Goal: Task Accomplishment & Management: Use online tool/utility

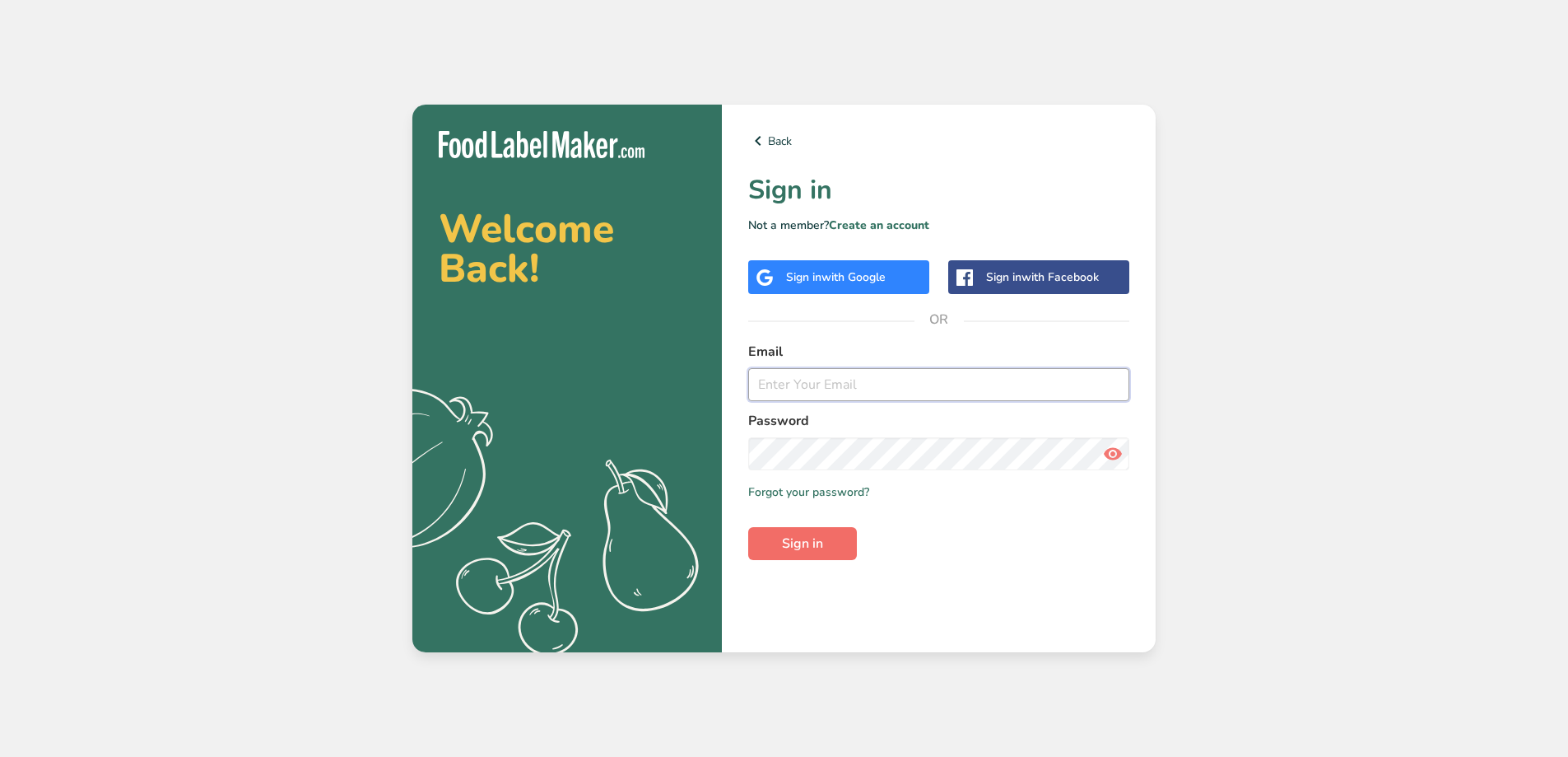
type input "[PERSON_NAME][EMAIL_ADDRESS][DOMAIN_NAME]"
click at [804, 541] on span "Sign in" at bounding box center [802, 543] width 41 height 20
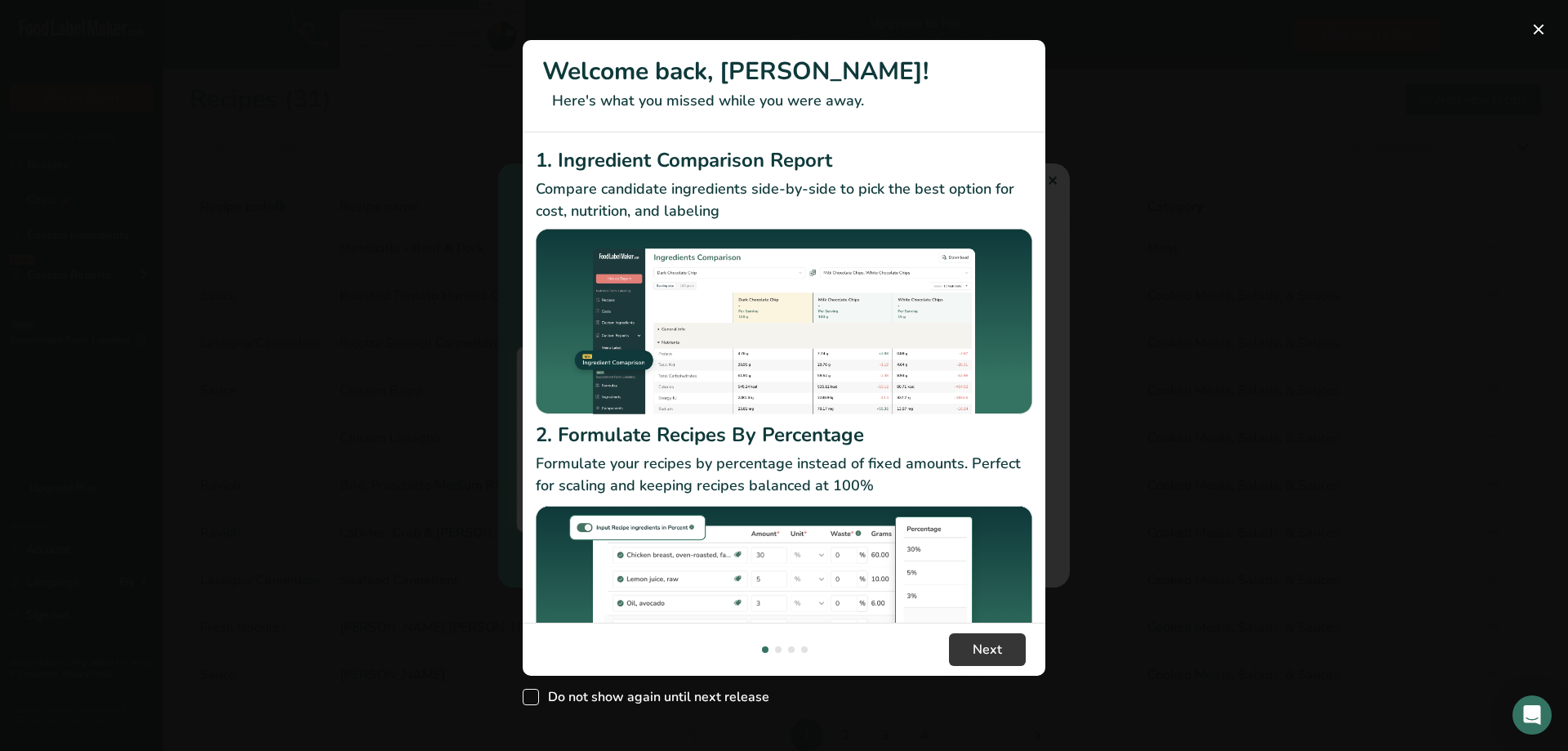
click at [539, 698] on span "Do not show again until next release" at bounding box center [654, 697] width 230 height 16
click at [533, 698] on input "Do not show again until next release" at bounding box center [528, 697] width 10 height 10
checkbox input "true"
click at [969, 647] on button "Next" at bounding box center [987, 649] width 77 height 33
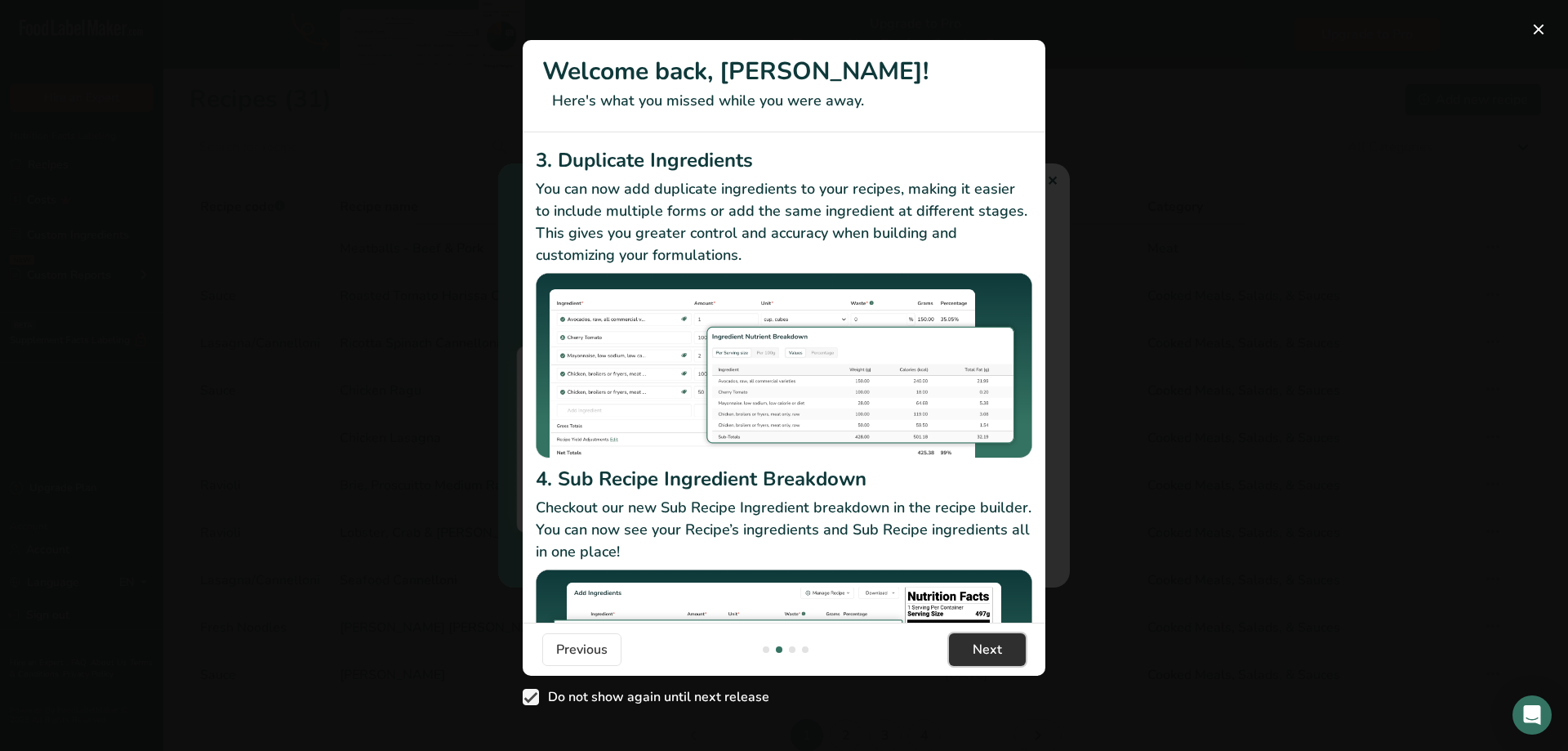
click at [969, 647] on button "Next" at bounding box center [987, 649] width 77 height 33
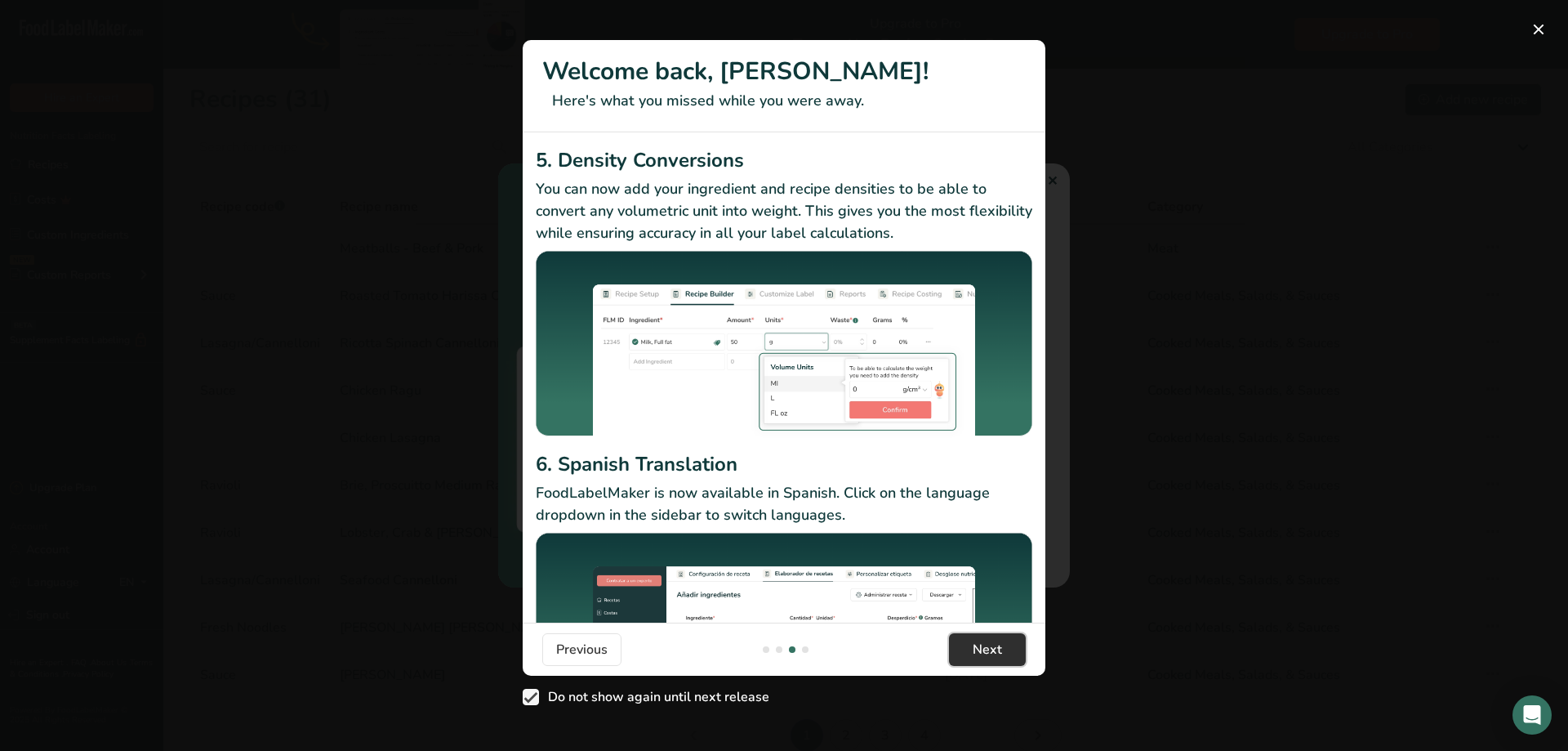
click at [969, 647] on button "Next" at bounding box center [987, 649] width 77 height 33
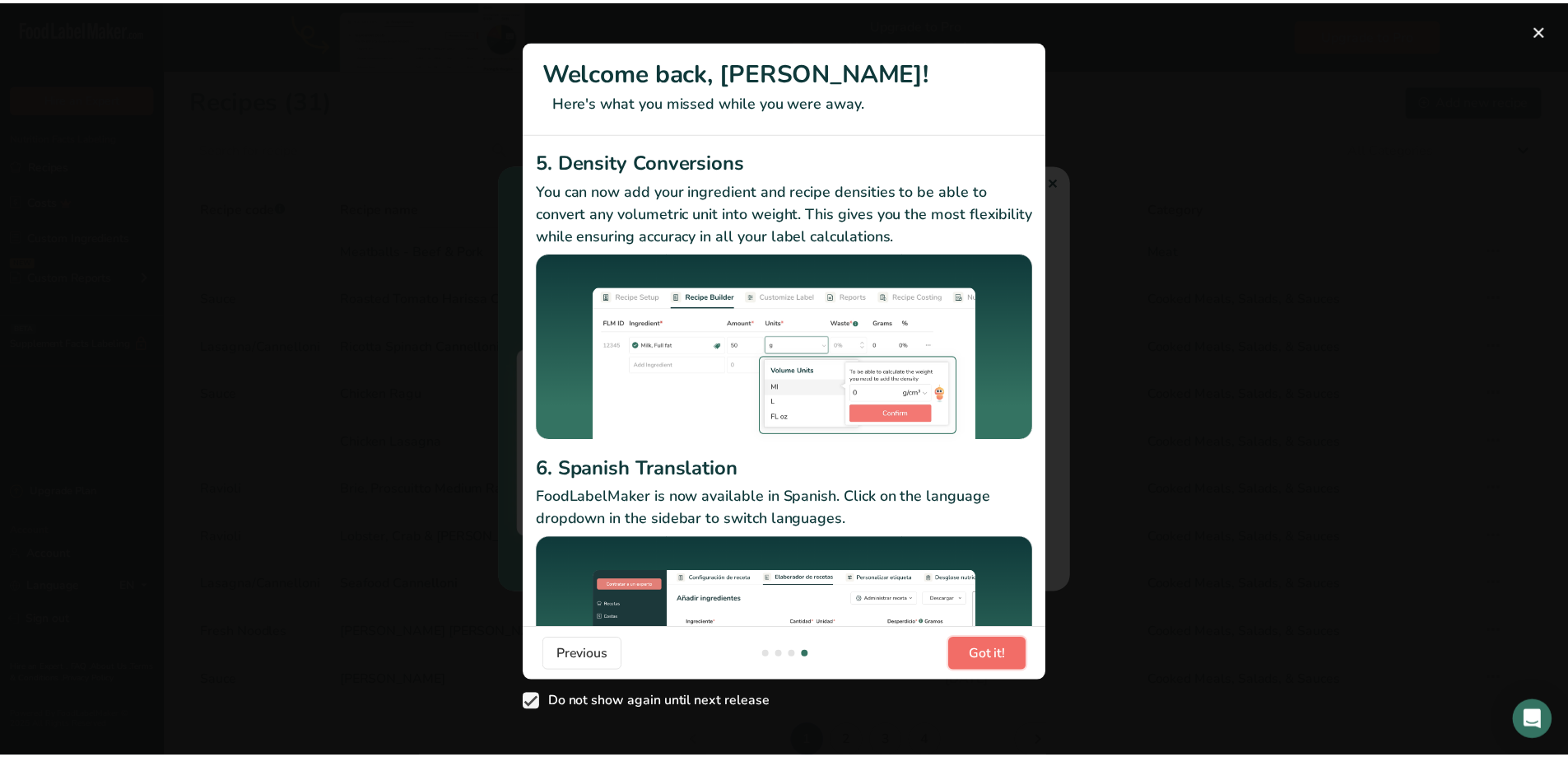
scroll to position [0, 1580]
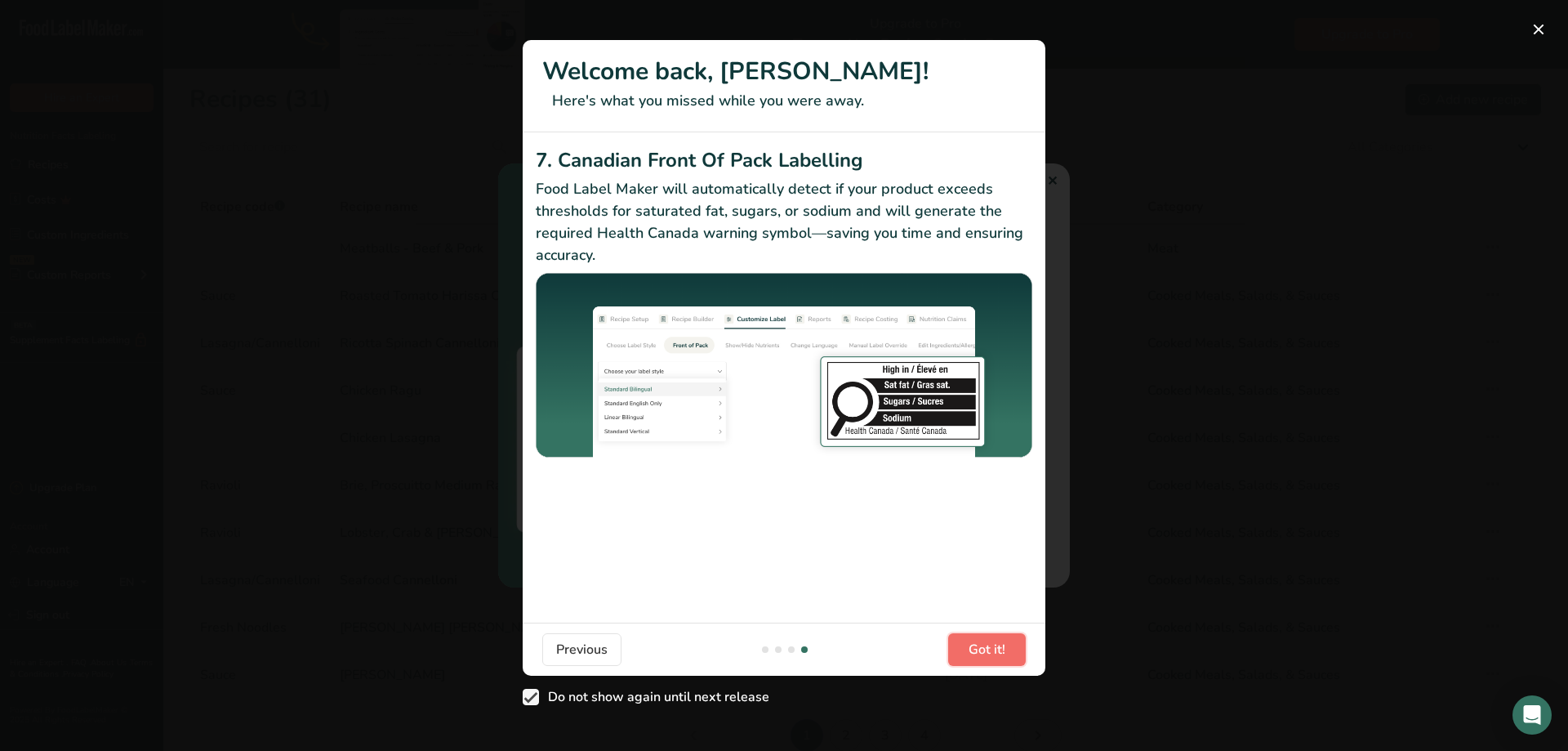
click at [969, 647] on span "Got it!" at bounding box center [987, 649] width 37 height 20
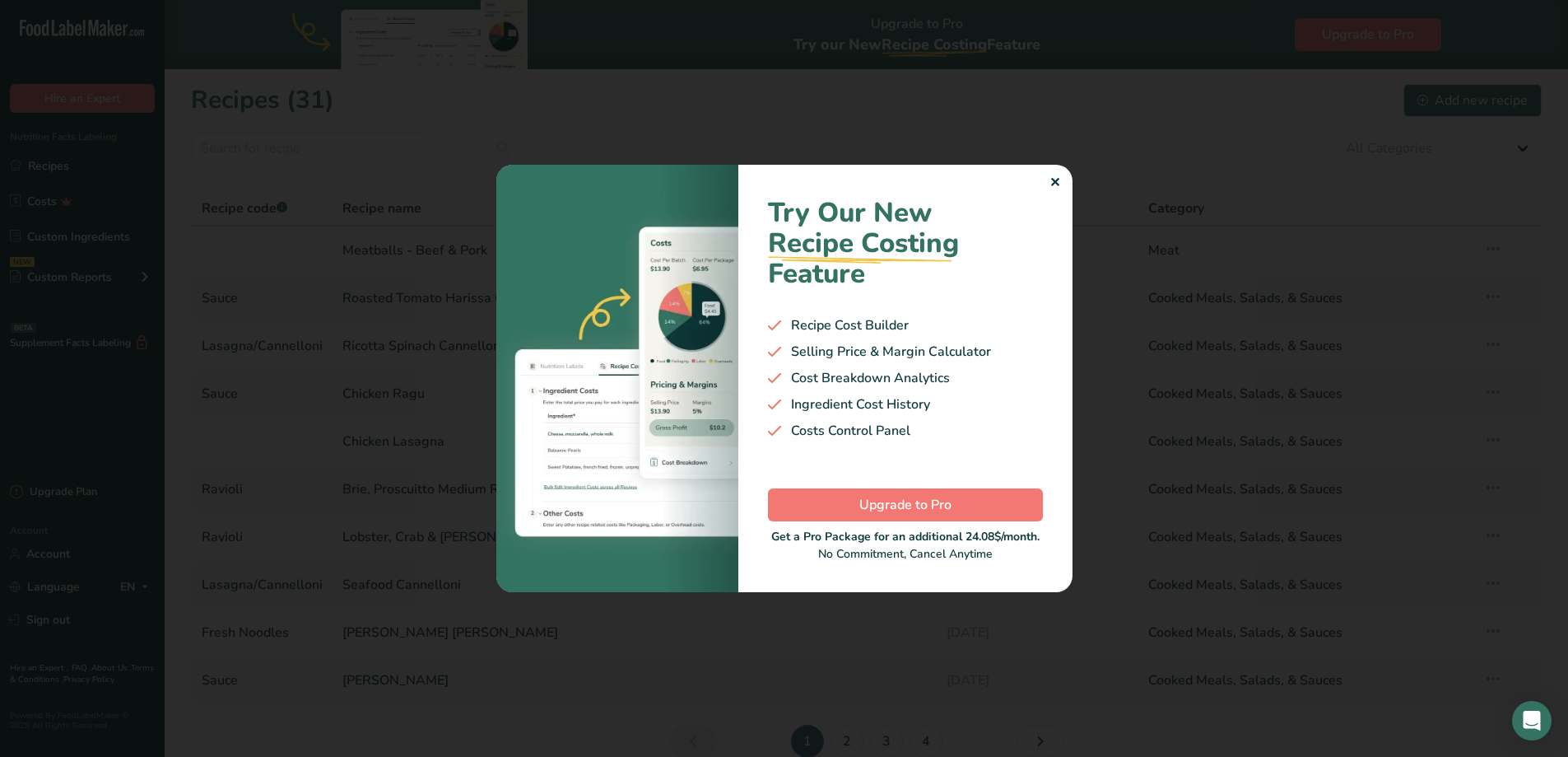
click at [1053, 182] on div "✕" at bounding box center [1054, 182] width 10 height 20
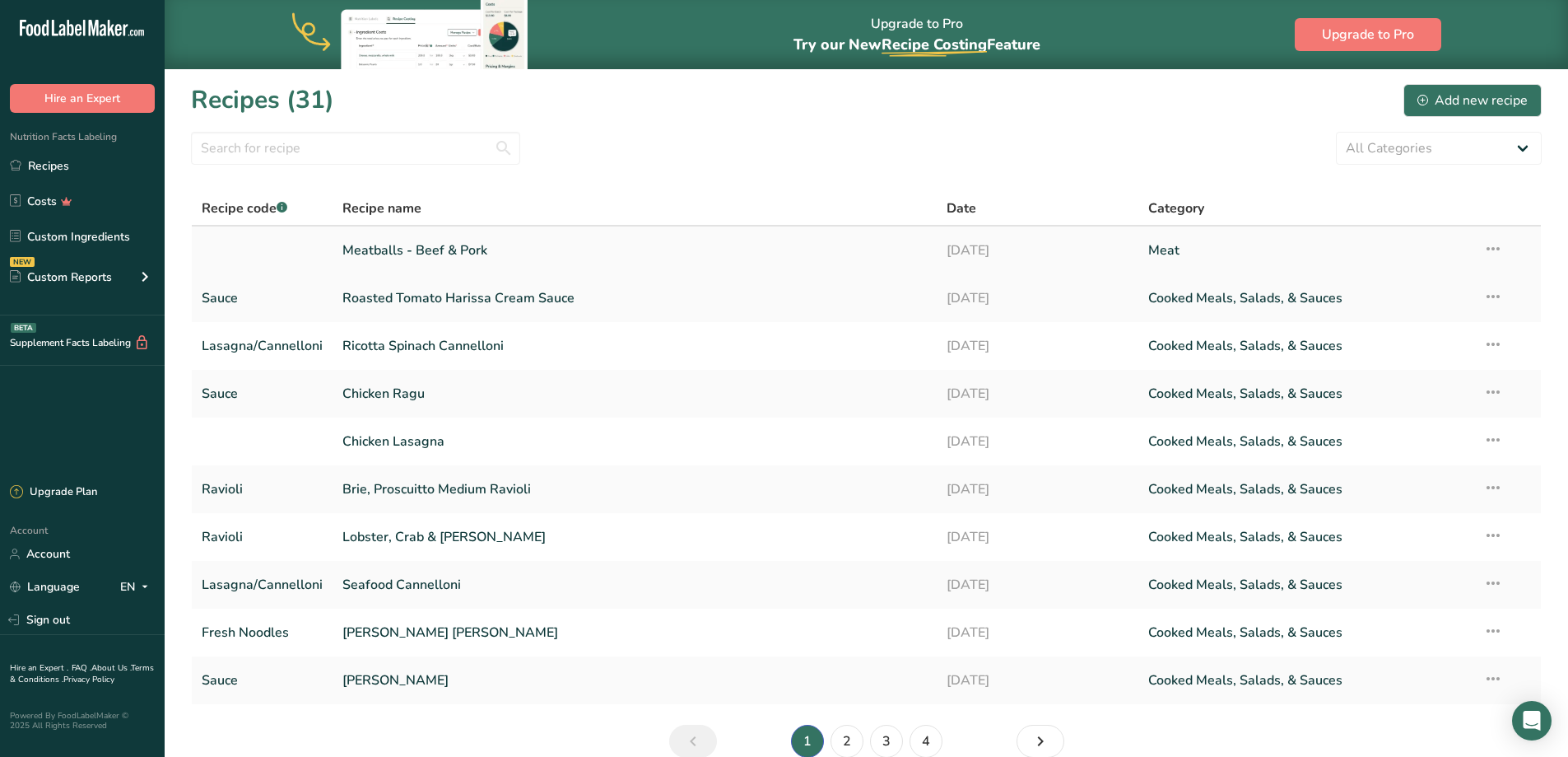
click at [441, 253] on link "Meatballs - Beef & Pork" at bounding box center [634, 250] width 584 height 35
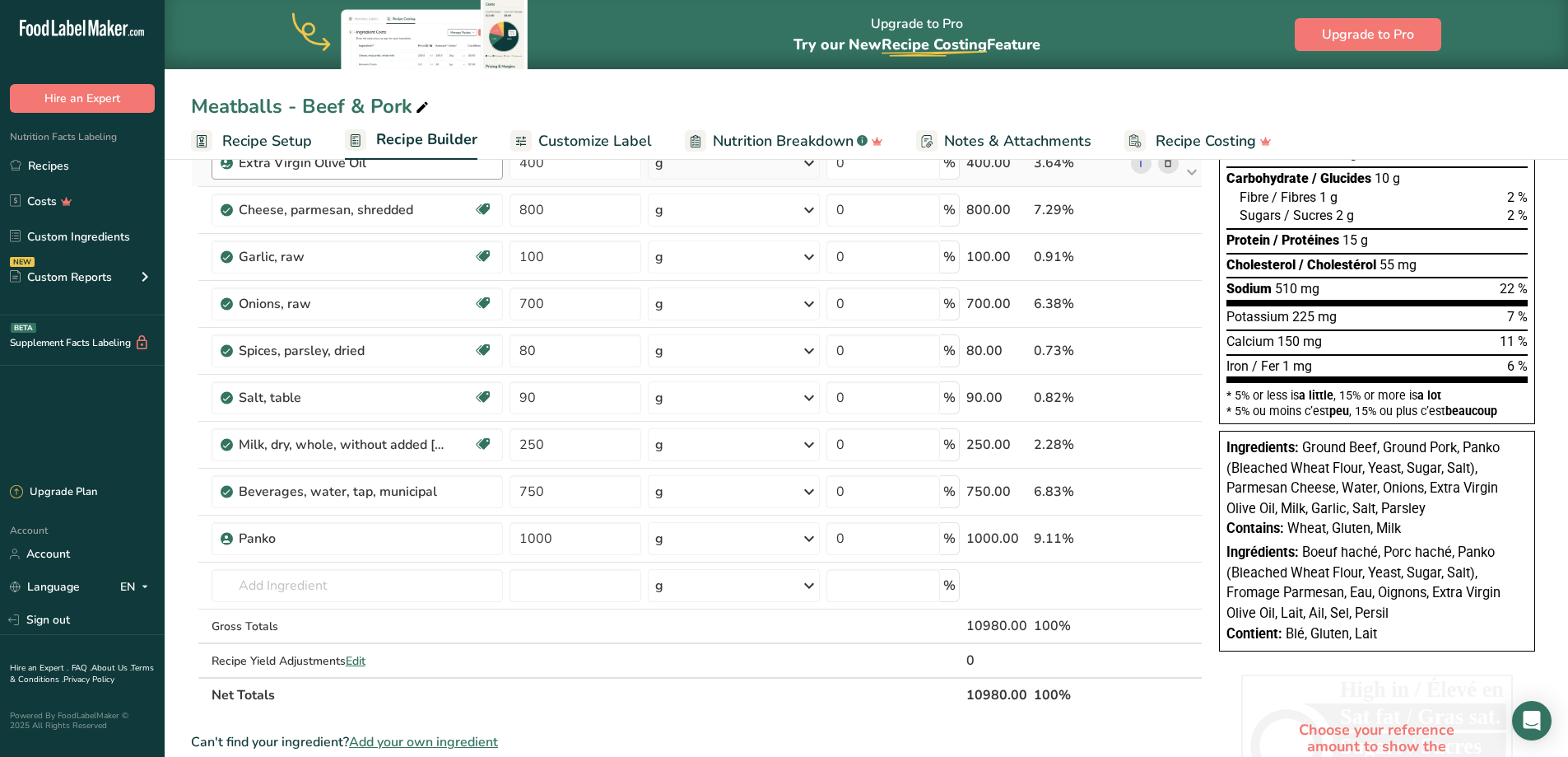
scroll to position [247, 0]
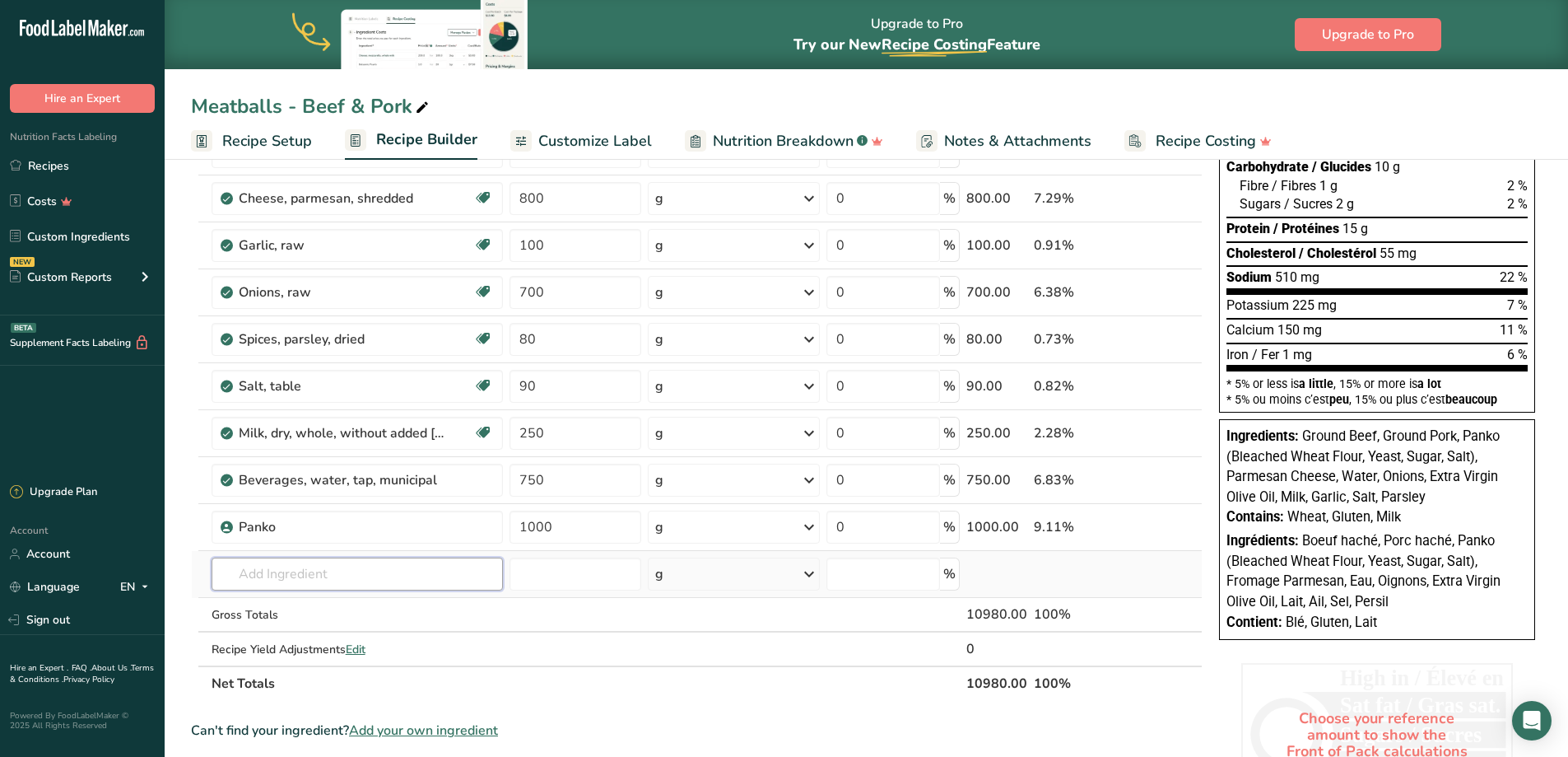
click at [317, 572] on input "text" at bounding box center [358, 574] width 292 height 33
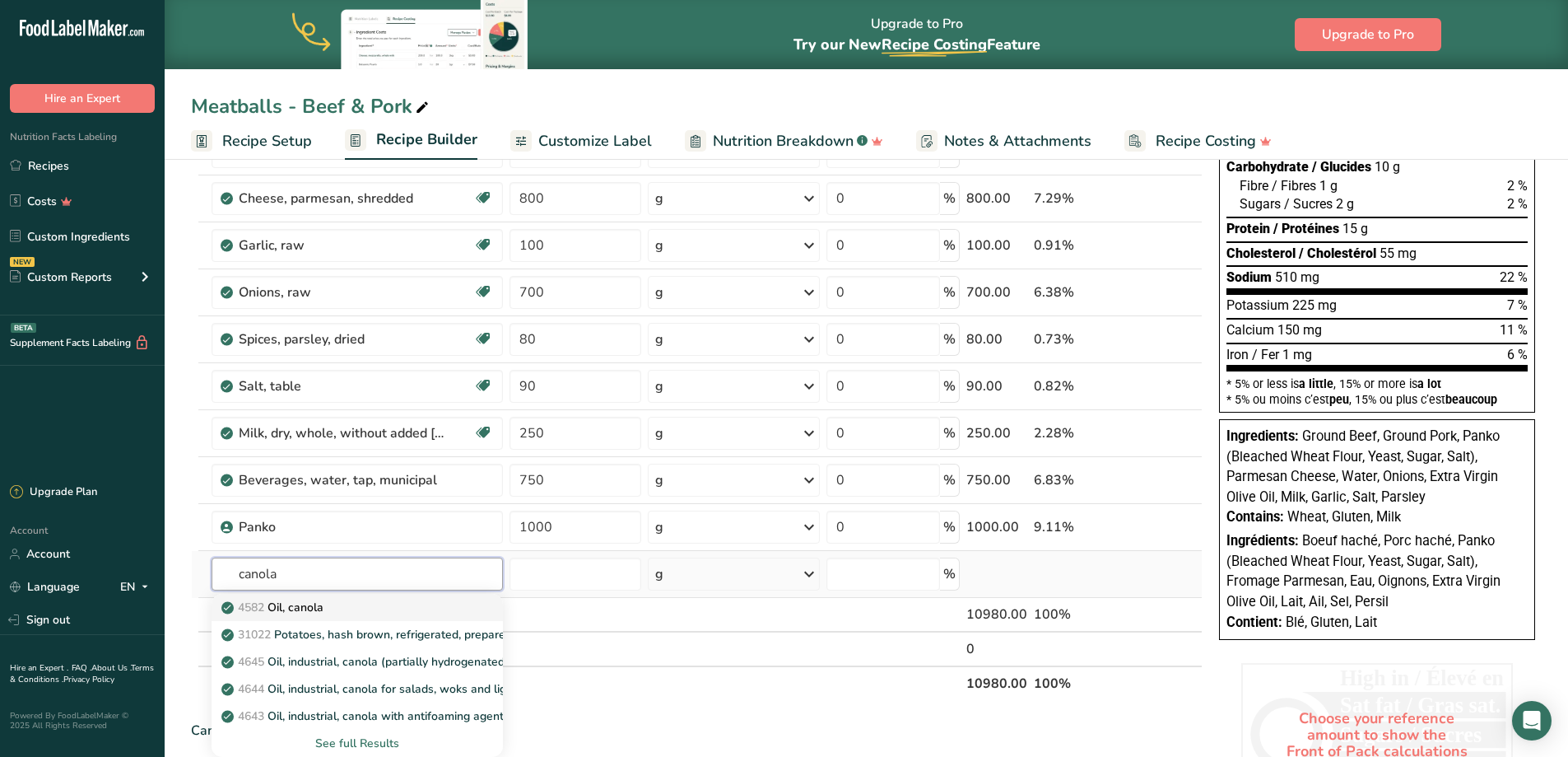
type input "canola"
click at [304, 602] on p "4582 Oil, canola" at bounding box center [274, 608] width 99 height 17
type input "Oil, canola"
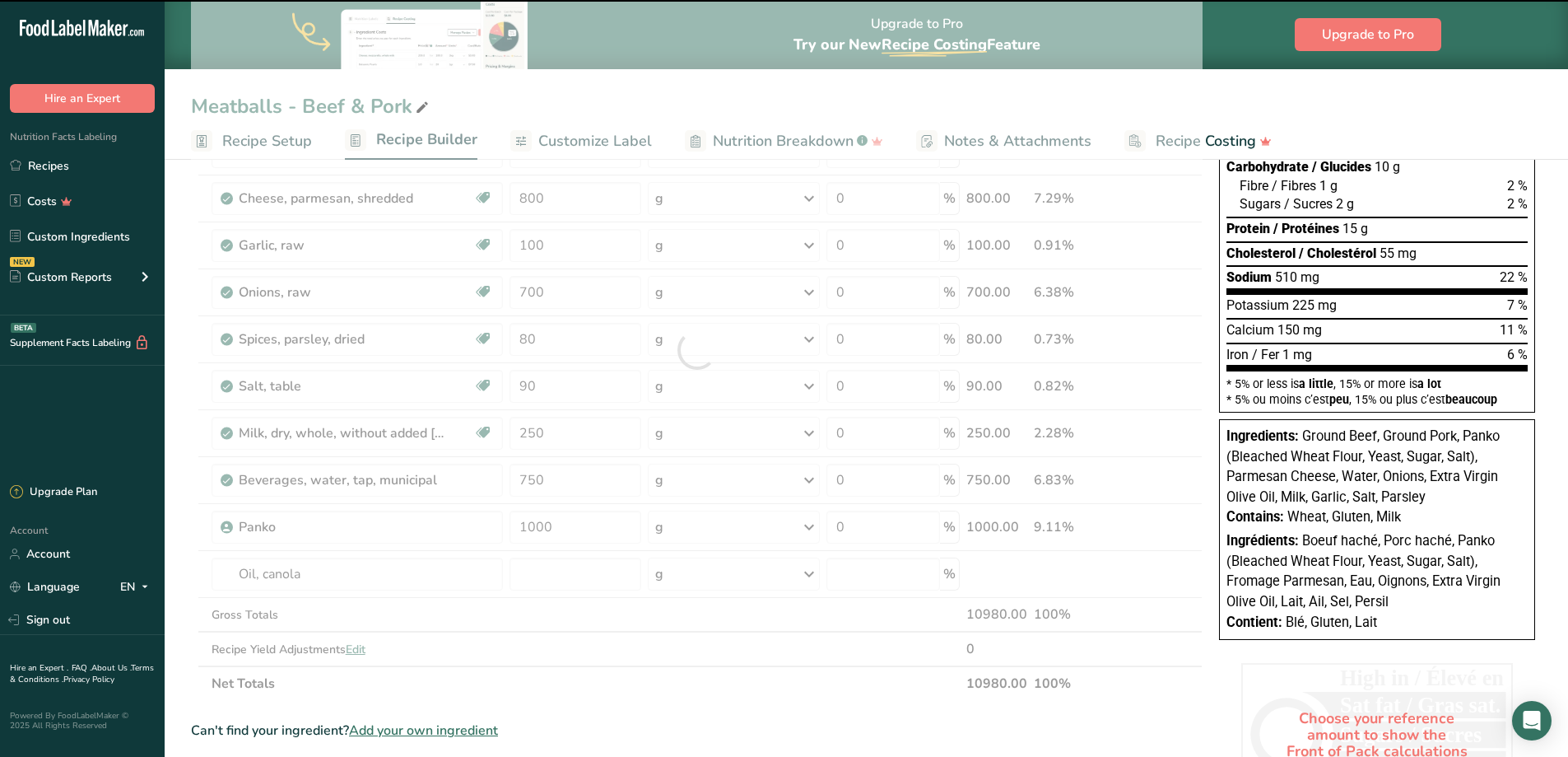
type input "0"
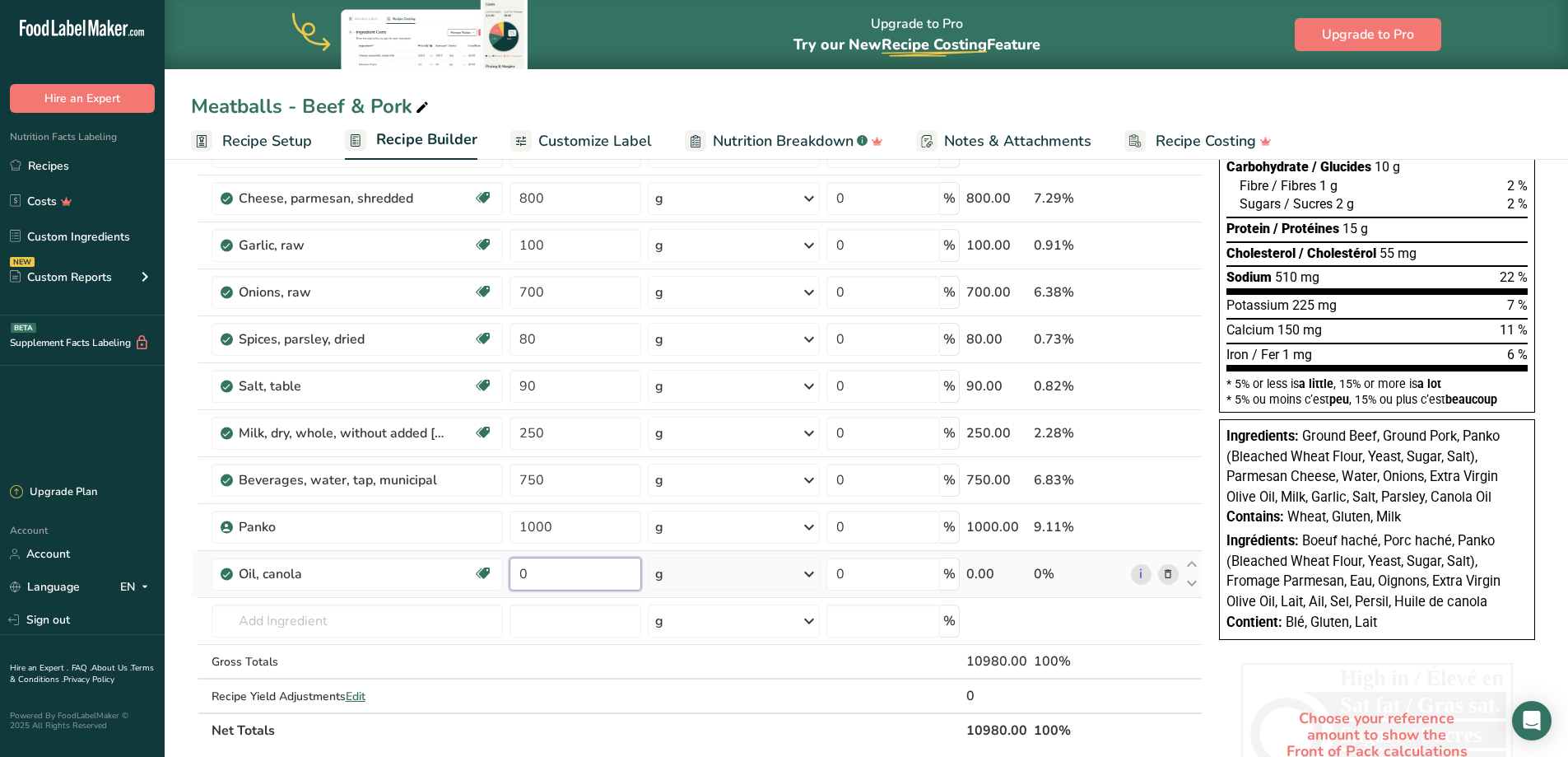
click at [578, 577] on input "0" at bounding box center [575, 574] width 132 height 33
type input "400"
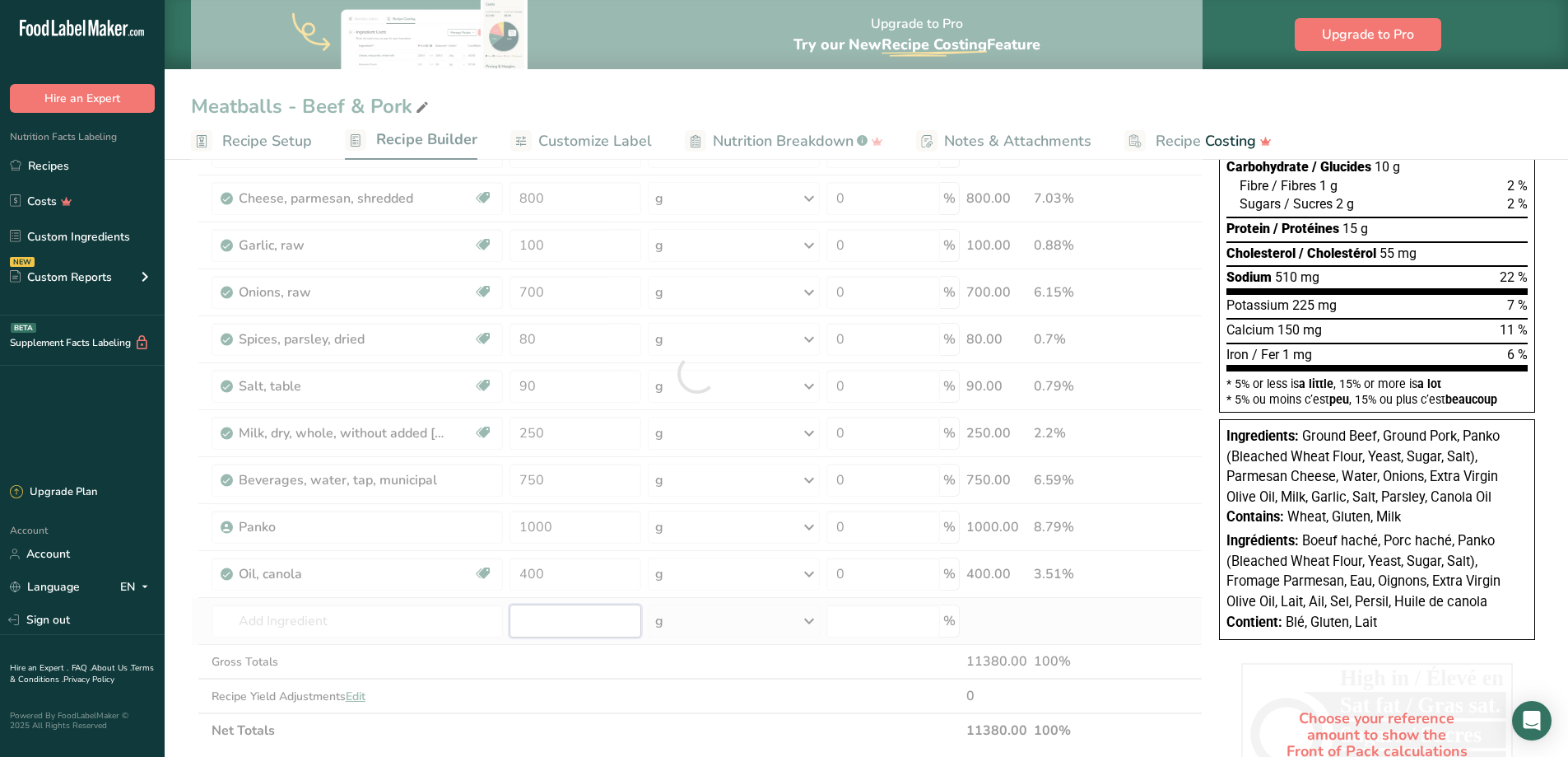
click at [548, 635] on div "Ingredient * Amount * Unit * Waste * .a-a{fill:#347362;}.b-a{fill:#fff;} Grams …" at bounding box center [697, 373] width 1012 height 748
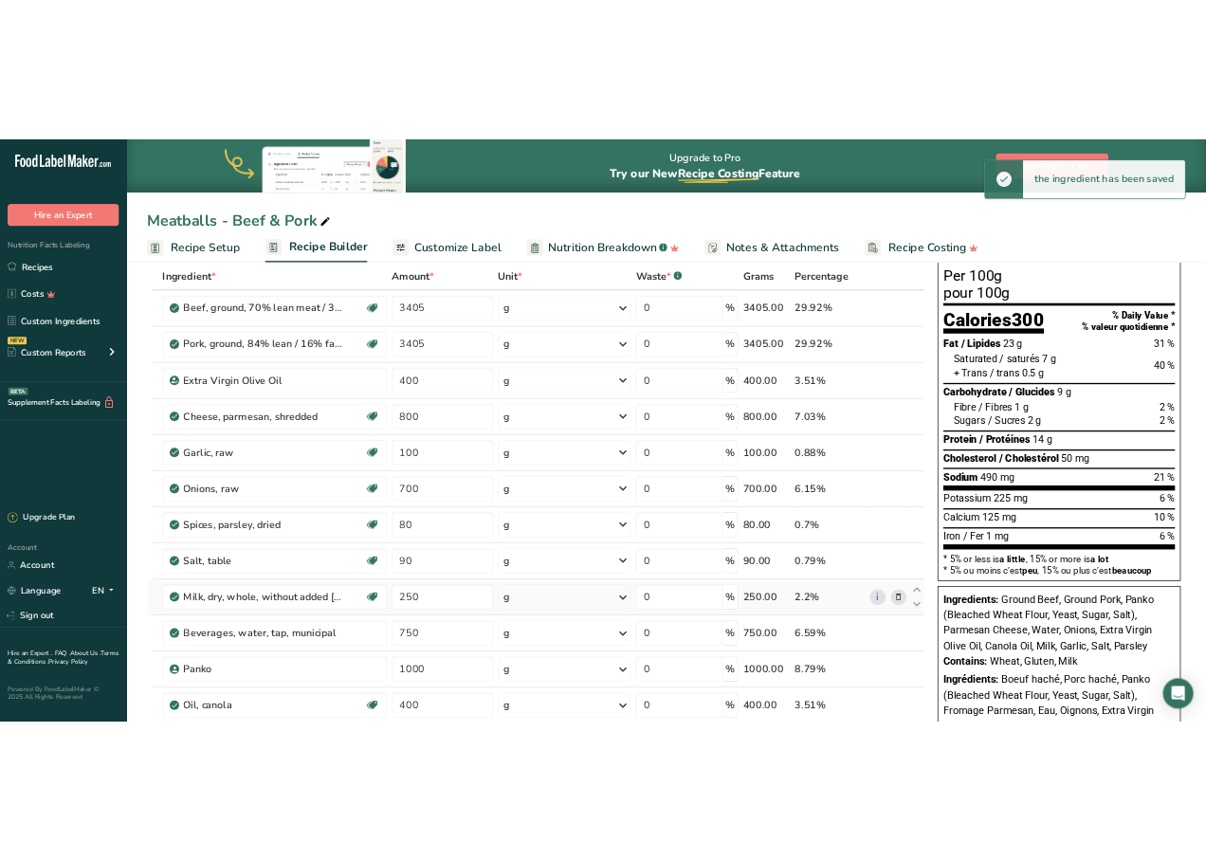
scroll to position [0, 0]
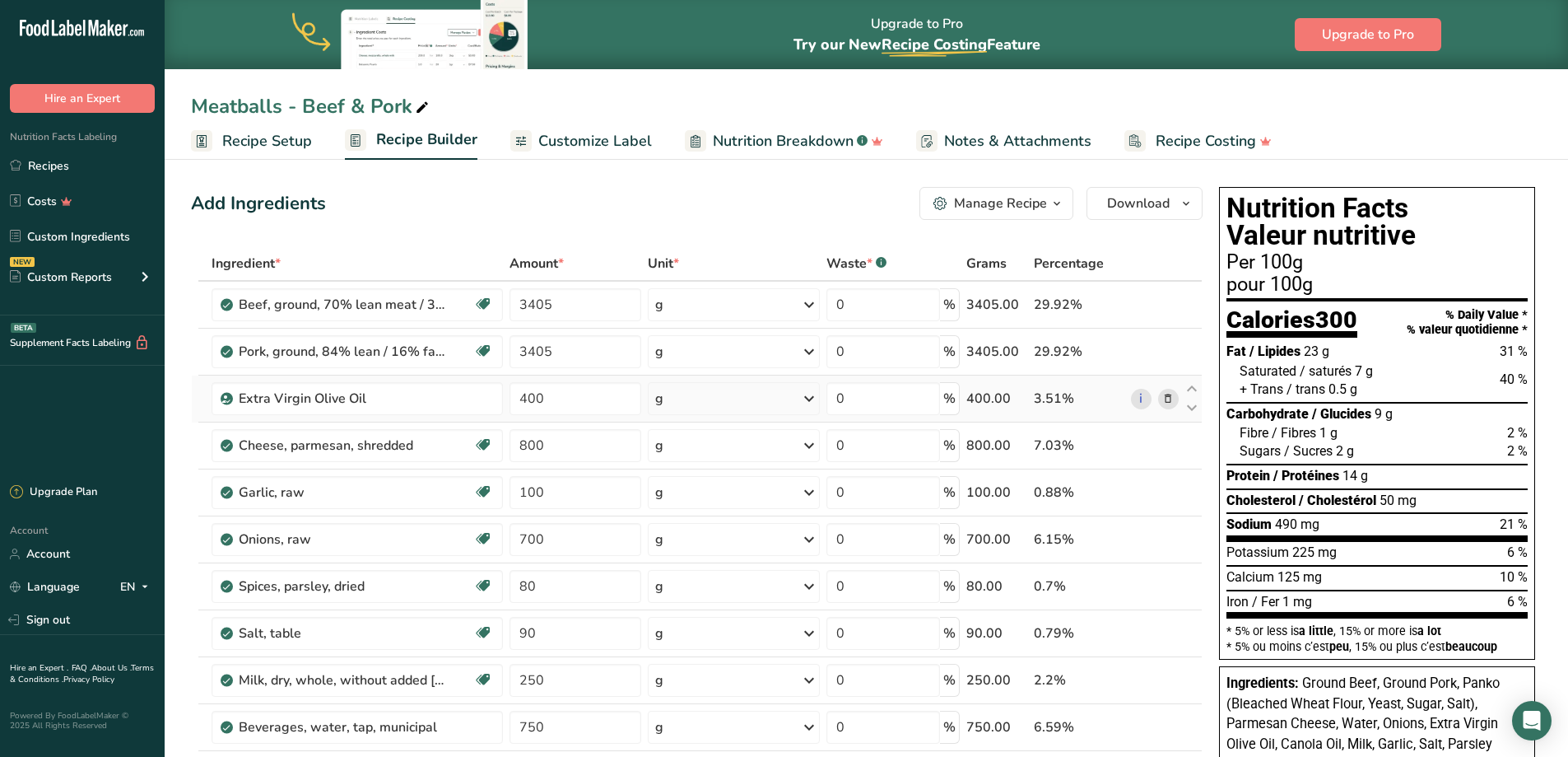
click at [1165, 393] on icon at bounding box center [1167, 399] width 11 height 17
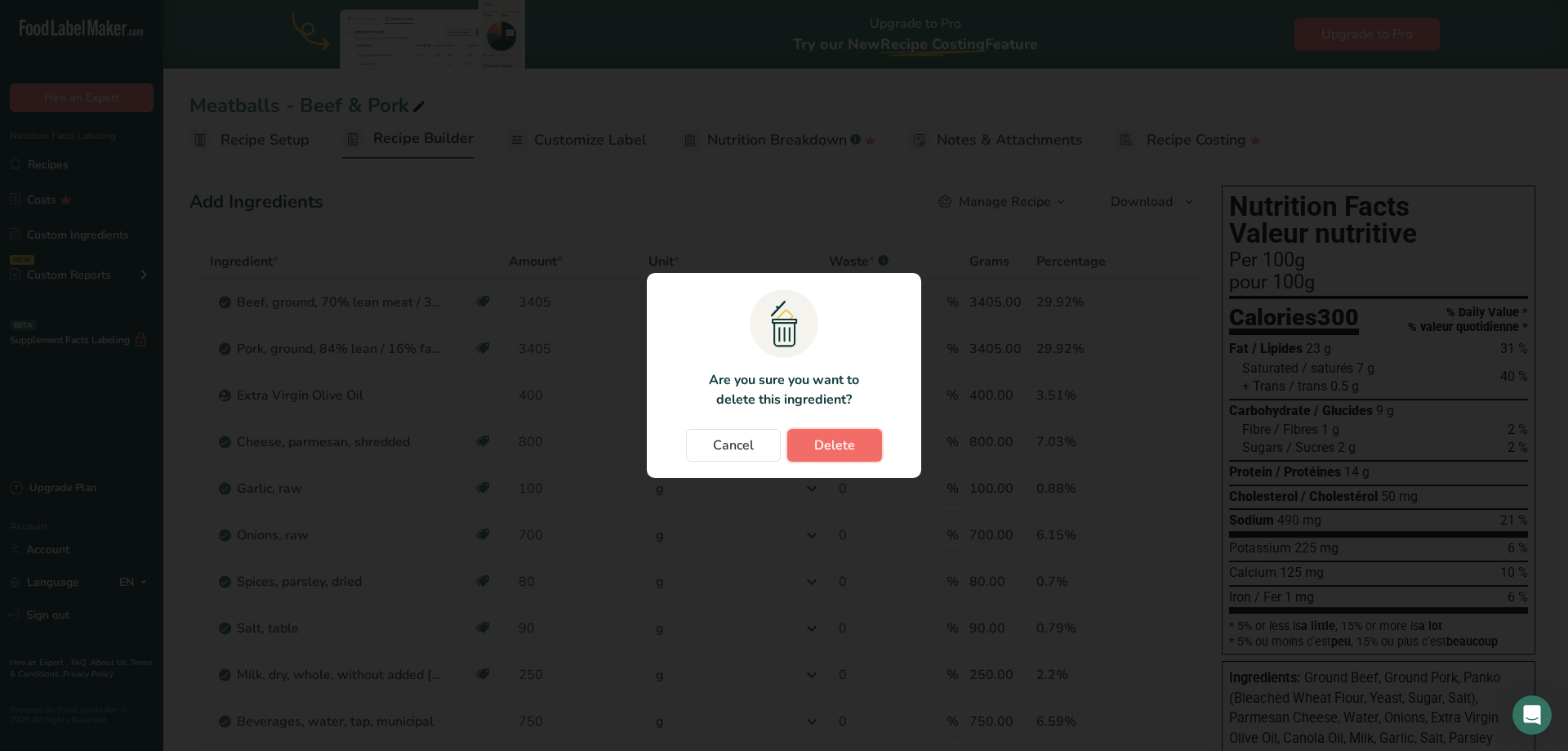
click at [837, 441] on span "Delete" at bounding box center [834, 445] width 40 height 20
type input "800"
type input "100"
type input "700"
type input "80"
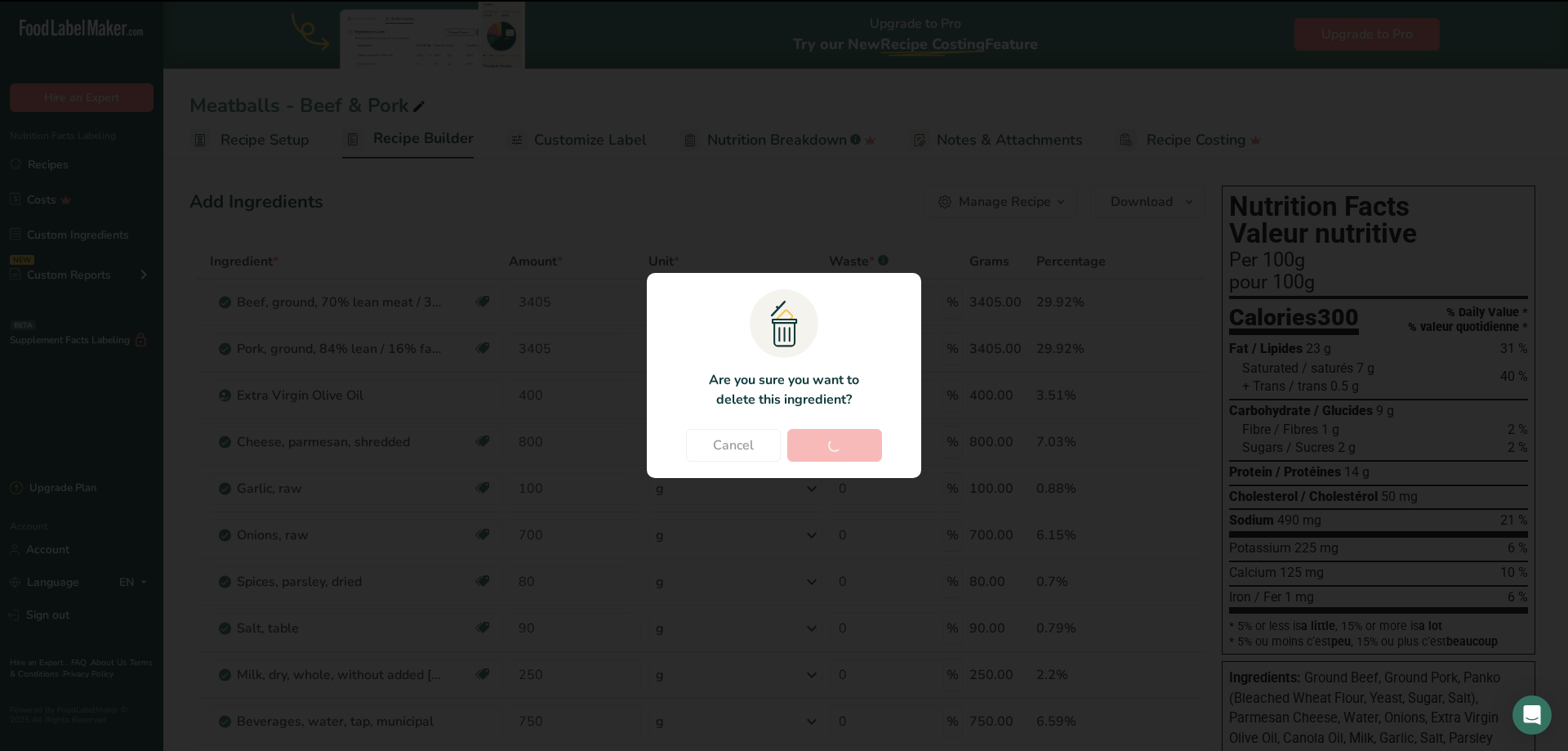
type input "90"
type input "250"
type input "750"
type input "1000"
type input "400"
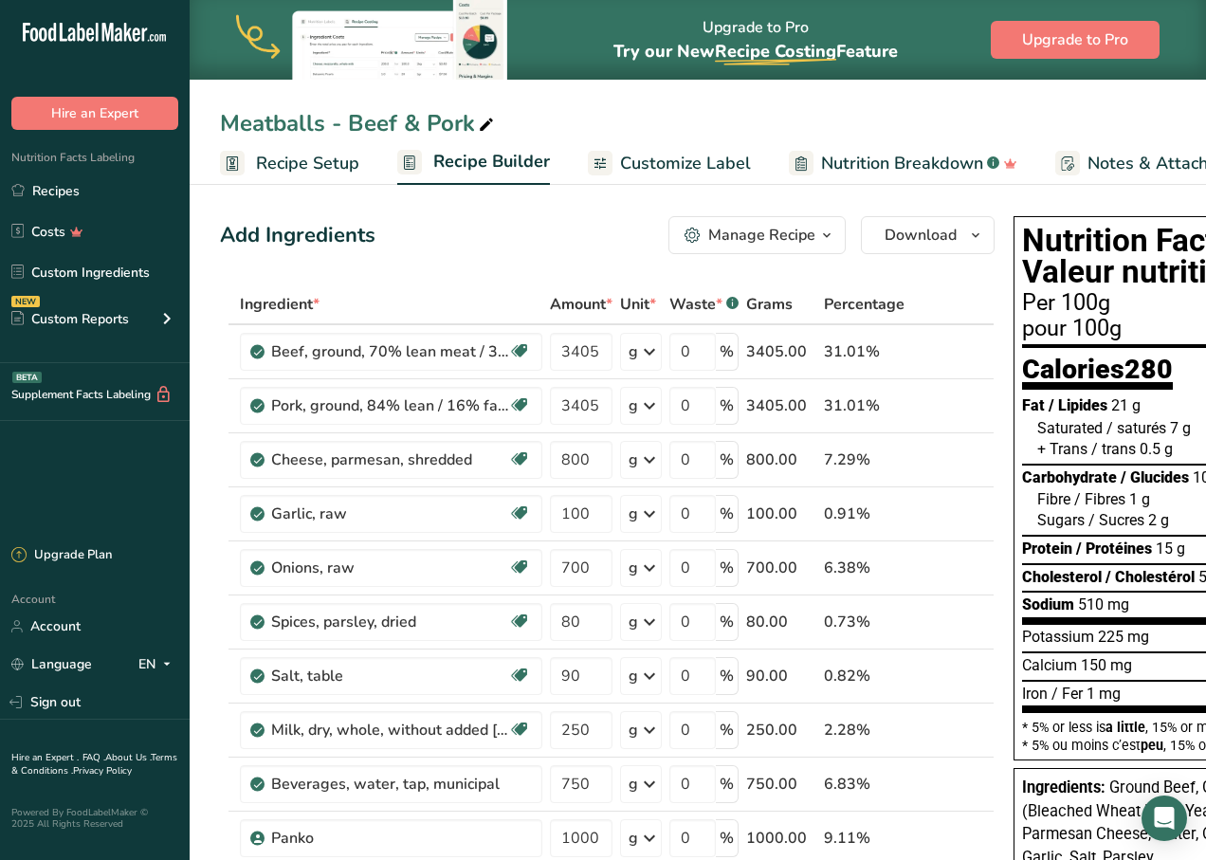
click at [303, 169] on span "Recipe Setup" at bounding box center [307, 164] width 103 height 26
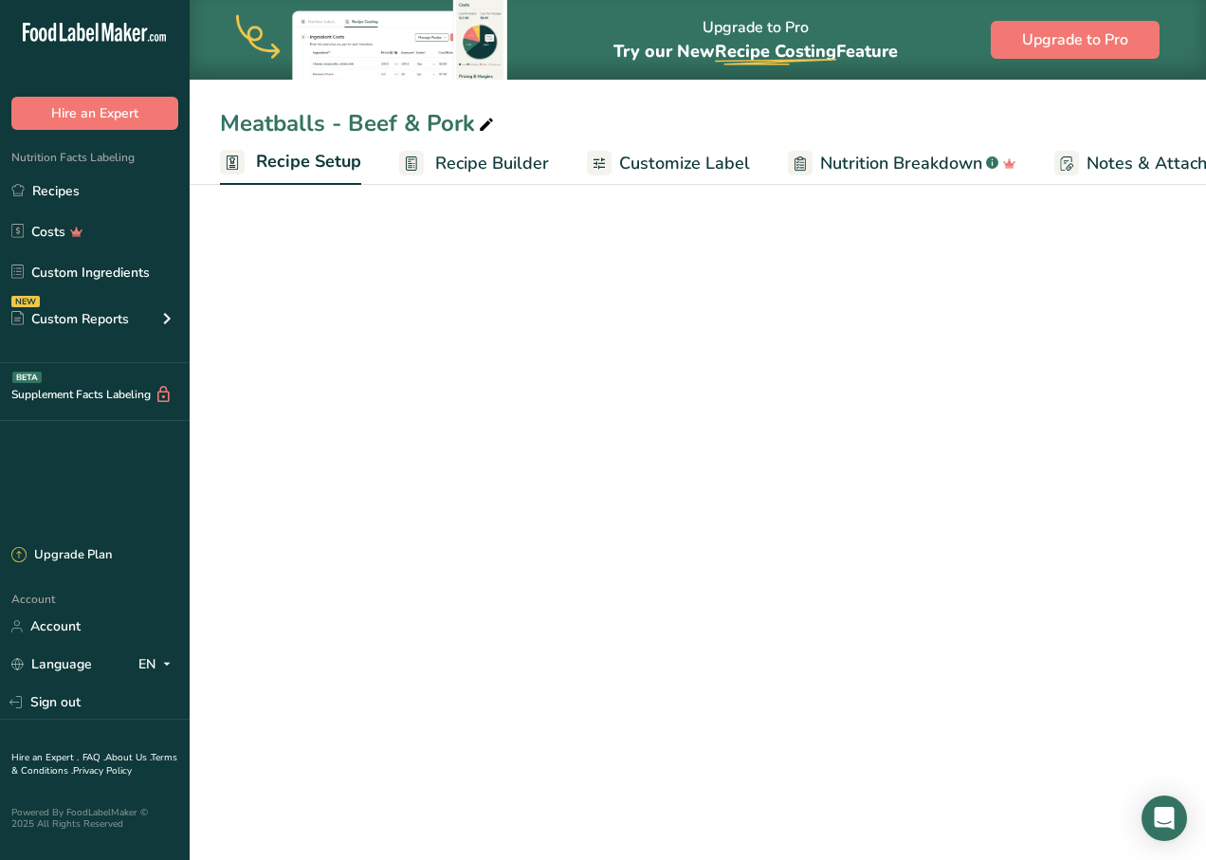
scroll to position [0, 7]
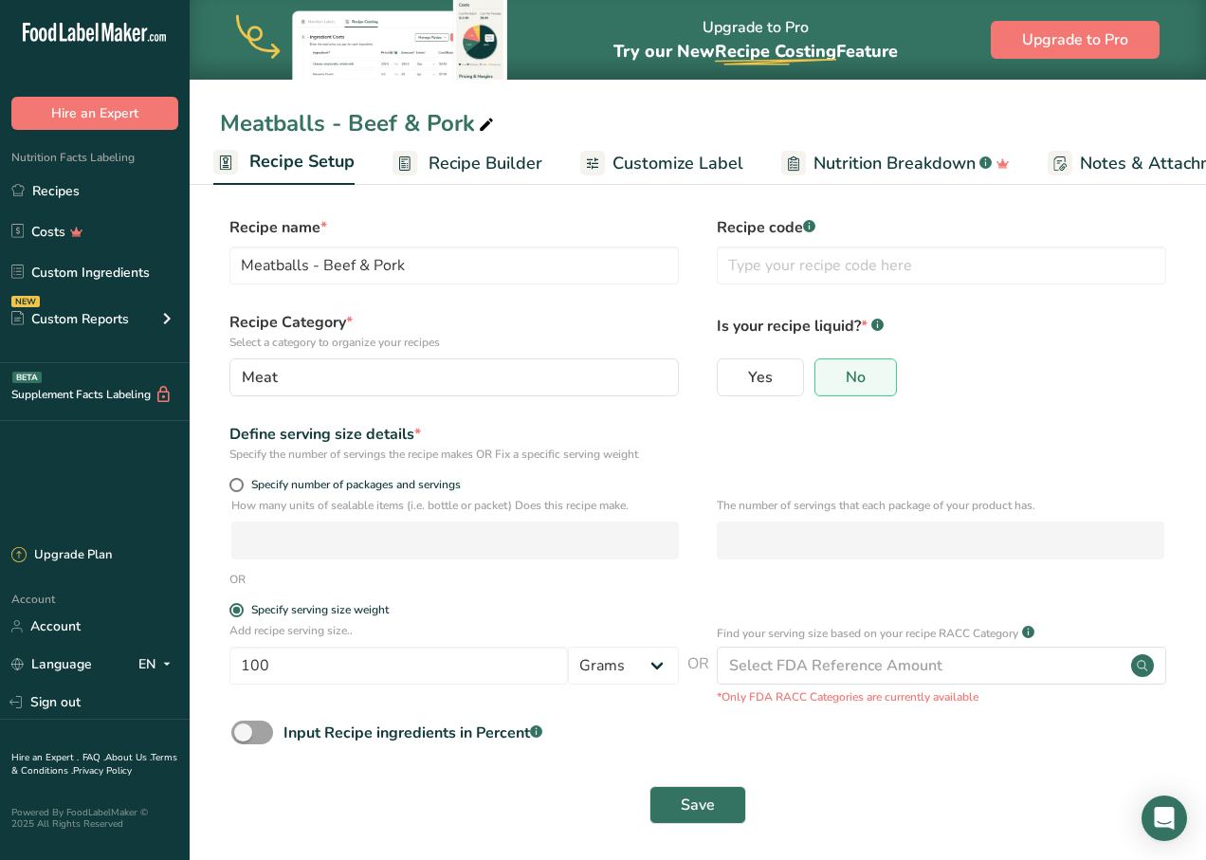
click at [456, 154] on span "Recipe Builder" at bounding box center [486, 164] width 114 height 26
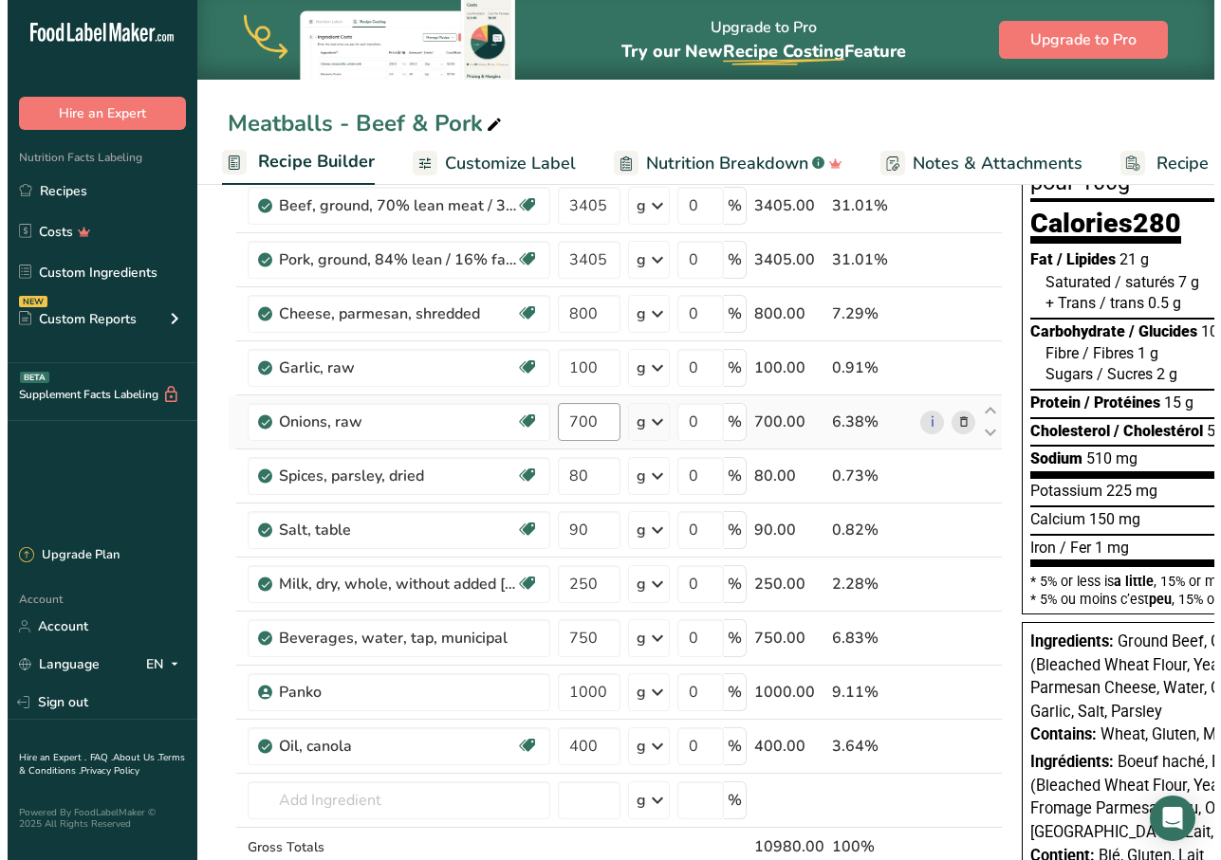
scroll to position [190, 0]
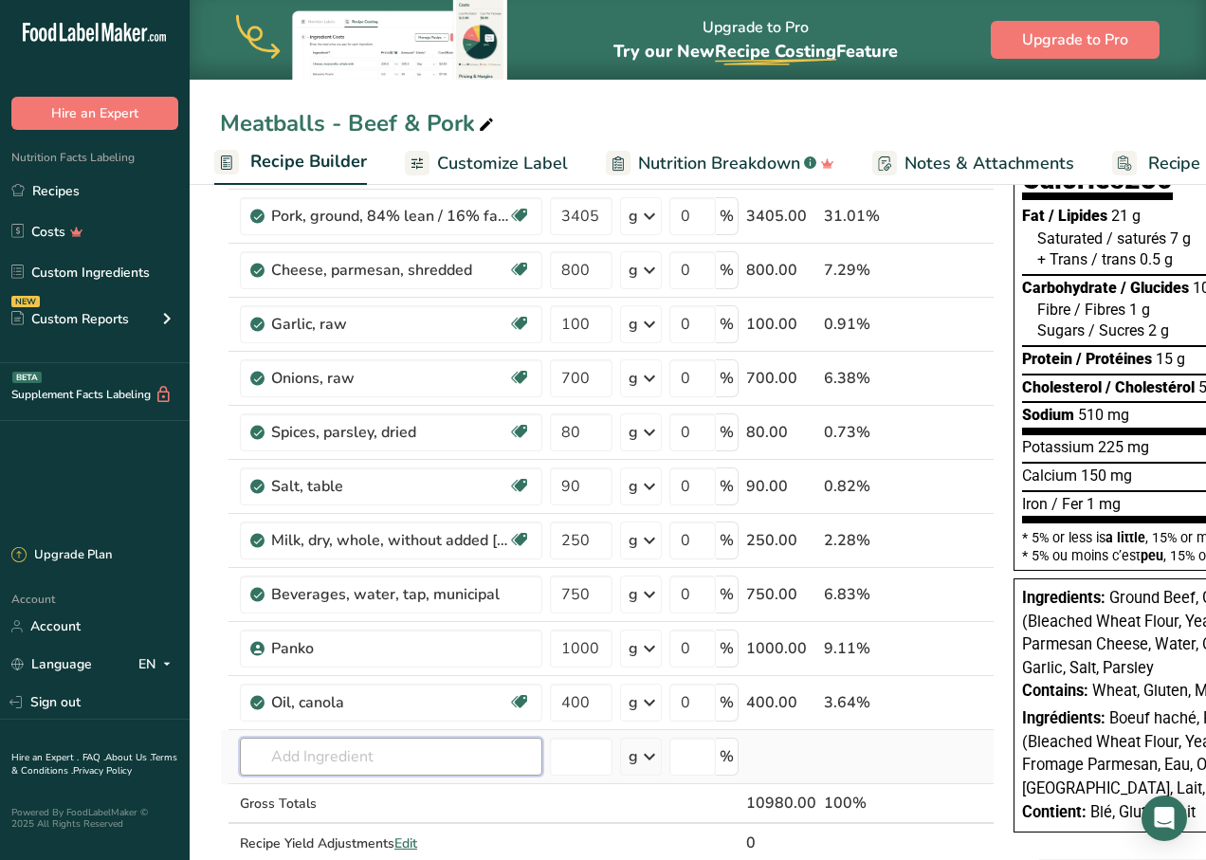
click at [317, 750] on input "text" at bounding box center [391, 757] width 303 height 38
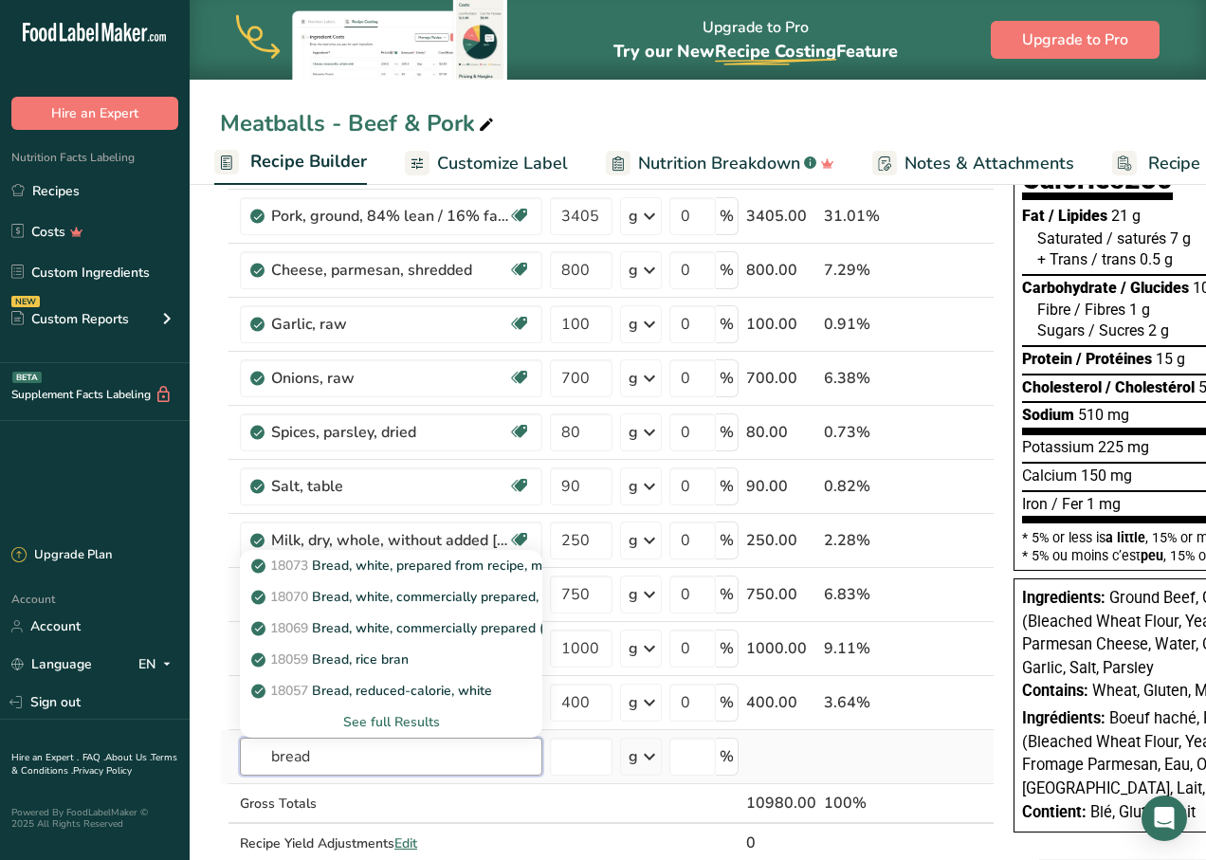
type input "bread"
click at [396, 727] on div "See full Results" at bounding box center [391, 722] width 272 height 20
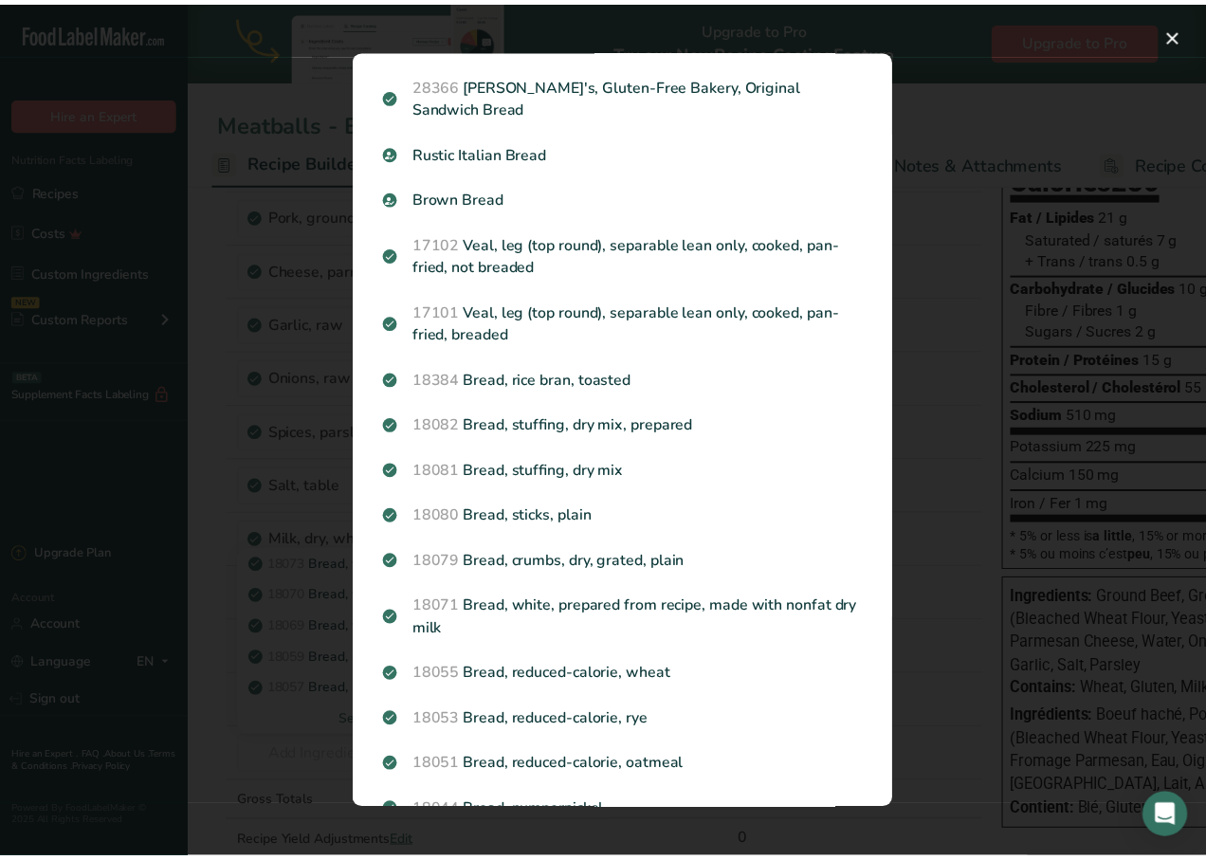
scroll to position [1138, 0]
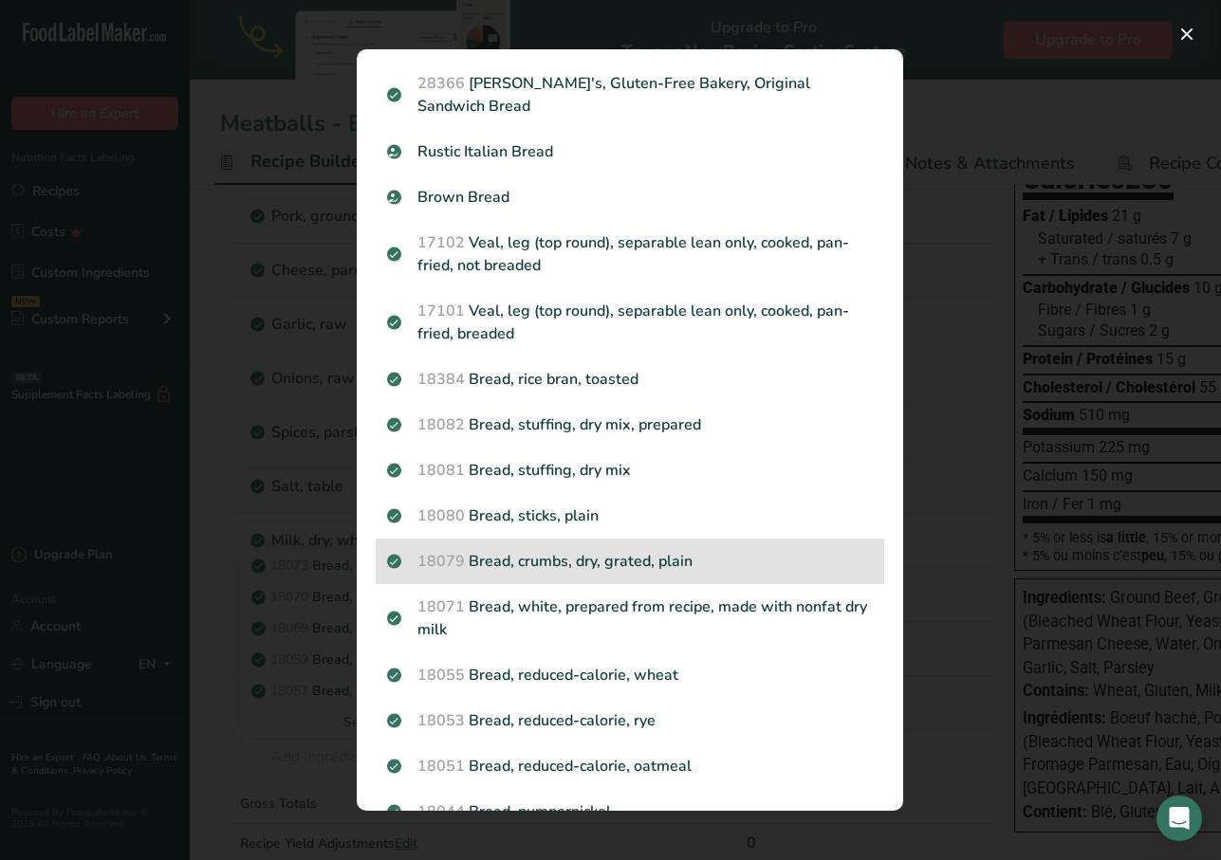
click at [561, 562] on p "18079 Bread, crumbs, dry, grated, plain" at bounding box center [630, 561] width 486 height 23
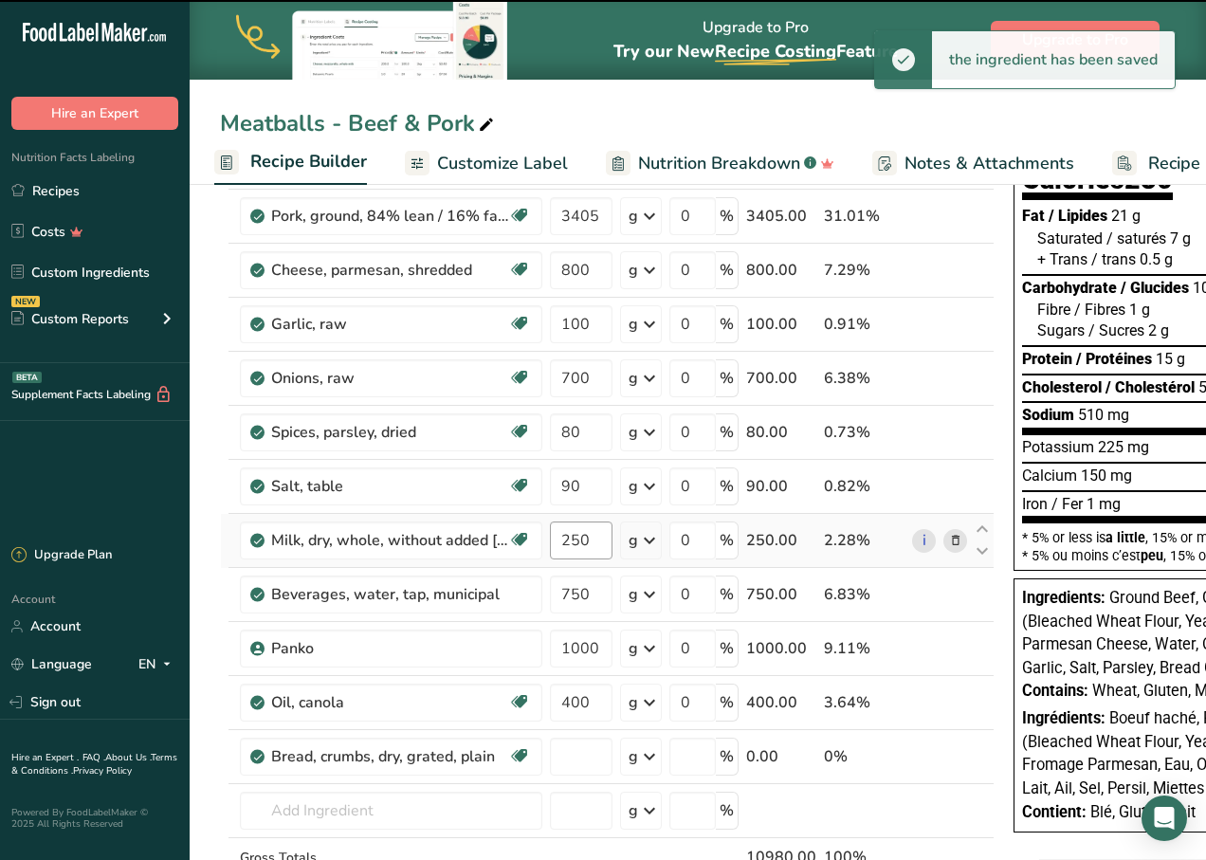
type input "0"
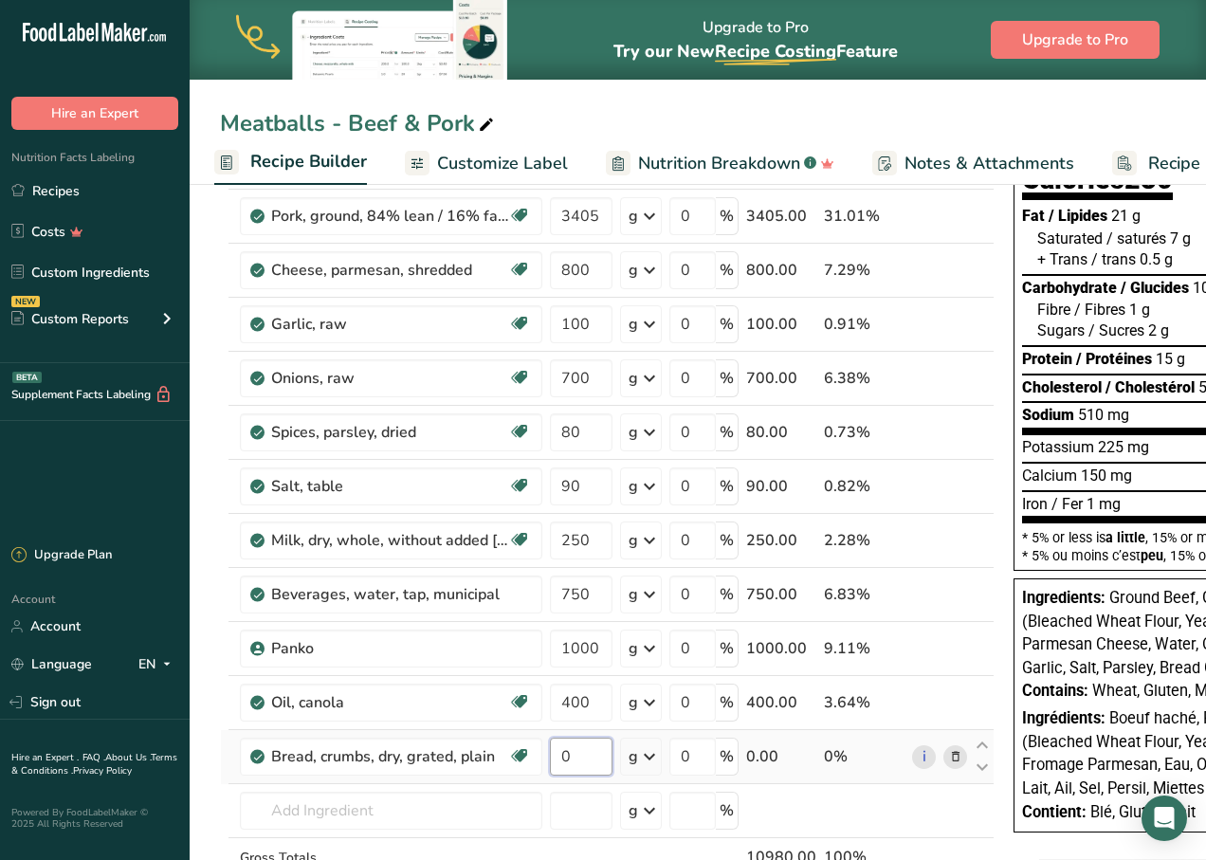
click at [586, 759] on input "0" at bounding box center [581, 757] width 63 height 38
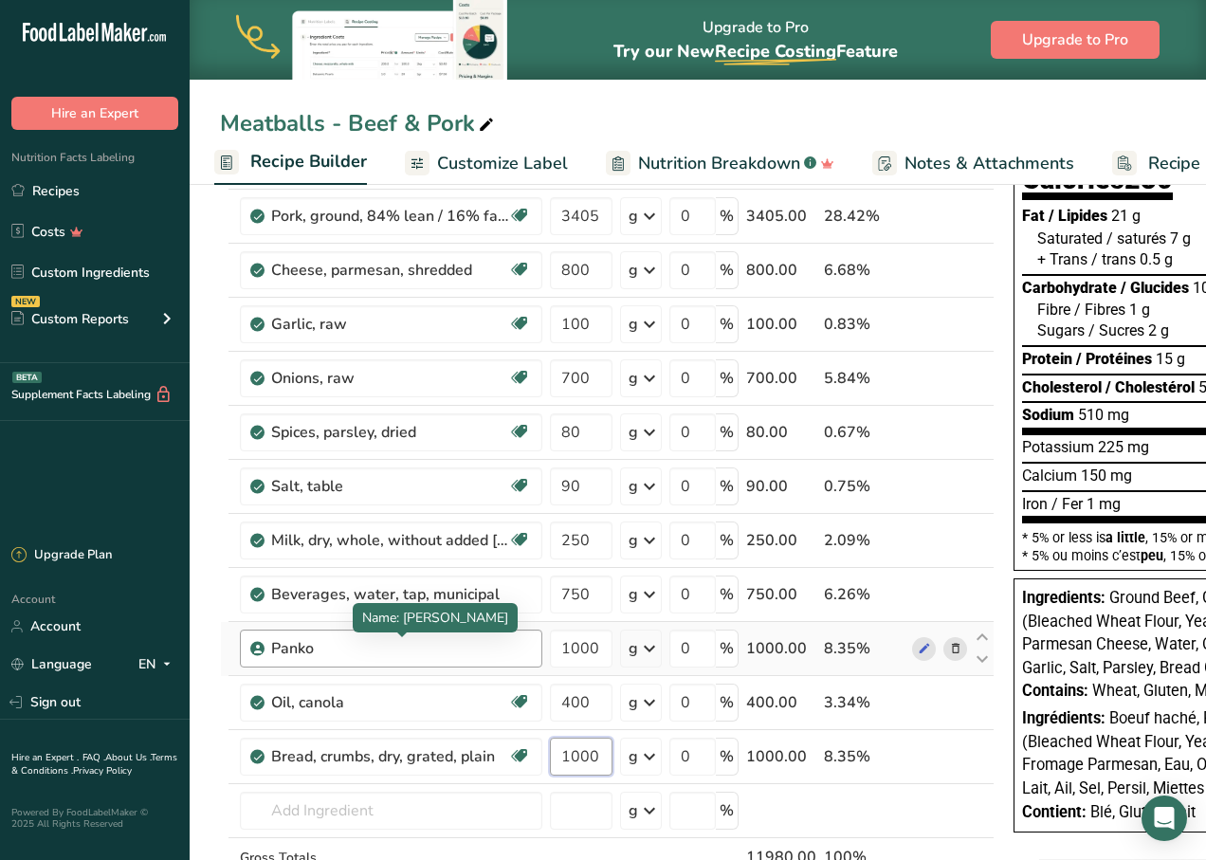
type input "1000"
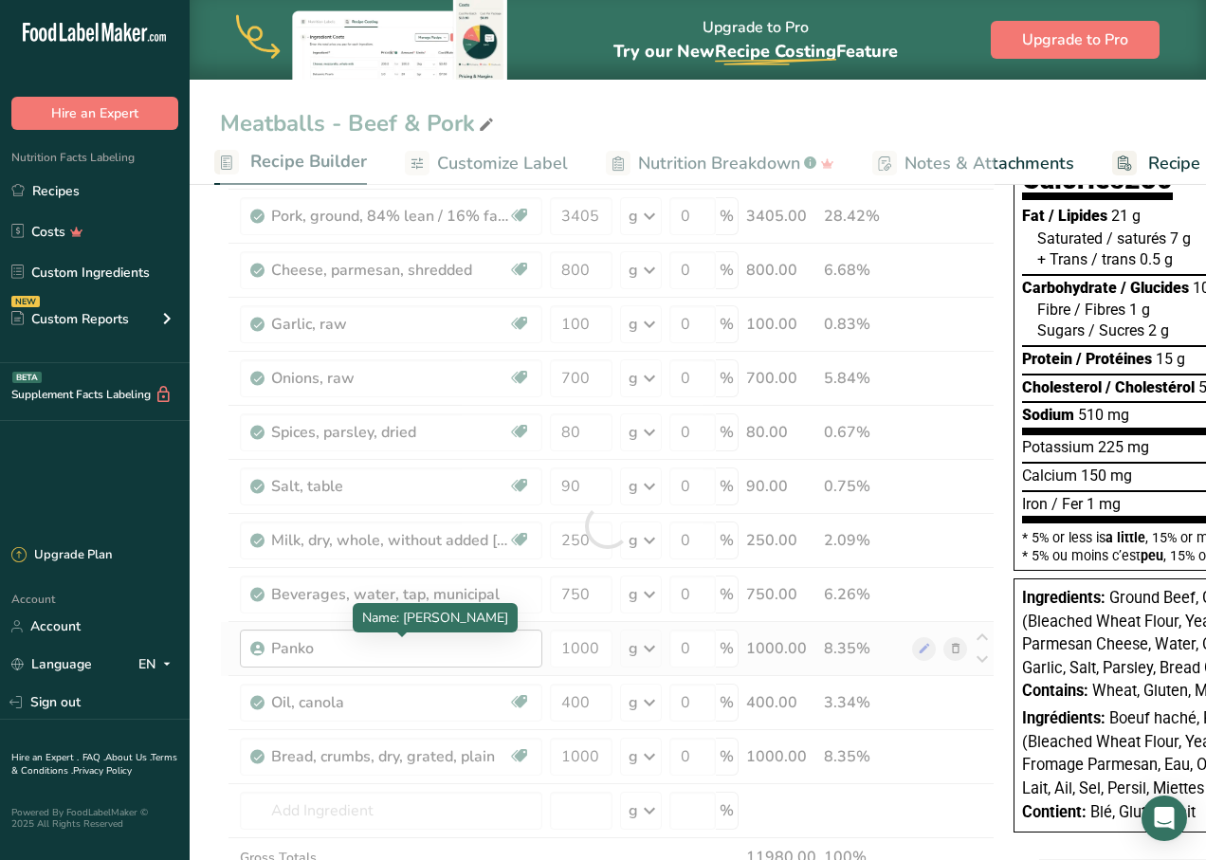
click at [466, 638] on div "Ingredient * Amount * Unit * Waste * .a-a{fill:#347362;}.b-a{fill:#fff;} Grams …" at bounding box center [607, 526] width 775 height 862
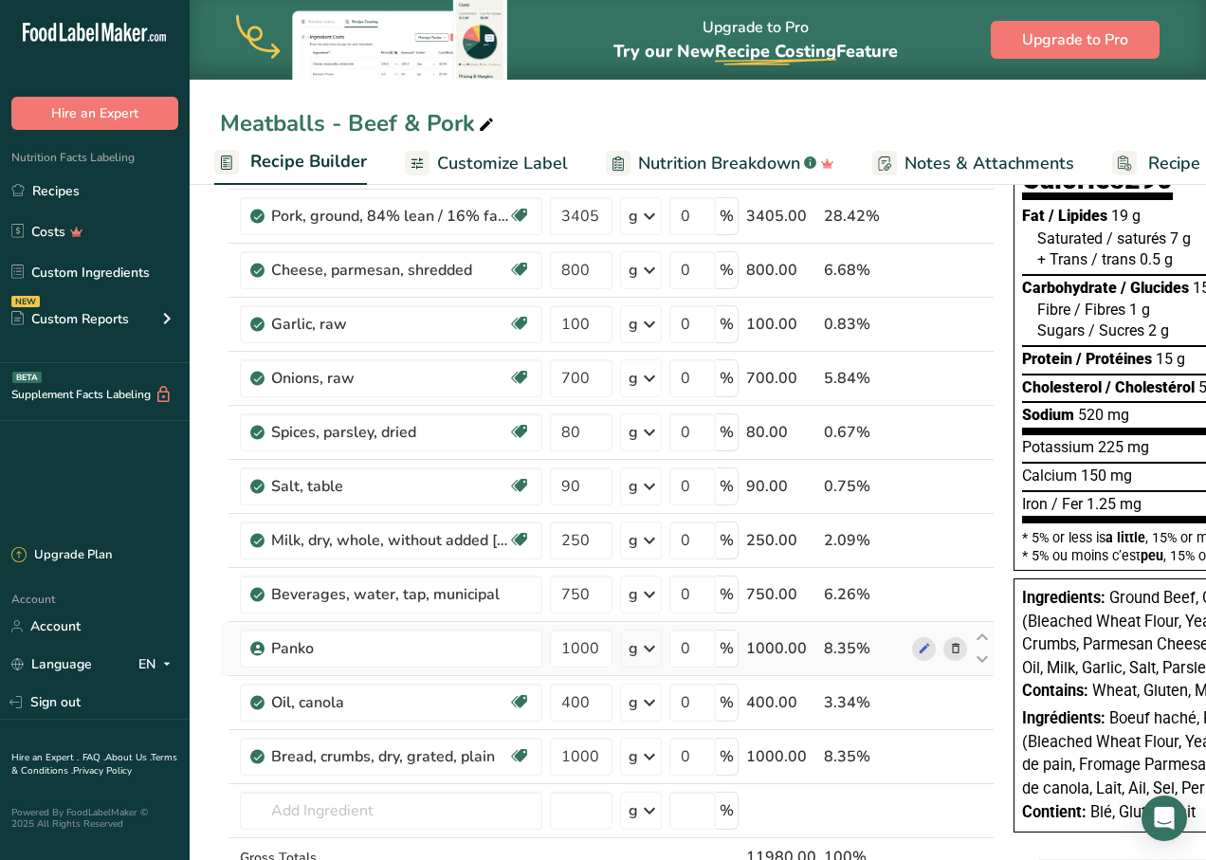
click at [953, 647] on icon at bounding box center [955, 649] width 13 height 20
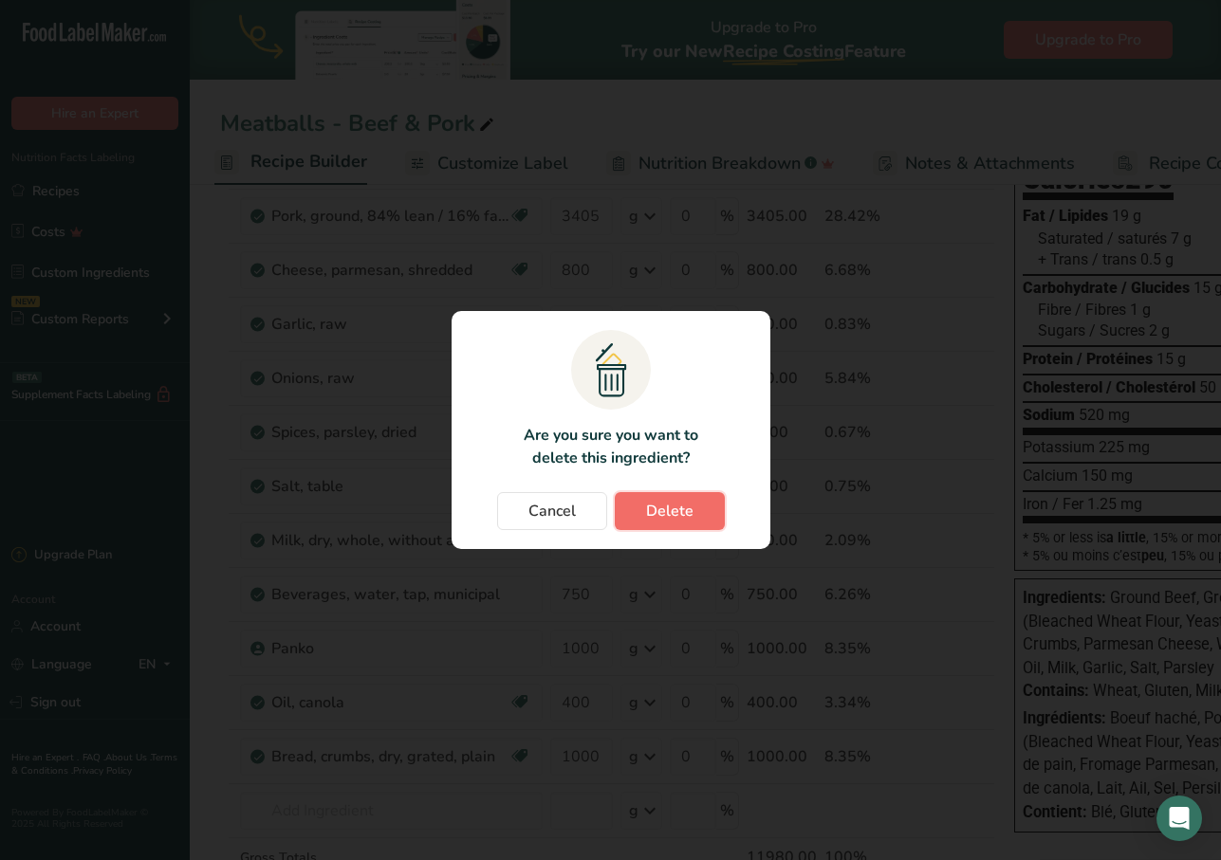
click at [675, 521] on span "Delete" at bounding box center [669, 511] width 47 height 23
type input "400"
type input "1000"
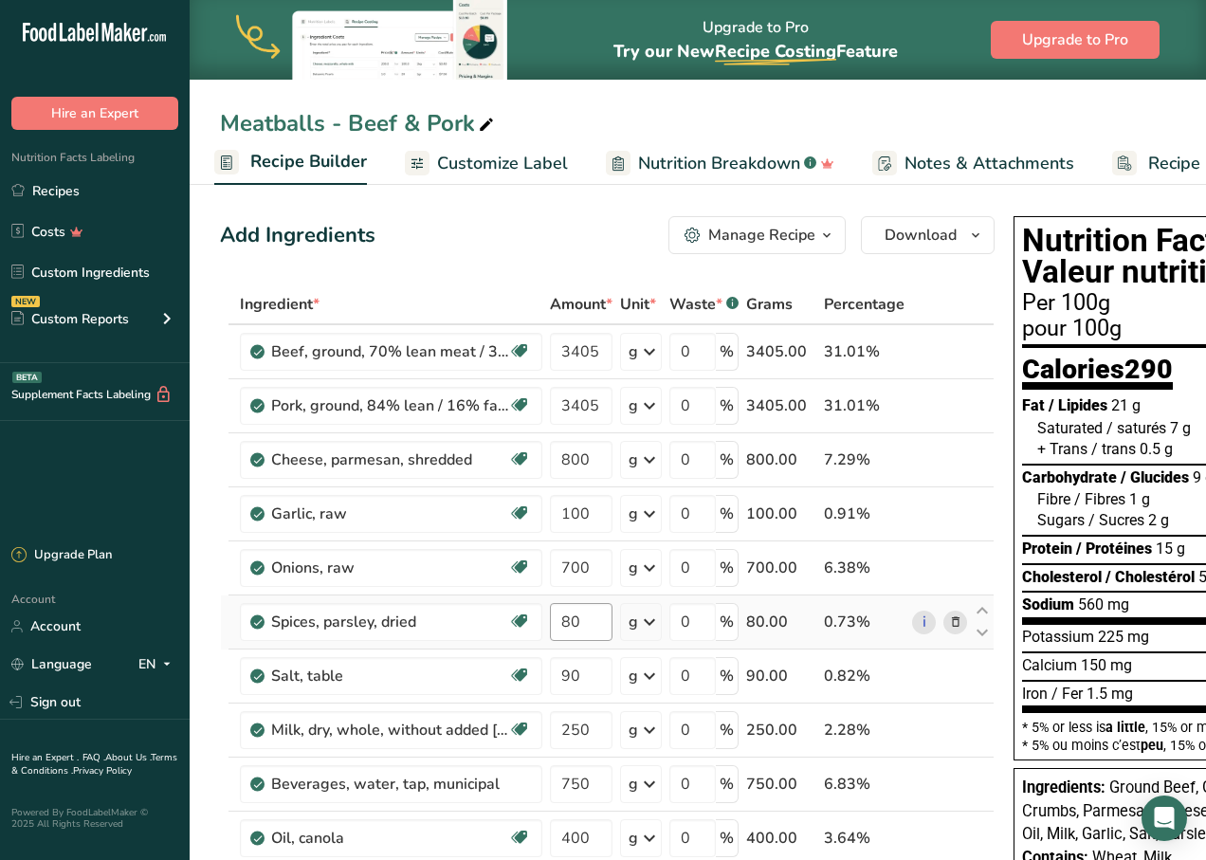
scroll to position [95, 0]
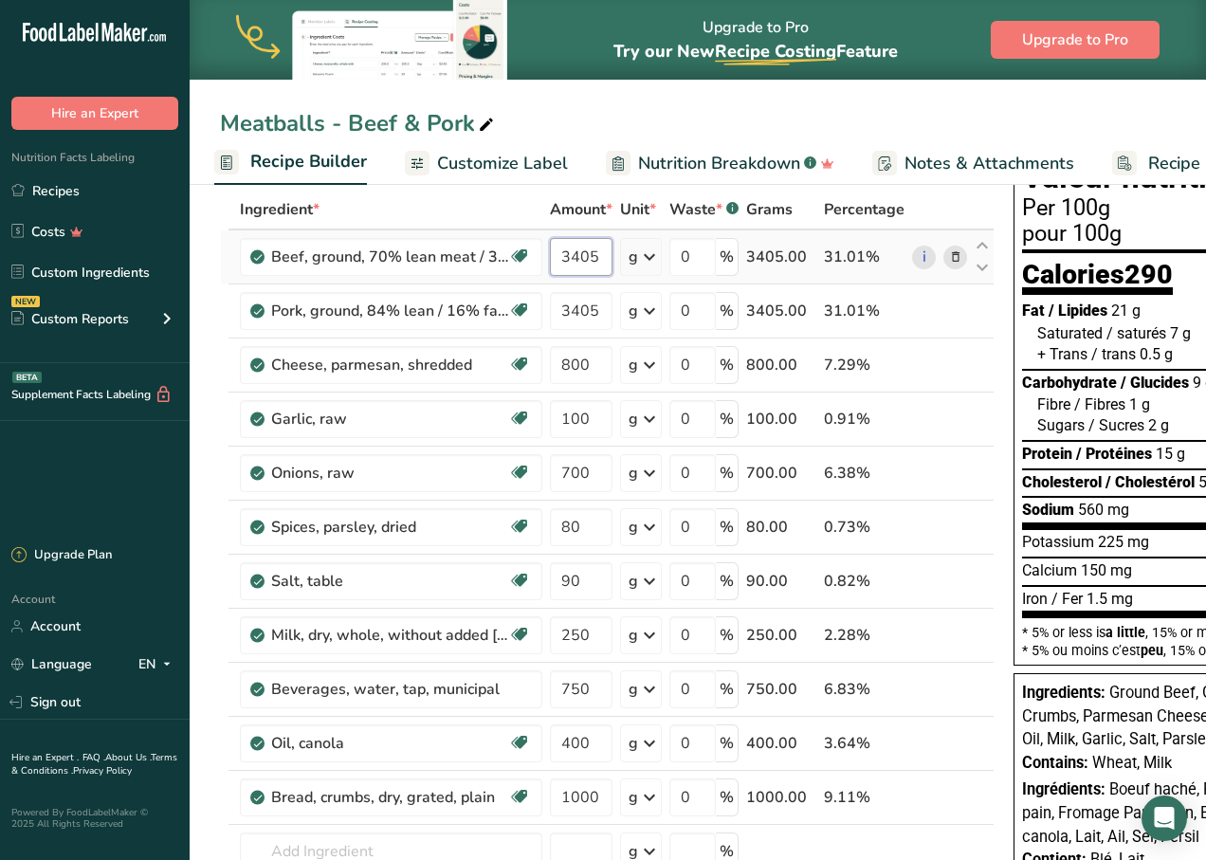
click at [564, 256] on input "3405" at bounding box center [581, 257] width 63 height 38
type input "2500"
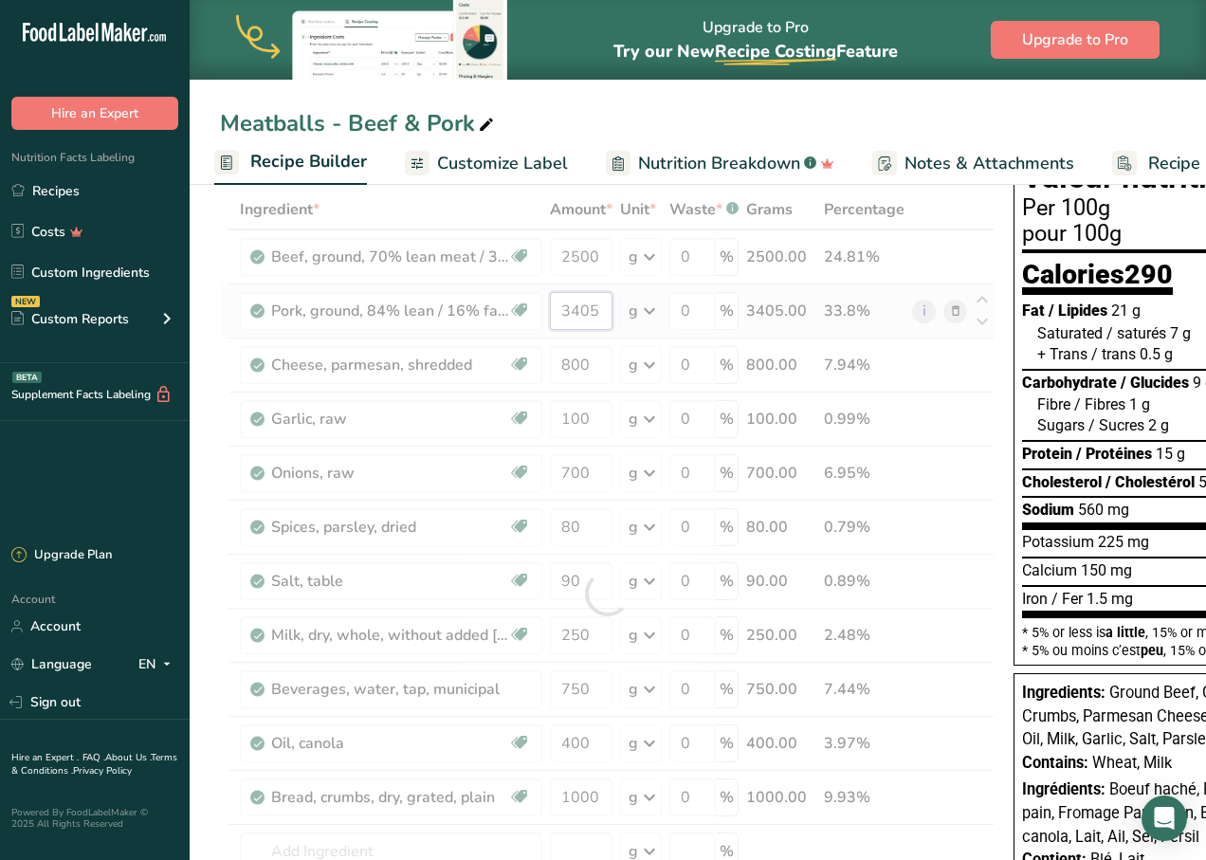
click at [577, 310] on div "Ingredient * Amount * Unit * Waste * .a-a{fill:#347362;}.b-a{fill:#fff;} Grams …" at bounding box center [607, 594] width 775 height 808
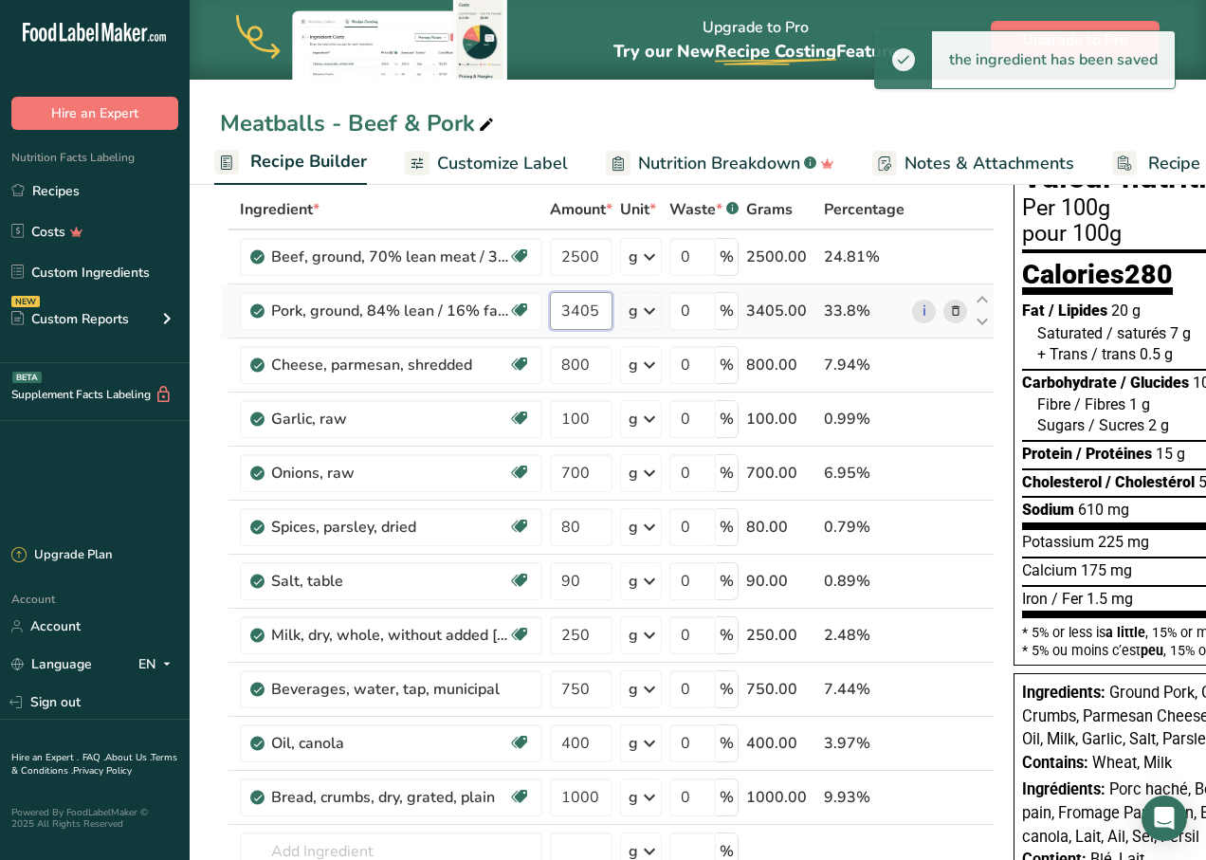
click at [577, 310] on input "3405" at bounding box center [581, 311] width 63 height 38
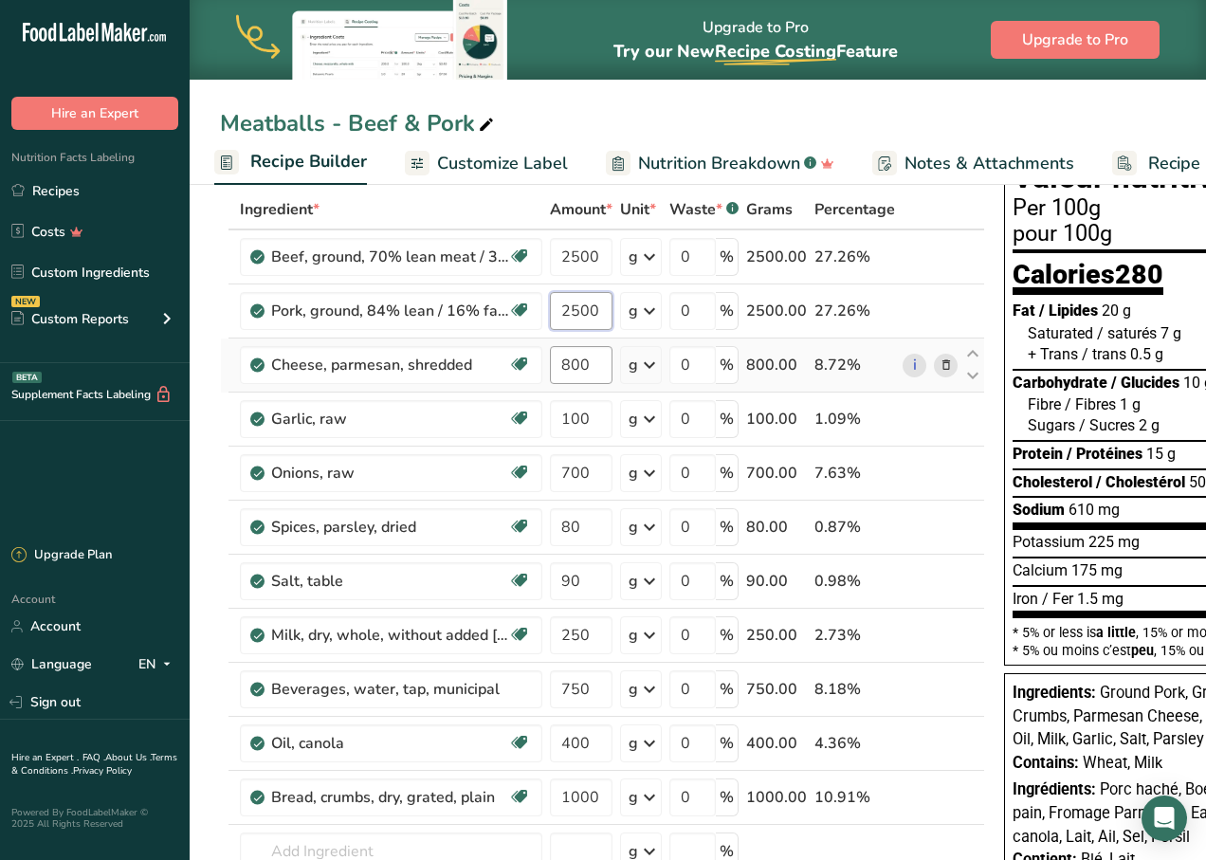
type input "2500"
click at [576, 367] on div "Ingredient * Amount * Unit * Waste * .a-a{fill:#347362;}.b-a{fill:#fff;} Grams …" at bounding box center [602, 594] width 765 height 808
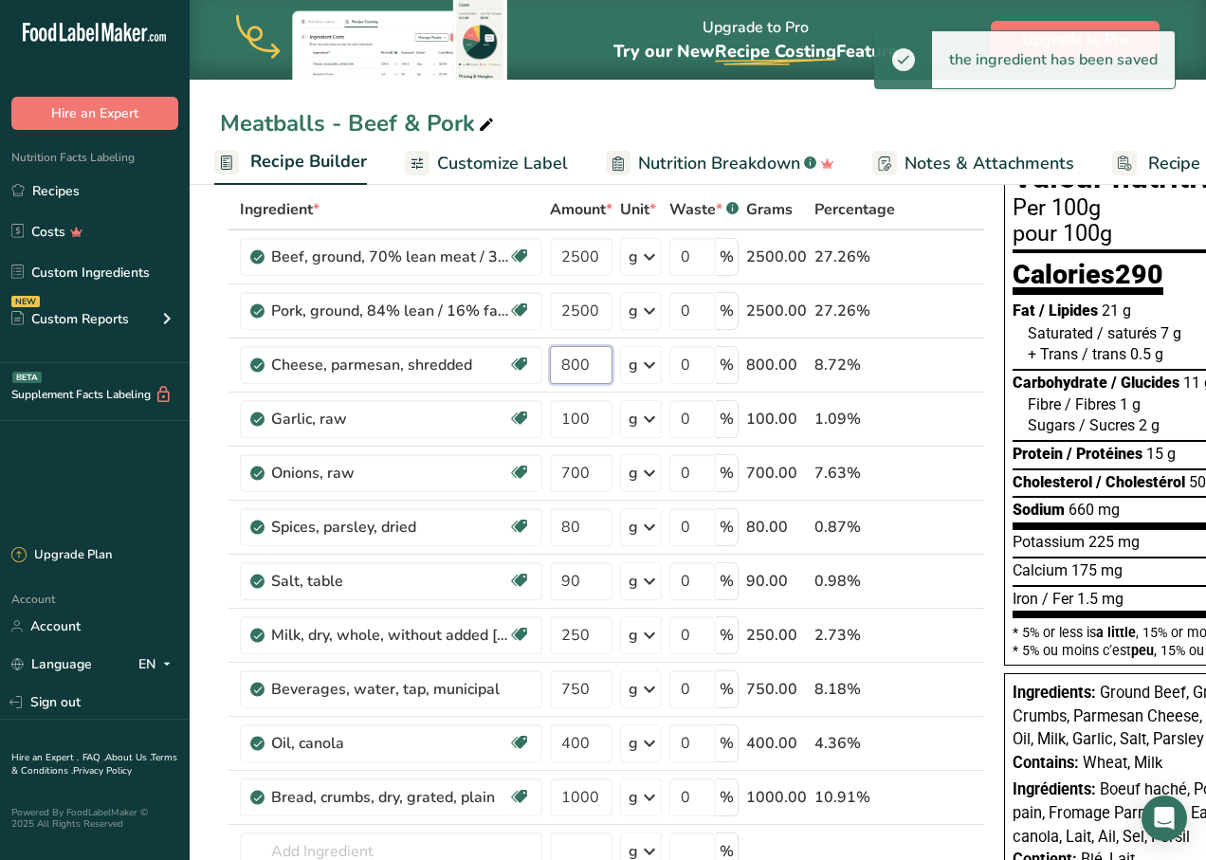
click at [576, 365] on input "800" at bounding box center [581, 365] width 63 height 38
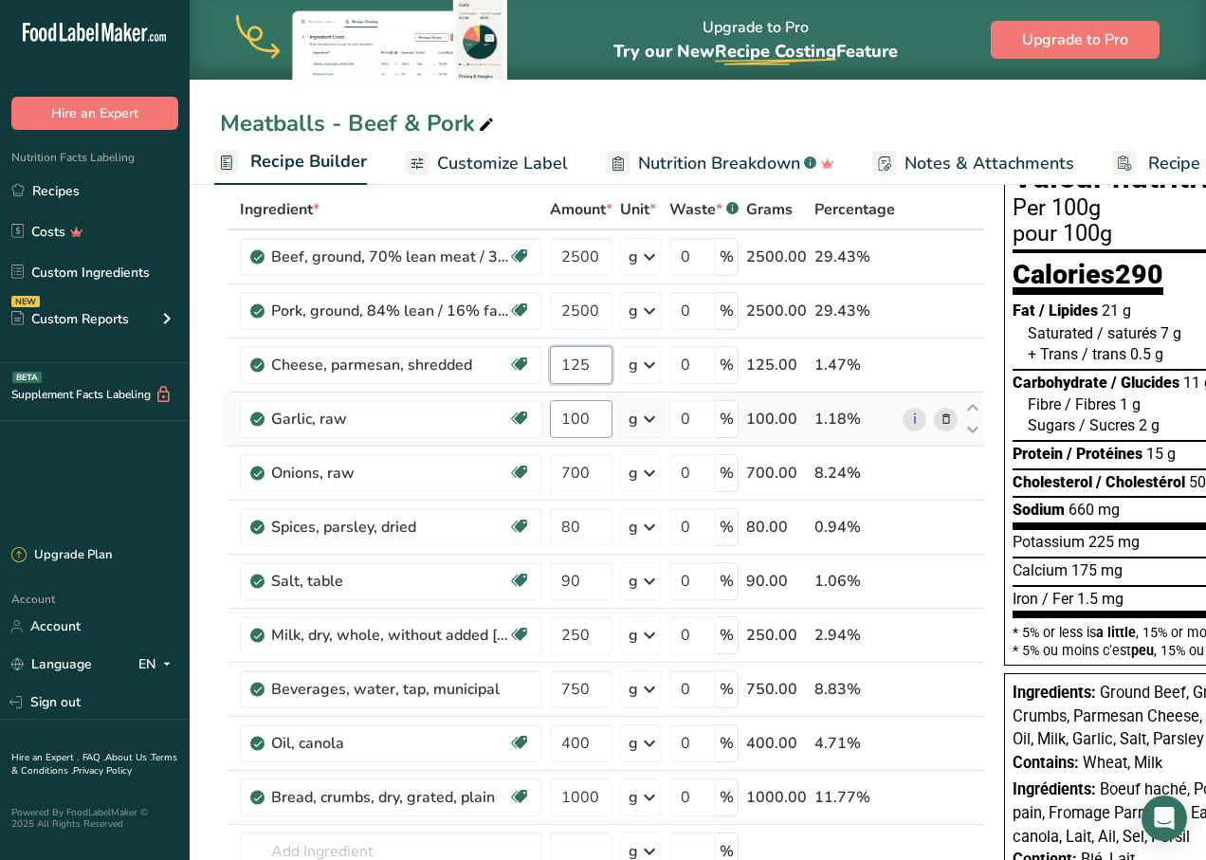
type input "125"
click at [580, 422] on div "Ingredient * Amount * Unit * Waste * .a-a{fill:#347362;}.b-a{fill:#fff;} Grams …" at bounding box center [602, 594] width 765 height 808
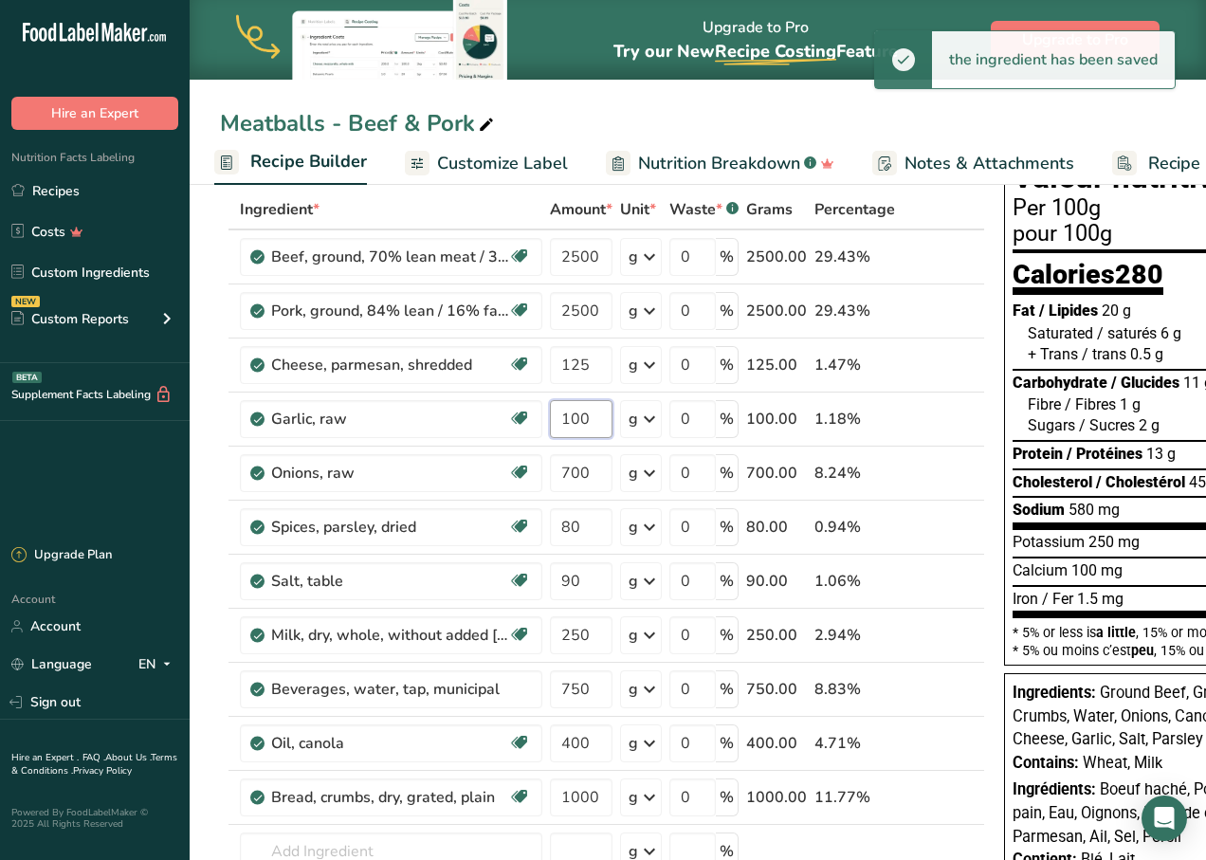
click at [580, 420] on input "100" at bounding box center [581, 419] width 63 height 38
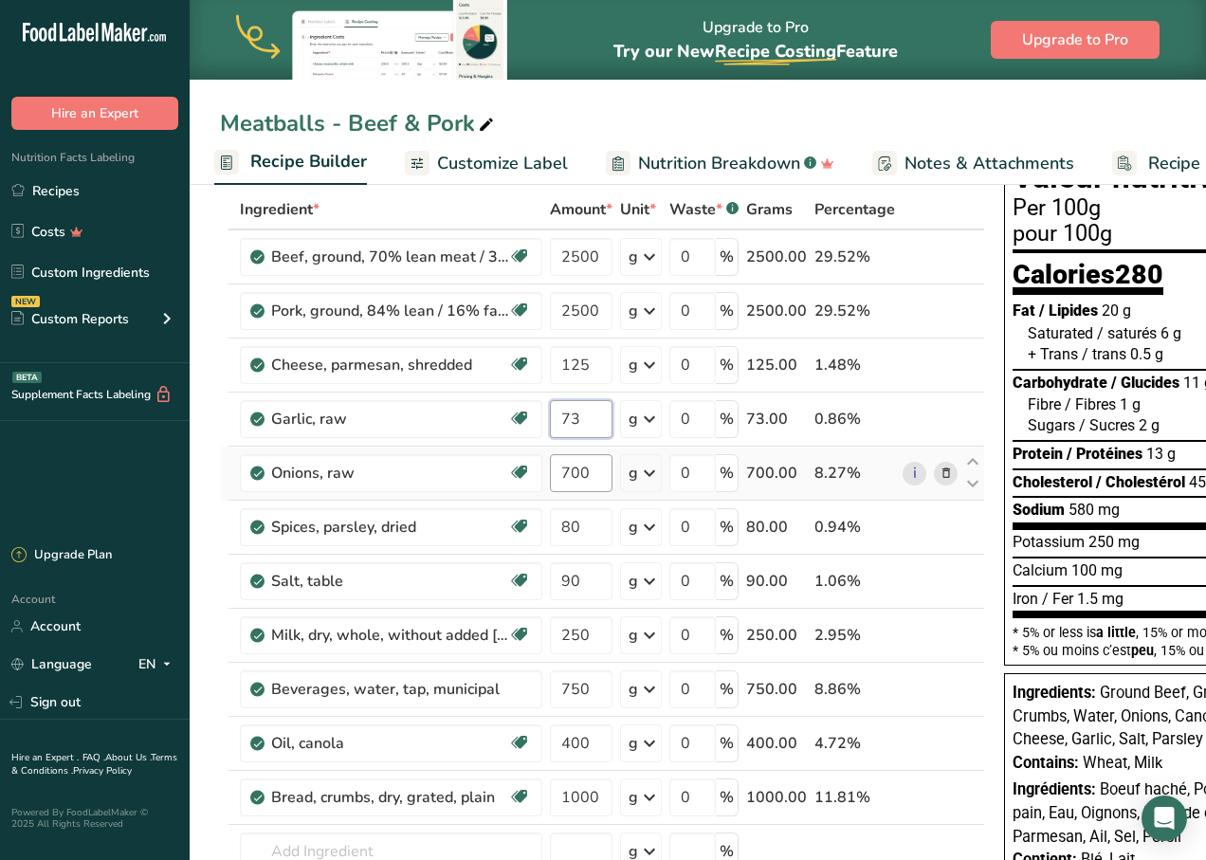
type input "73"
click at [573, 477] on div "Ingredient * Amount * Unit * Waste * .a-a{fill:#347362;}.b-a{fill:#fff;} Grams …" at bounding box center [602, 594] width 765 height 808
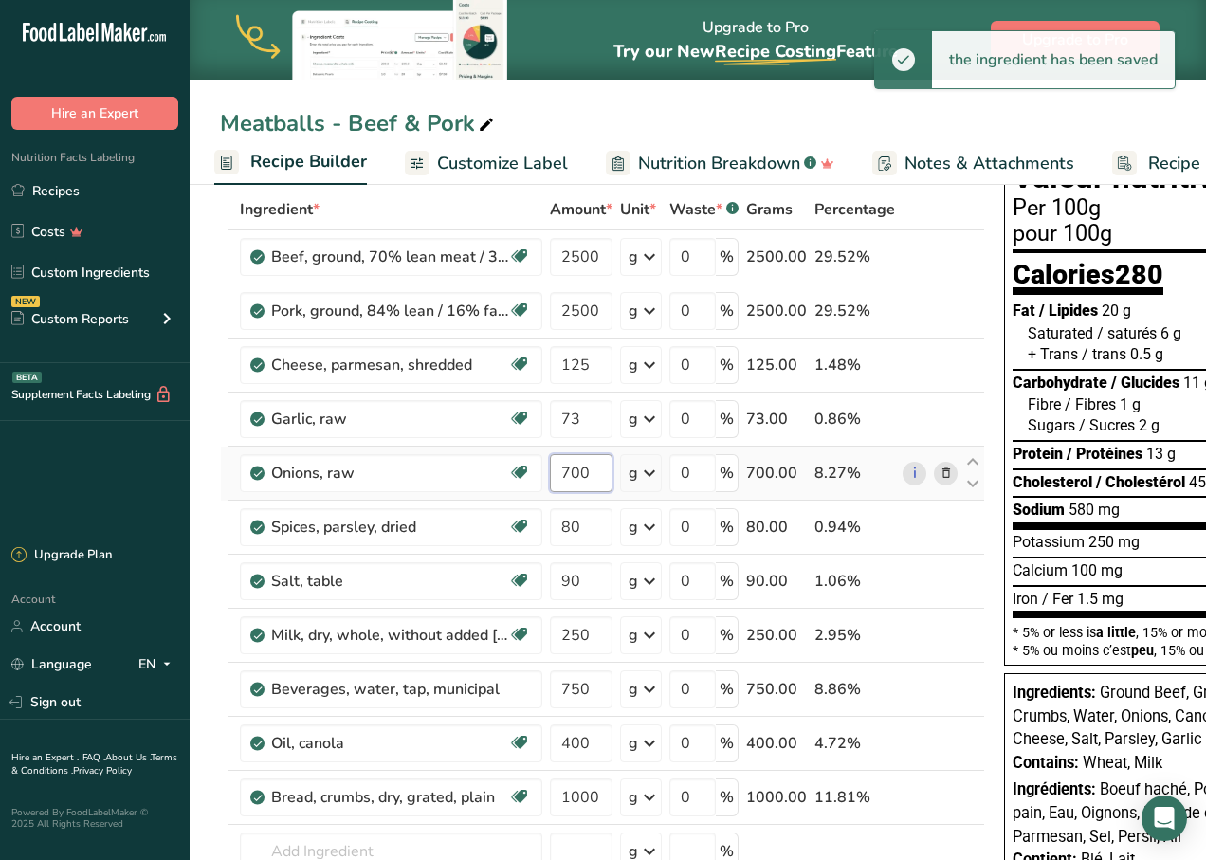
click at [574, 475] on input "700" at bounding box center [581, 473] width 63 height 38
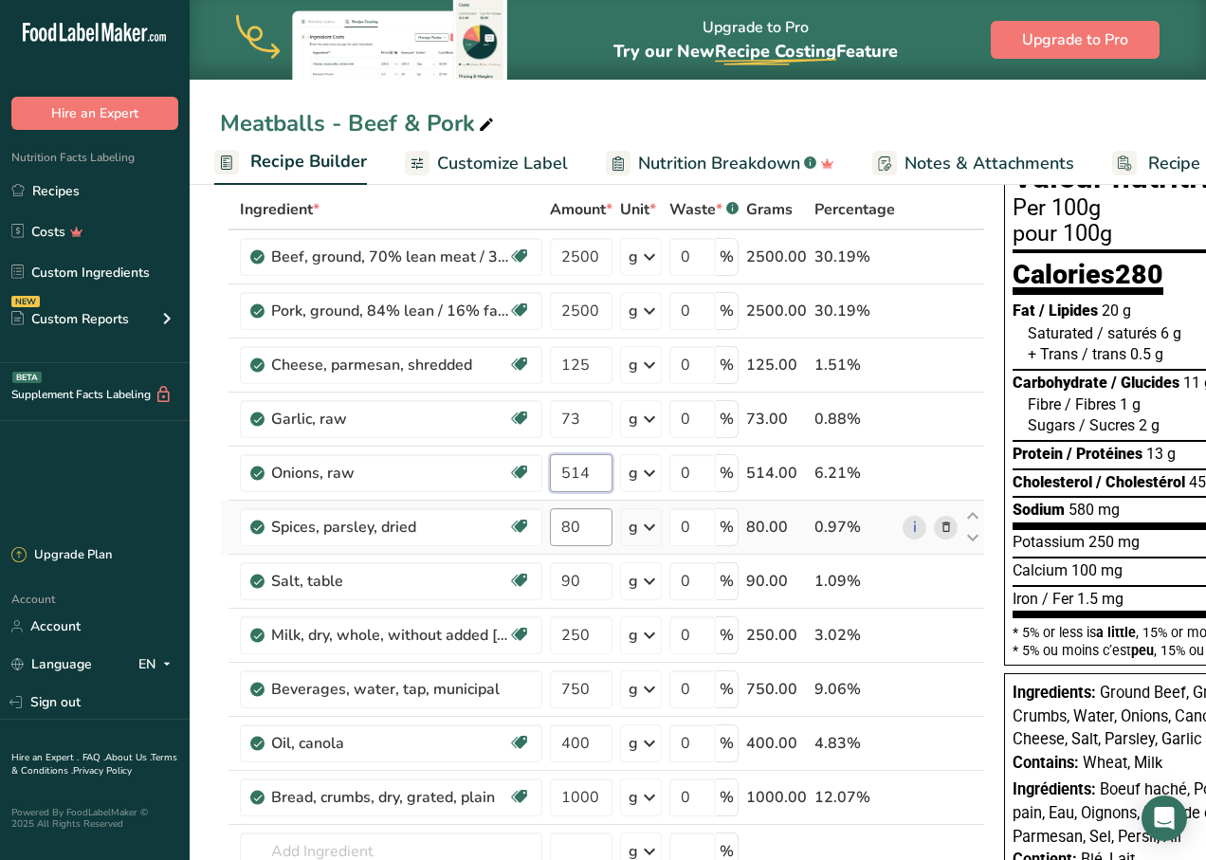
type input "514"
click at [575, 525] on div "Ingredient * Amount * Unit * Waste * .a-a{fill:#347362;}.b-a{fill:#fff;} Grams …" at bounding box center [602, 594] width 765 height 808
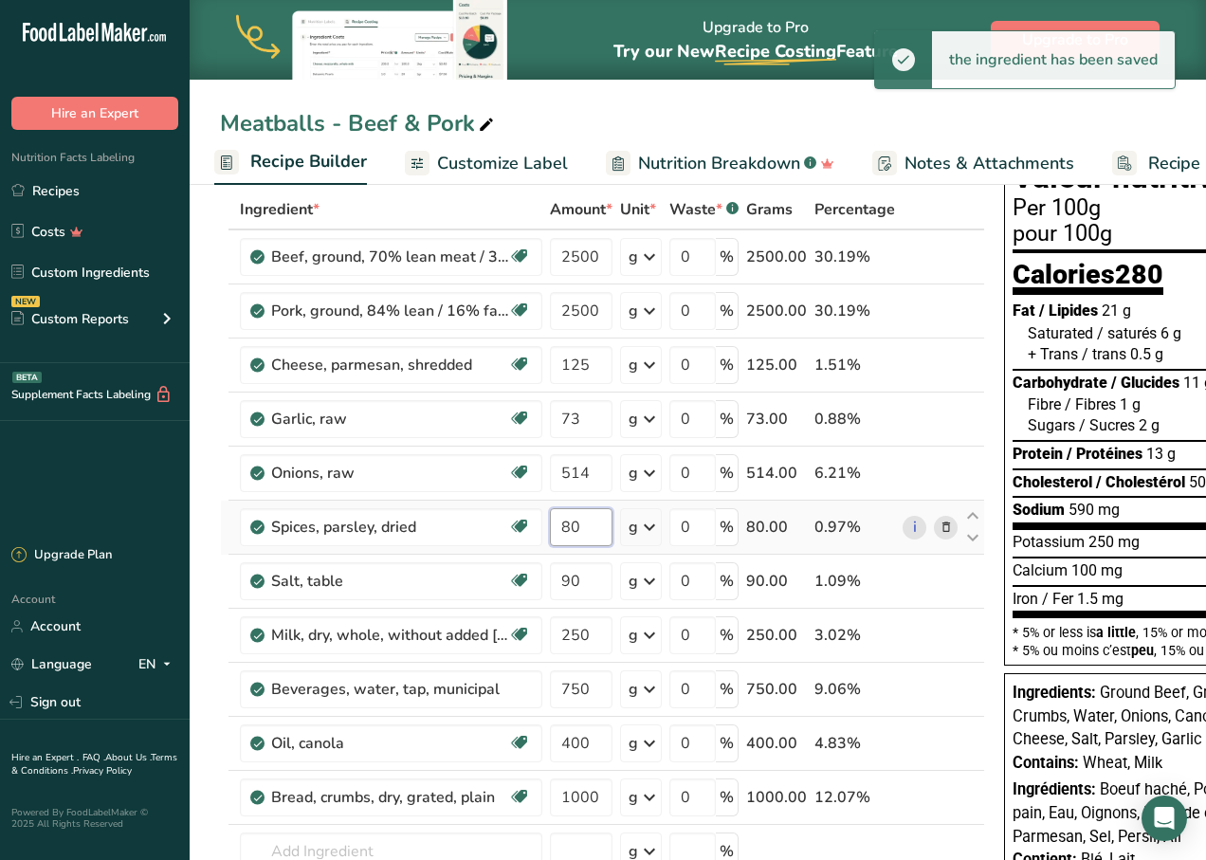
click at [574, 525] on input "80" at bounding box center [581, 527] width 63 height 38
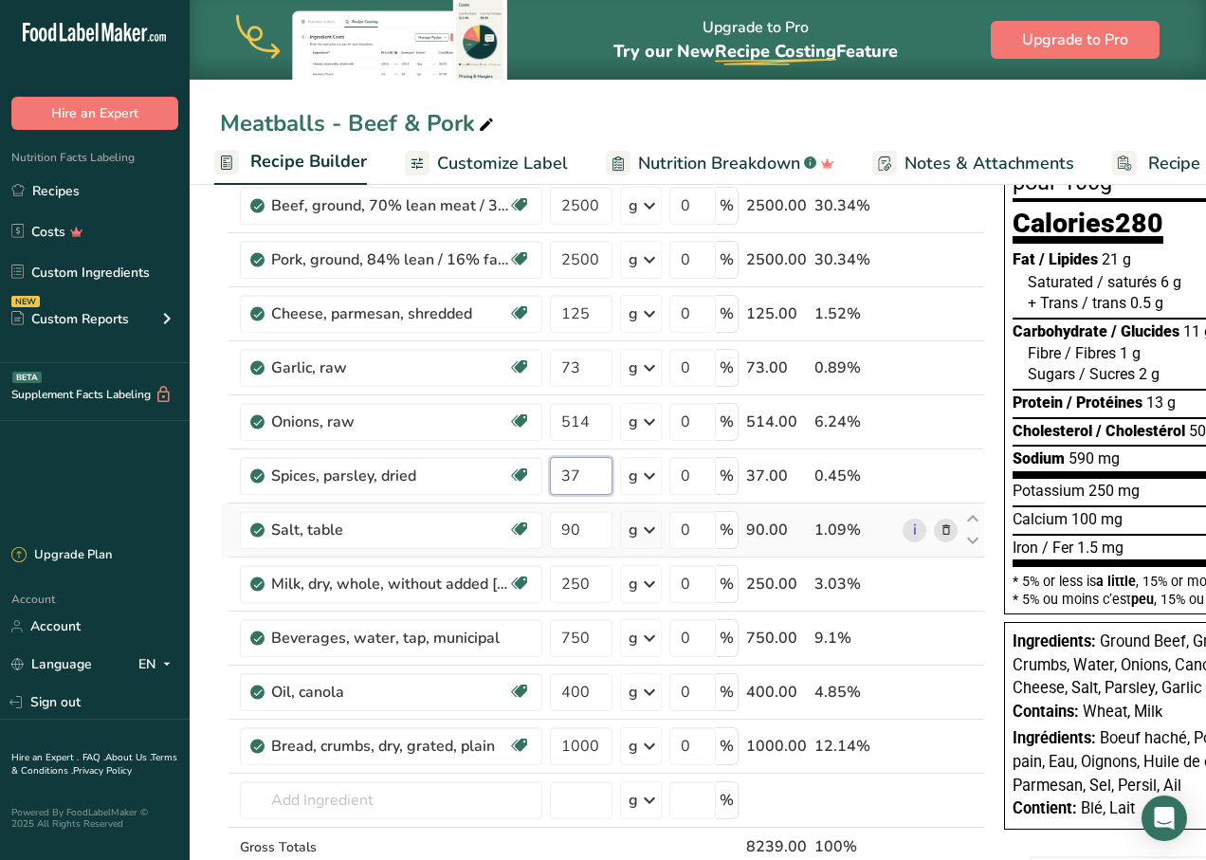
scroll to position [190, 0]
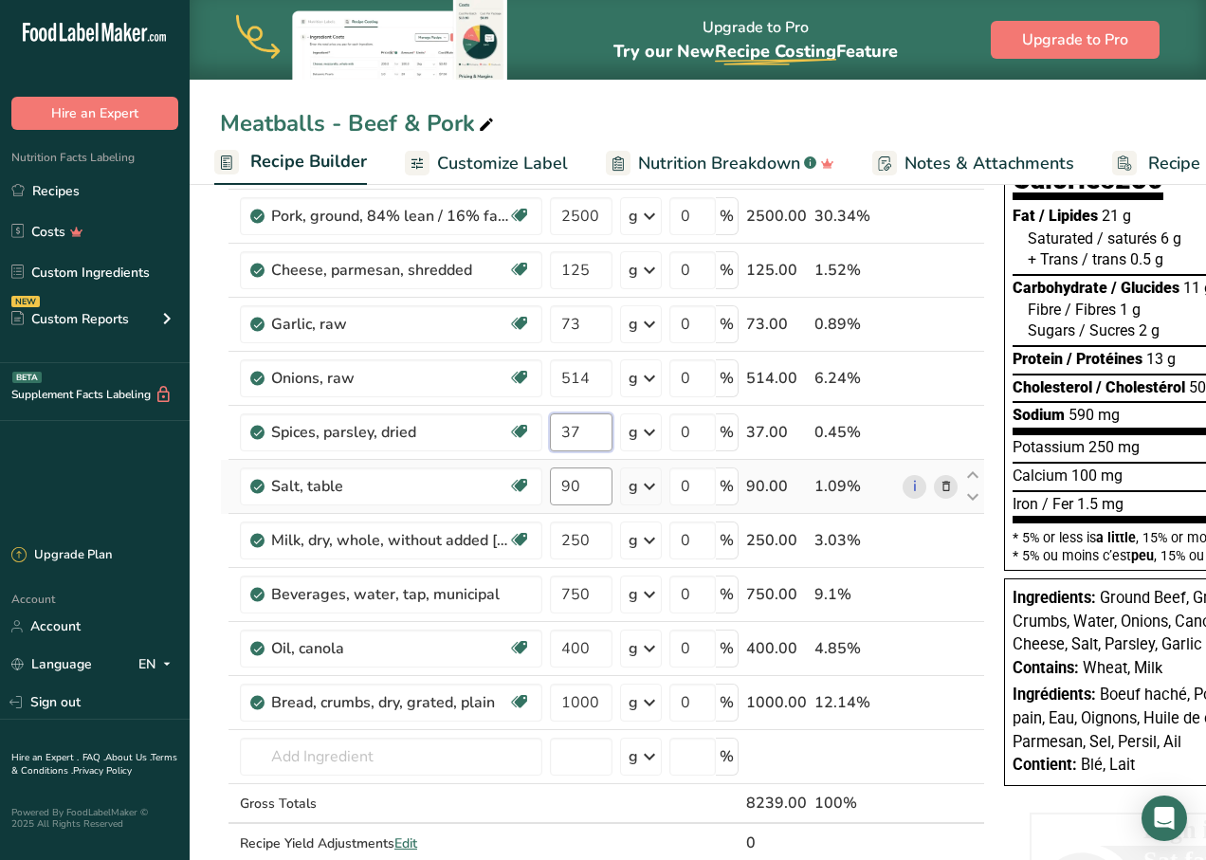
type input "37"
click at [569, 489] on div "Ingredient * Amount * Unit * Waste * .a-a{fill:#347362;}.b-a{fill:#fff;} Grams …" at bounding box center [602, 499] width 765 height 808
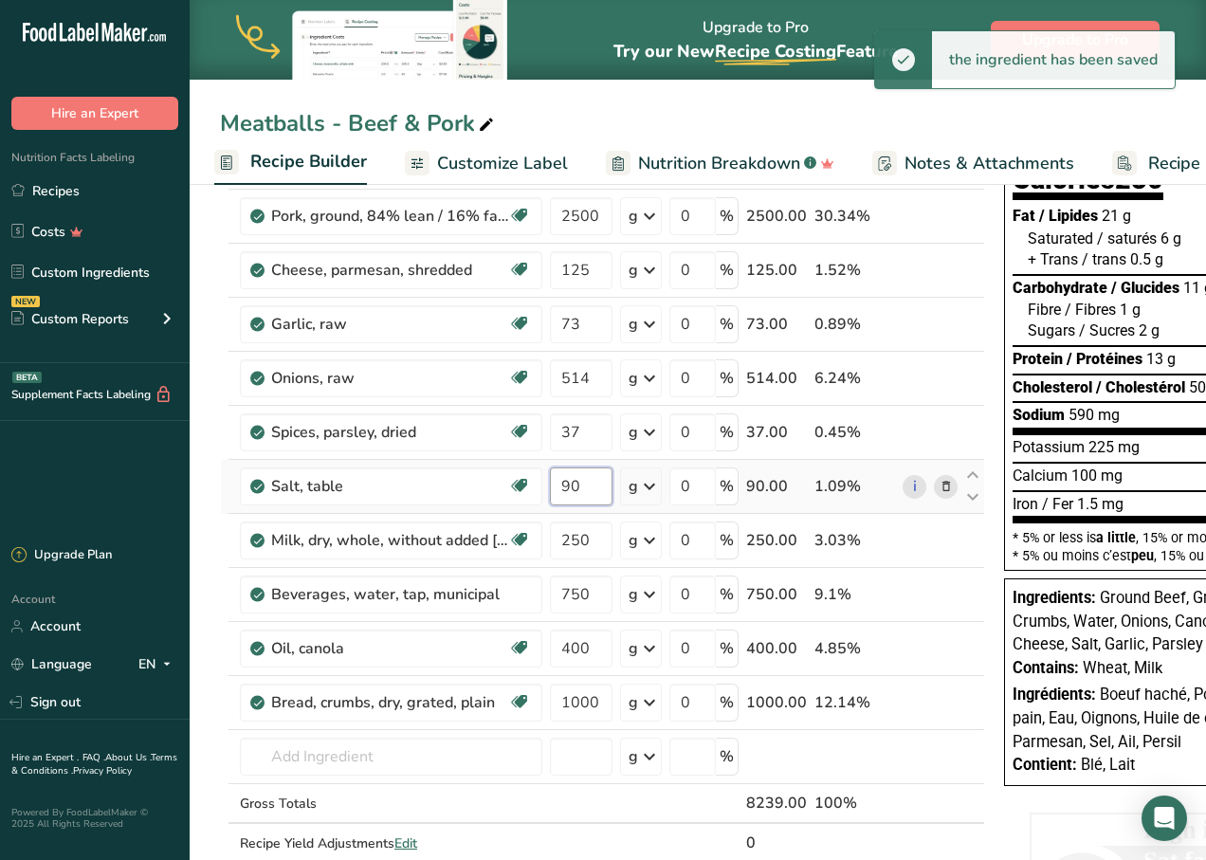
click at [569, 489] on input "90" at bounding box center [581, 487] width 63 height 38
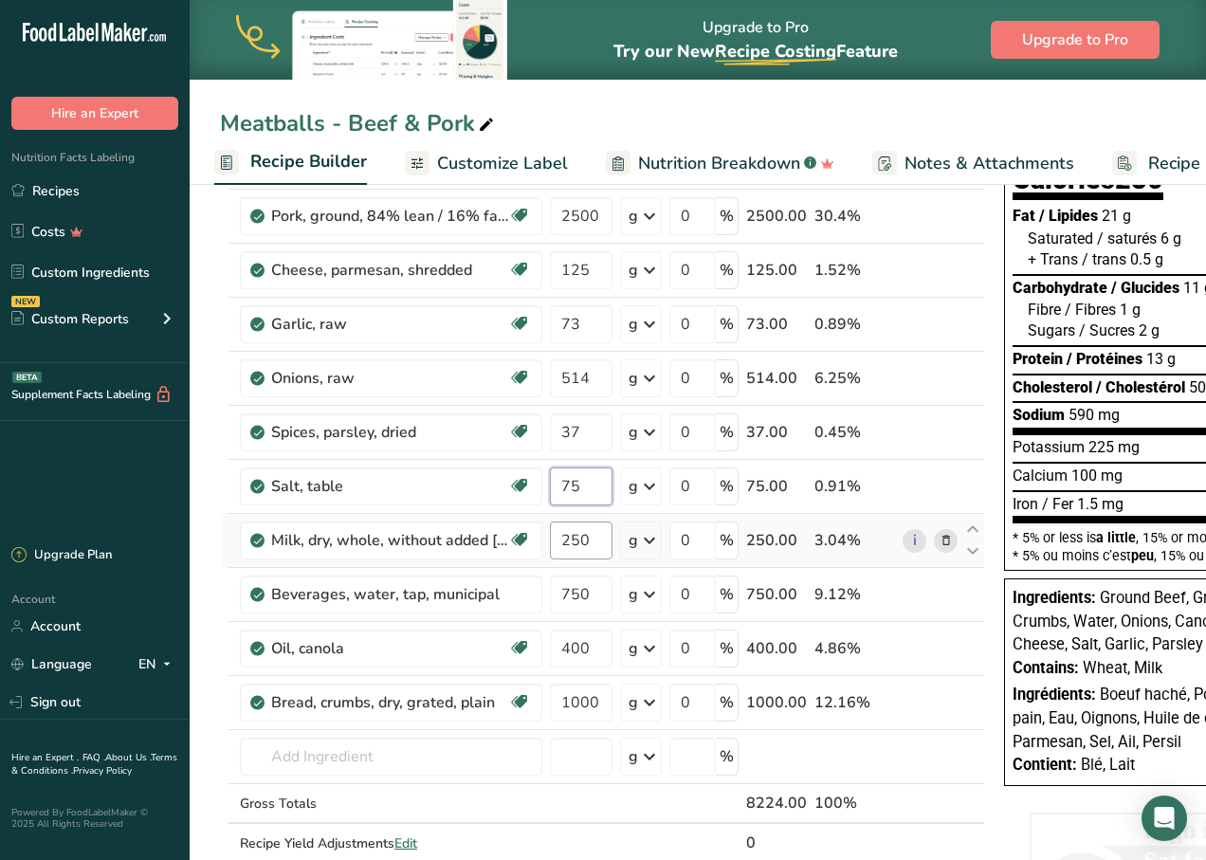
type input "75"
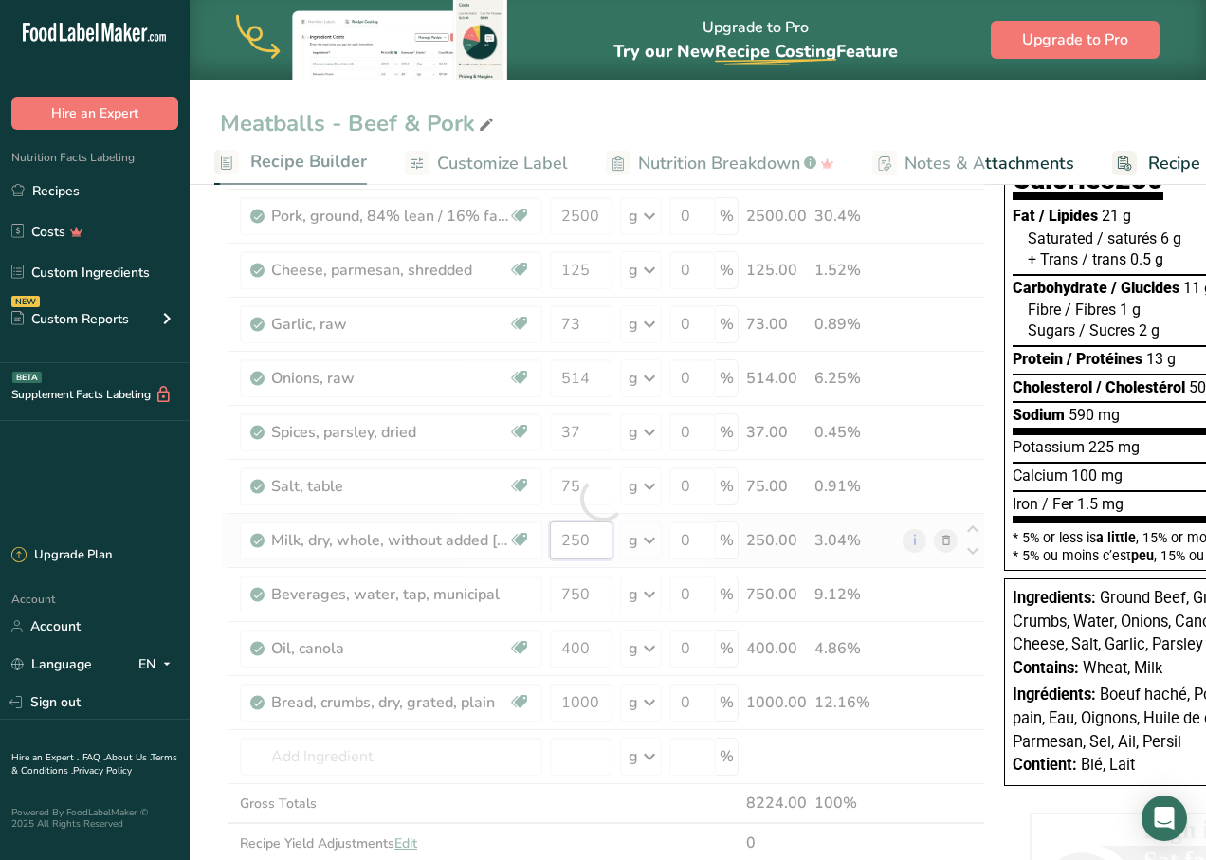
click at [565, 545] on div "Ingredient * Amount * Unit * Waste * .a-a{fill:#347362;}.b-a{fill:#fff;} Grams …" at bounding box center [602, 499] width 765 height 808
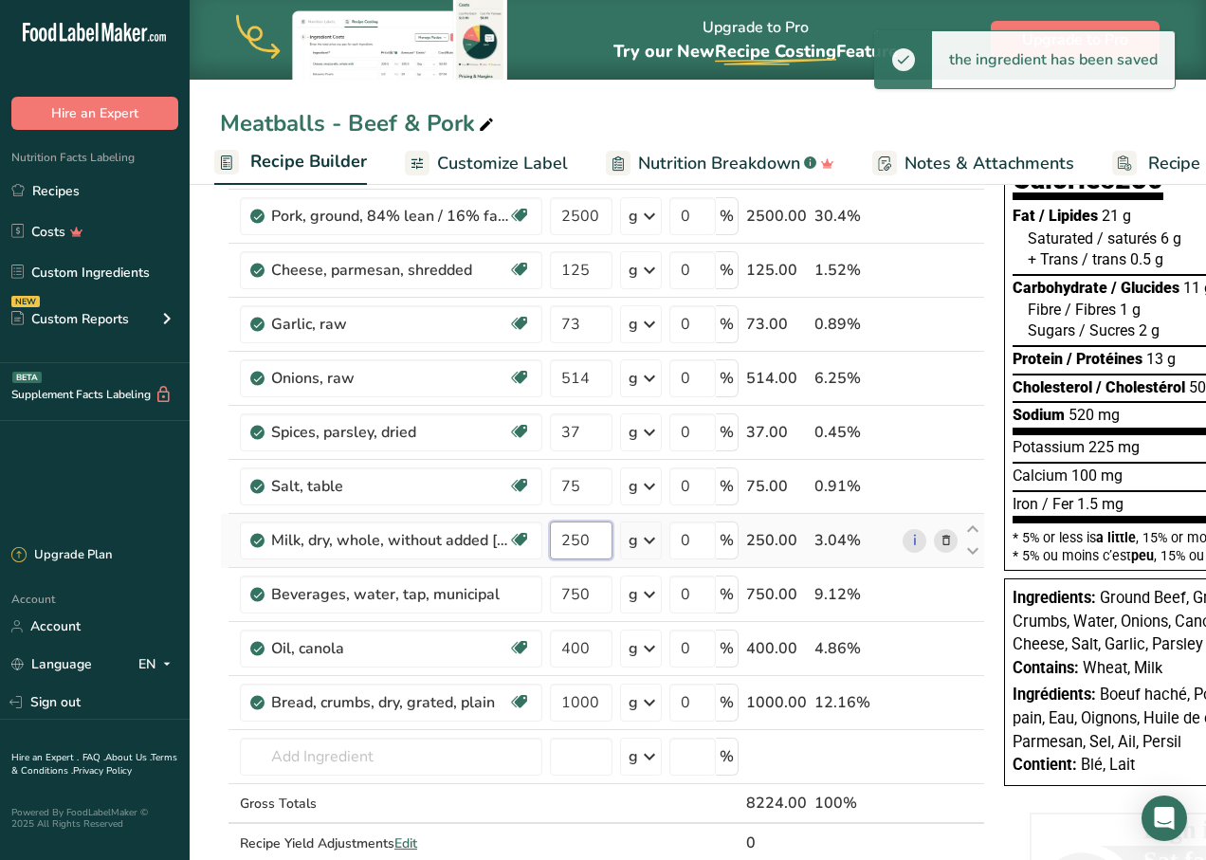
click at [567, 541] on input "250" at bounding box center [581, 541] width 63 height 38
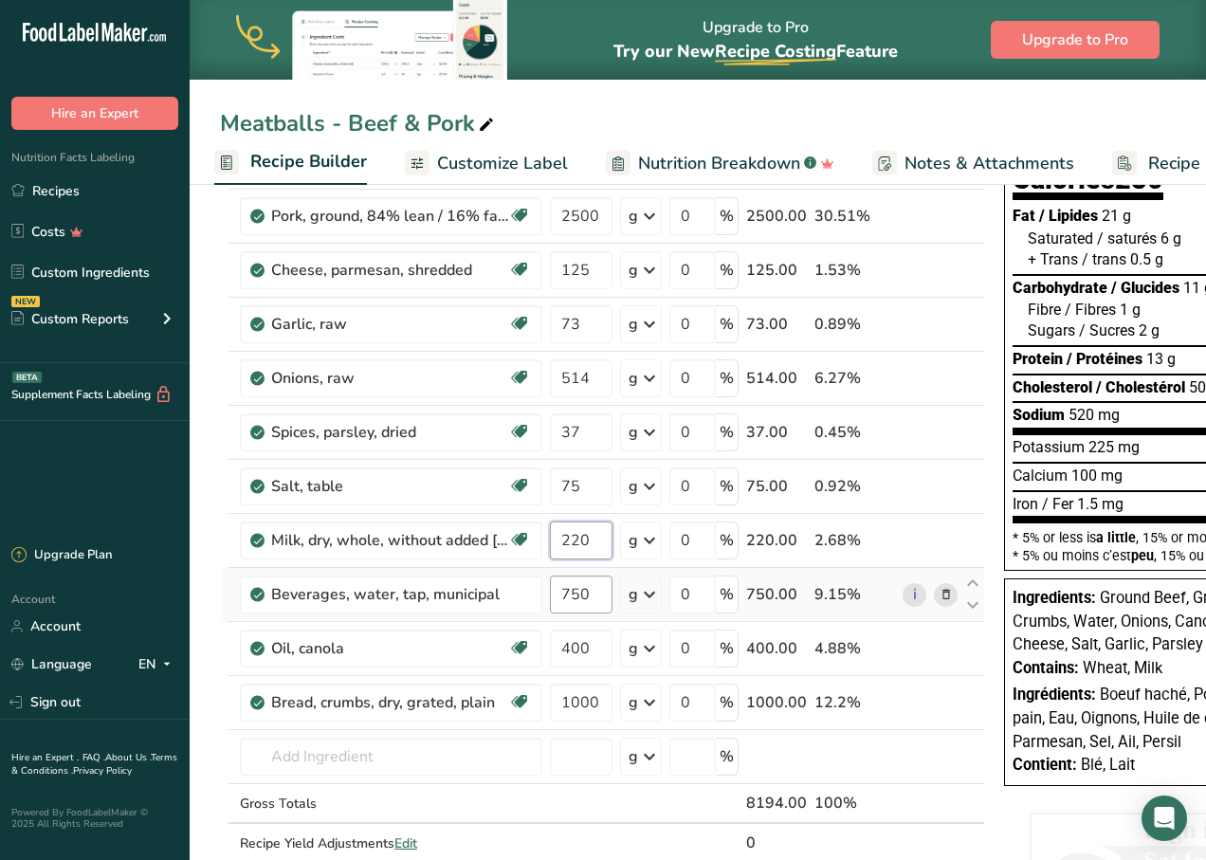
type input "220"
click at [568, 597] on div "Ingredient * Amount * Unit * Waste * .a-a{fill:#347362;}.b-a{fill:#fff;} Grams …" at bounding box center [602, 499] width 765 height 808
click at [568, 597] on input "750" at bounding box center [581, 595] width 63 height 38
type input "514"
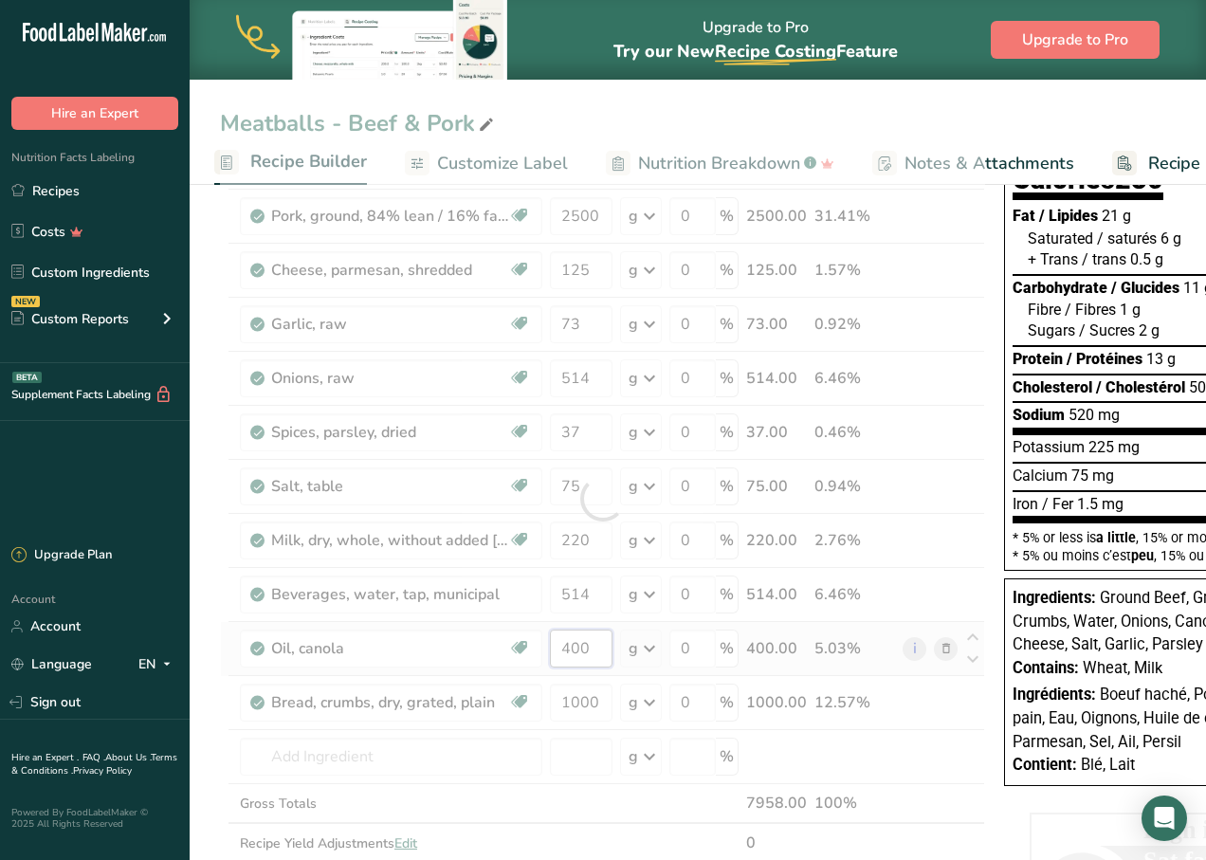
click at [578, 654] on div "Ingredient * Amount * Unit * Waste * .a-a{fill:#347362;}.b-a{fill:#fff;} Grams …" at bounding box center [602, 499] width 765 height 808
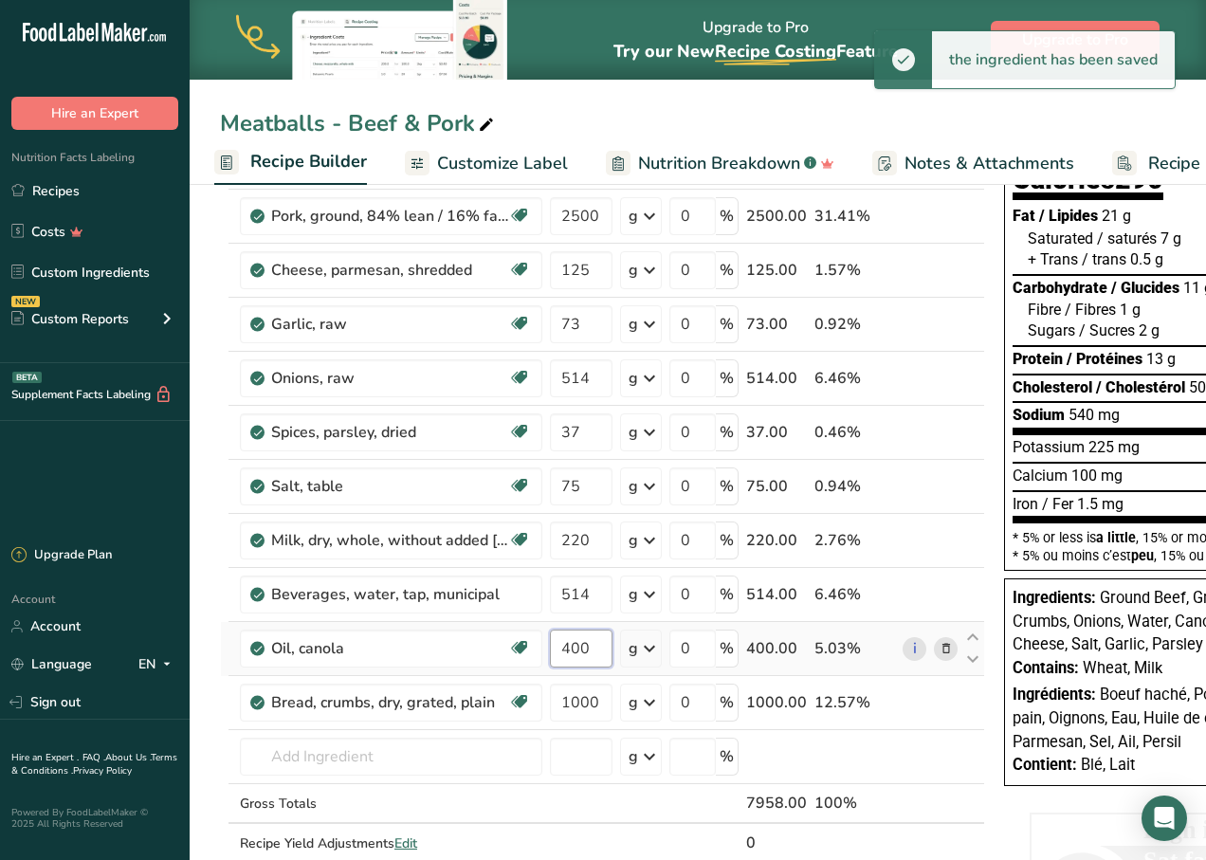
click at [578, 654] on input "400" at bounding box center [581, 649] width 63 height 38
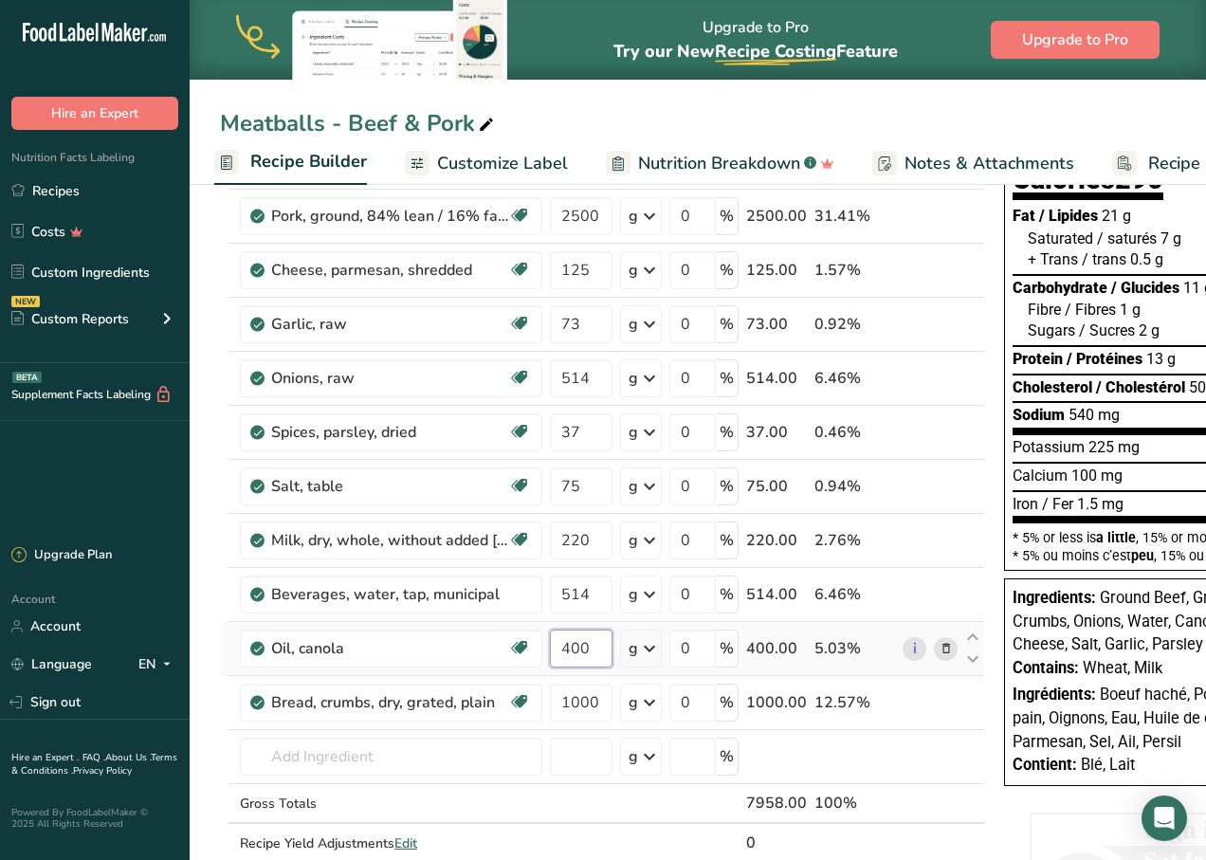
click at [578, 654] on input "400" at bounding box center [581, 649] width 63 height 38
type input "300"
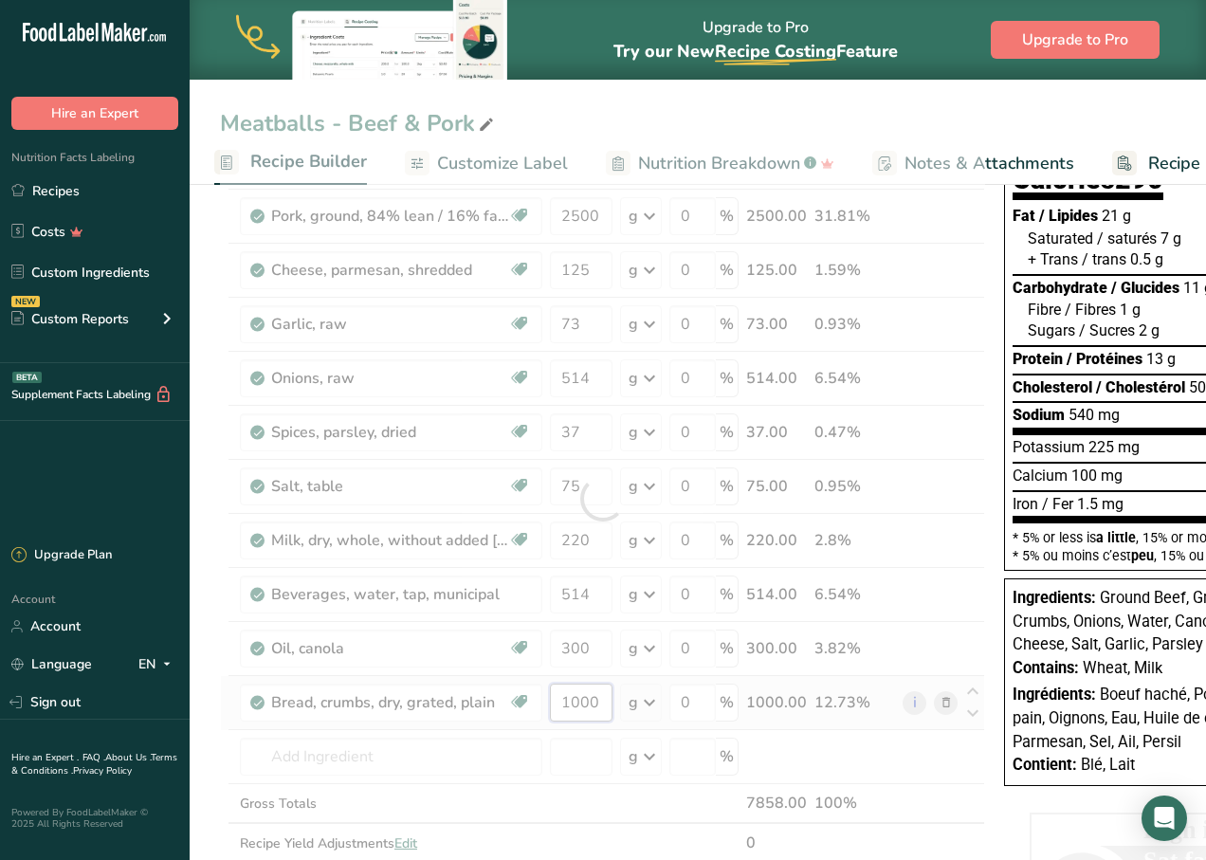
click at [580, 700] on div "Ingredient * Amount * Unit * Waste * .a-a{fill:#347362;}.b-a{fill:#fff;} Grams …" at bounding box center [602, 499] width 765 height 808
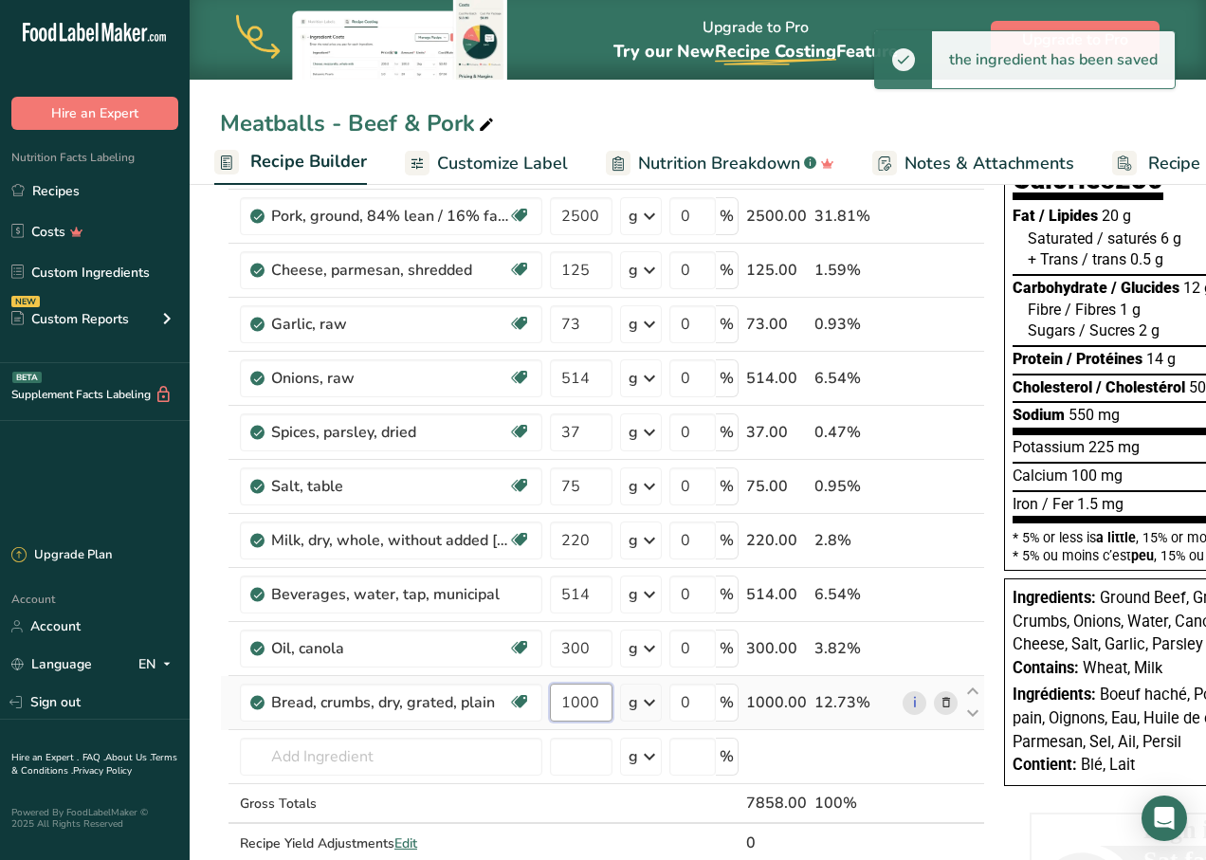
click at [580, 700] on input "1000" at bounding box center [581, 703] width 63 height 38
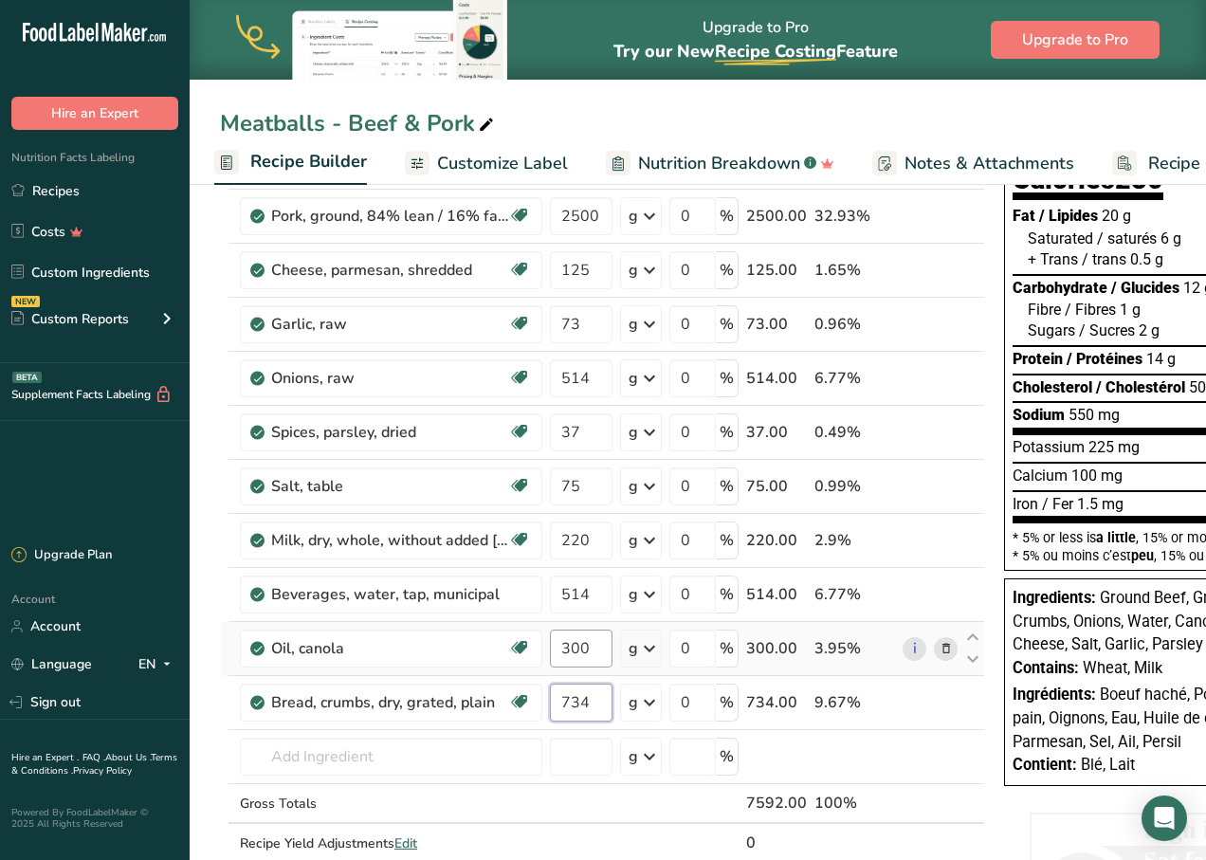
type input "734"
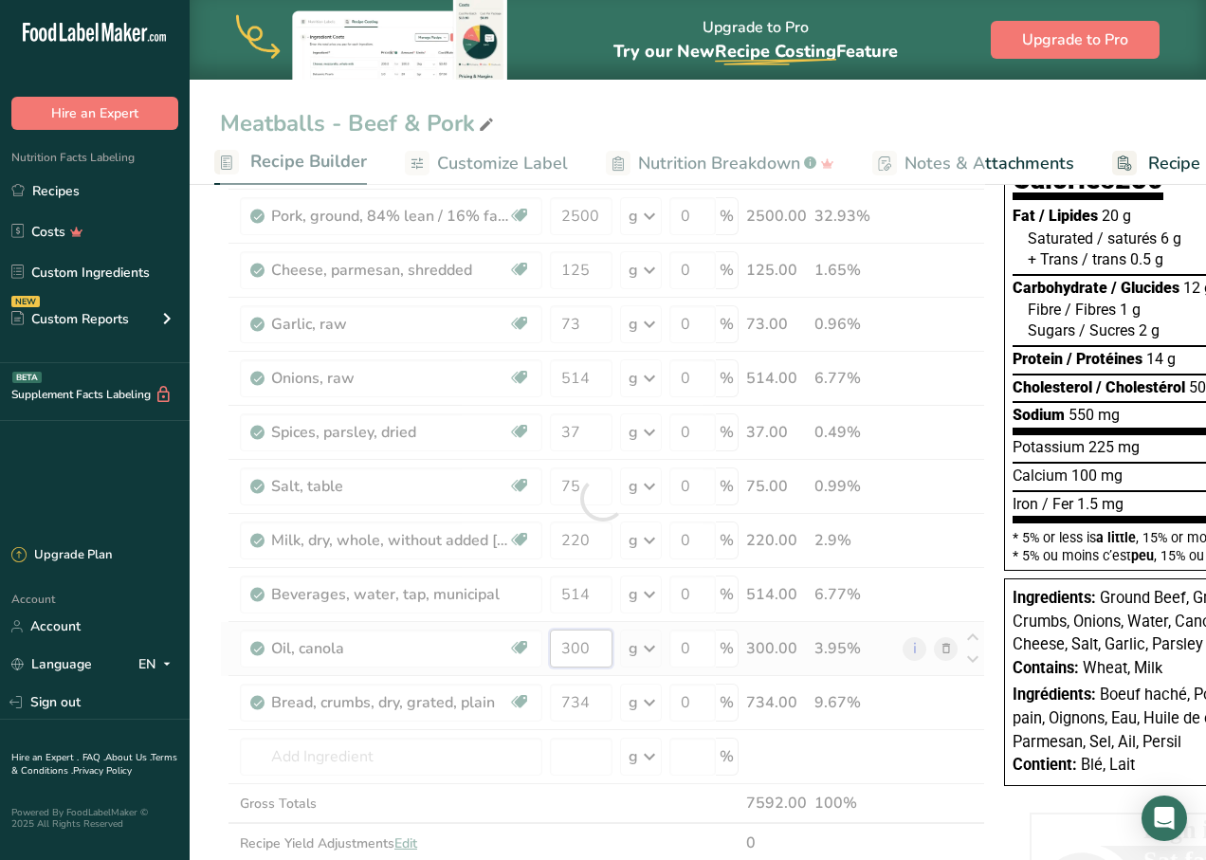
click at [598, 649] on div "Ingredient * Amount * Unit * Waste * .a-a{fill:#347362;}.b-a{fill:#fff;} Grams …" at bounding box center [602, 499] width 765 height 808
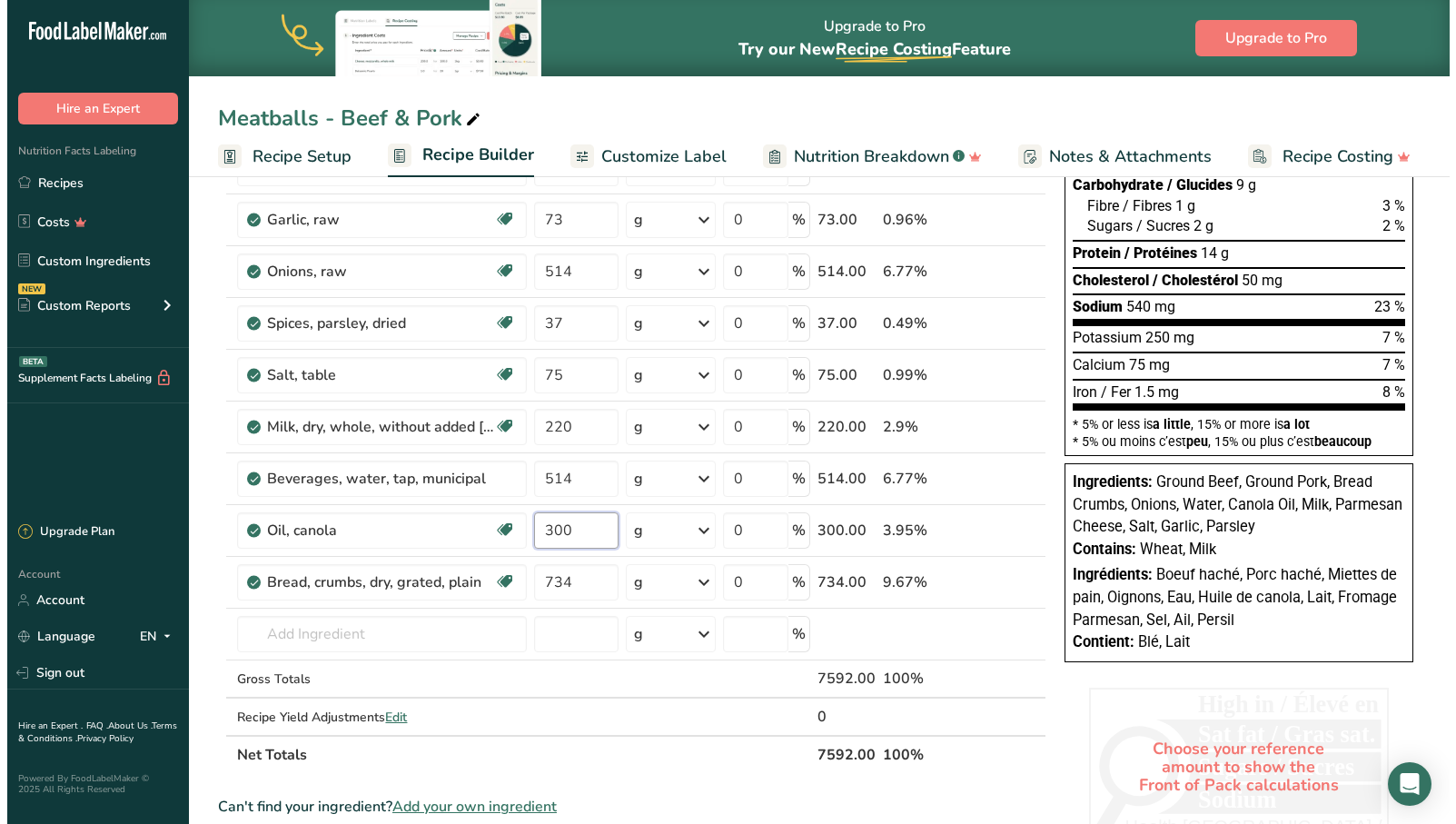
scroll to position [0, 0]
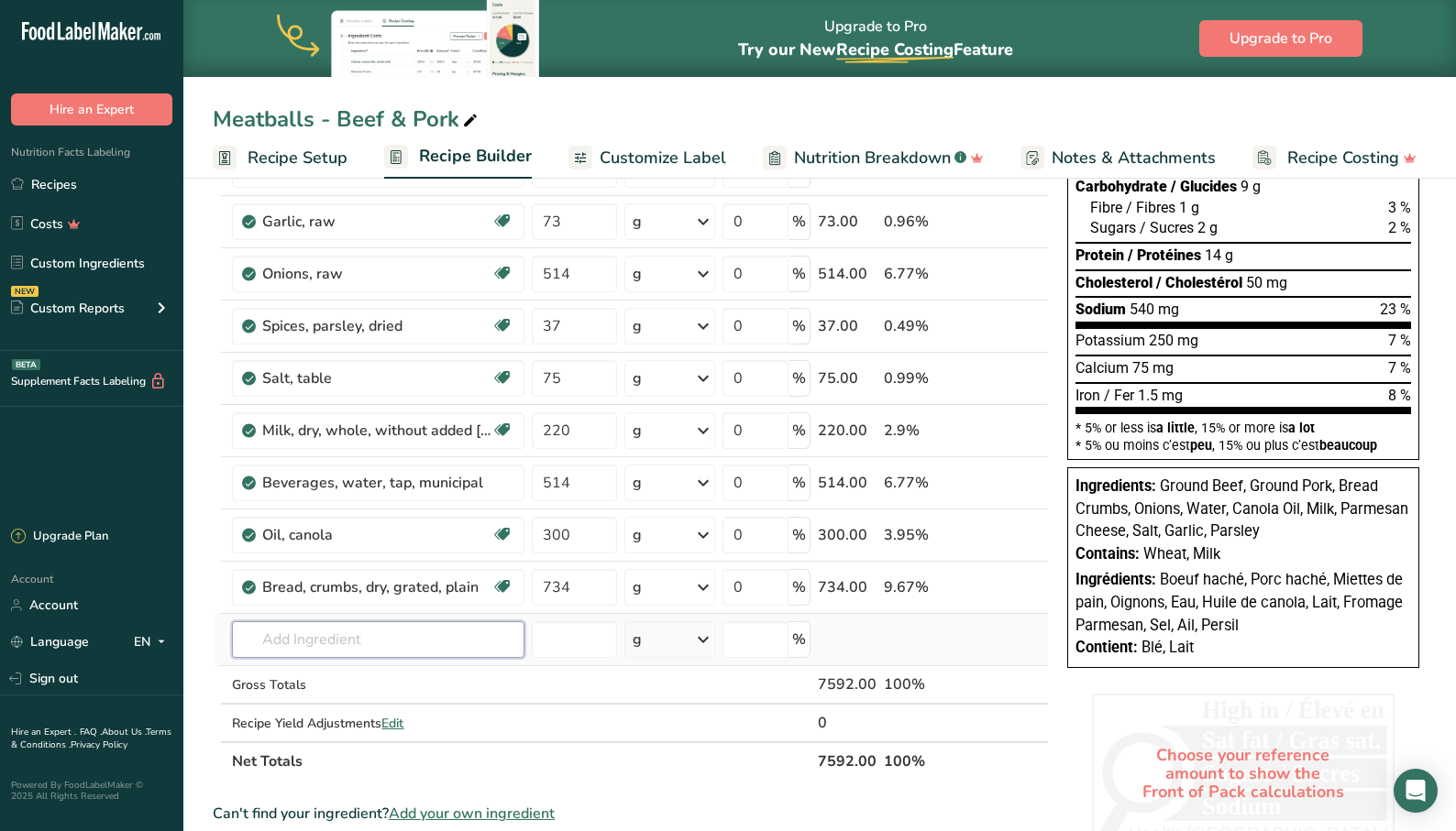
click at [313, 636] on div "Ingredient * Amount * Unit * Waste * .a-a{fill:#347362;}.b-a{fill:#fff;} Grams …" at bounding box center [630, 390] width 836 height 781
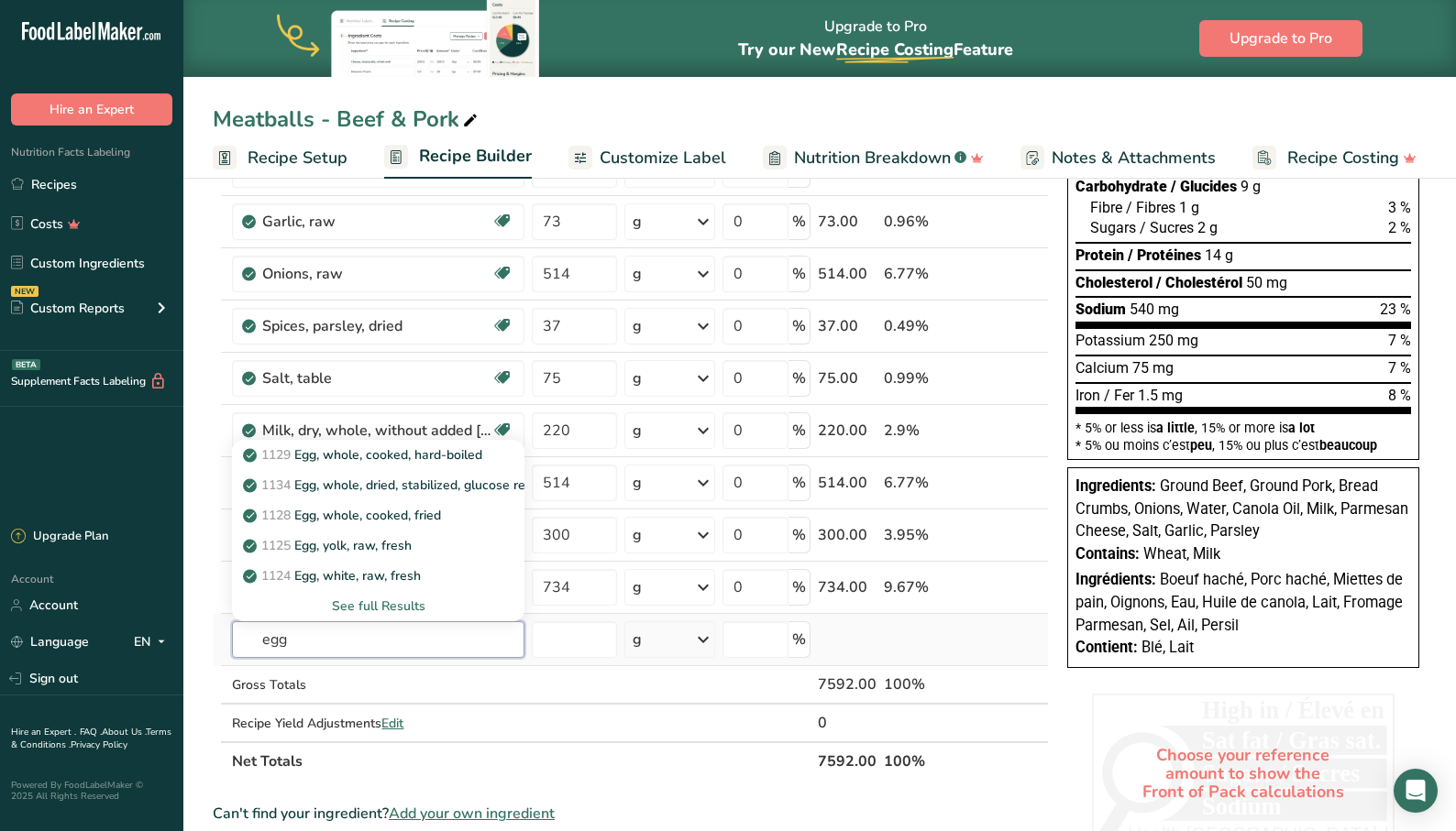
type input "egg"
click at [383, 605] on div "See full Results" at bounding box center [378, 606] width 263 height 19
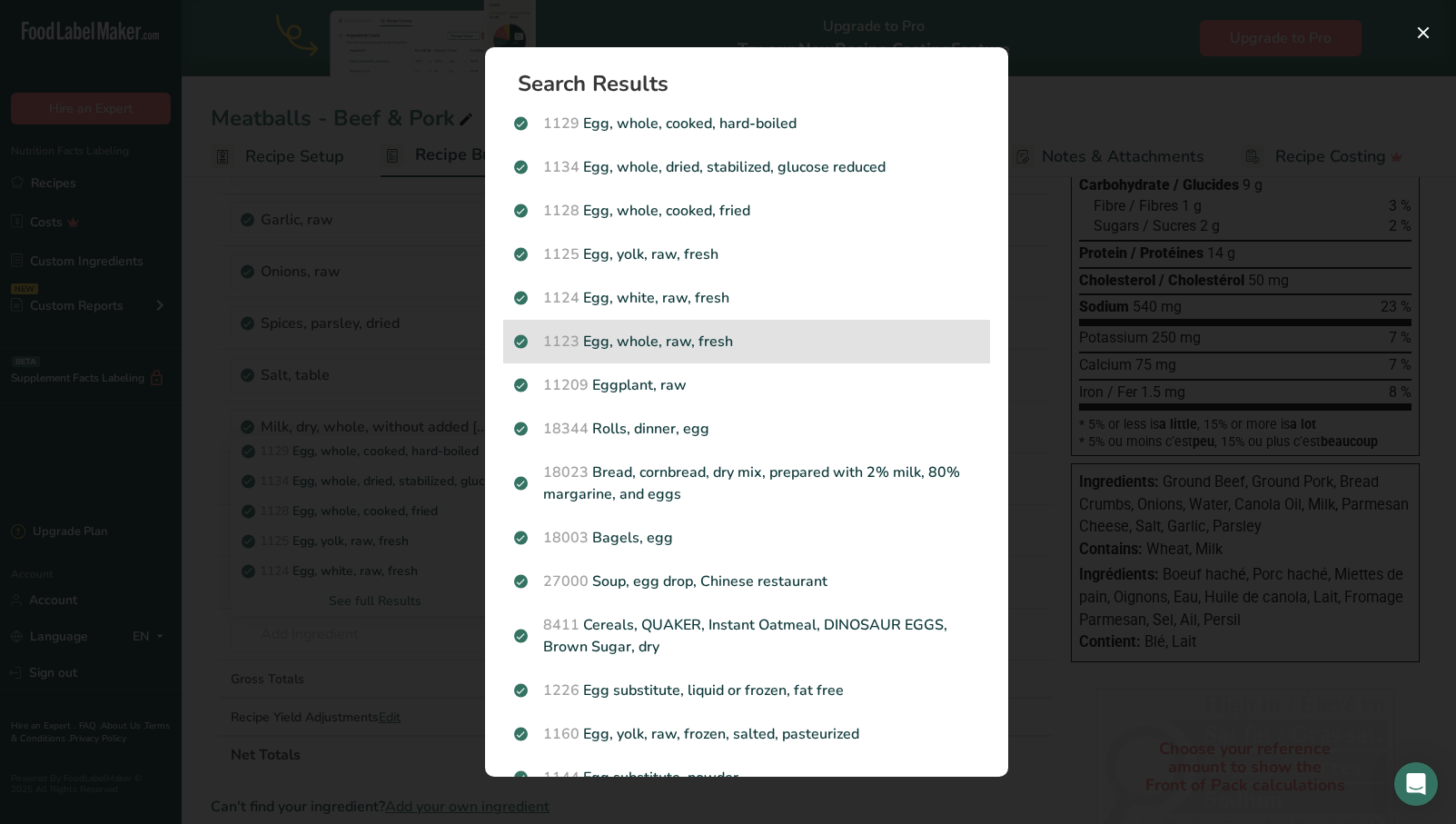
click at [727, 341] on p "1123 Egg, whole, raw, fresh" at bounding box center [747, 341] width 466 height 22
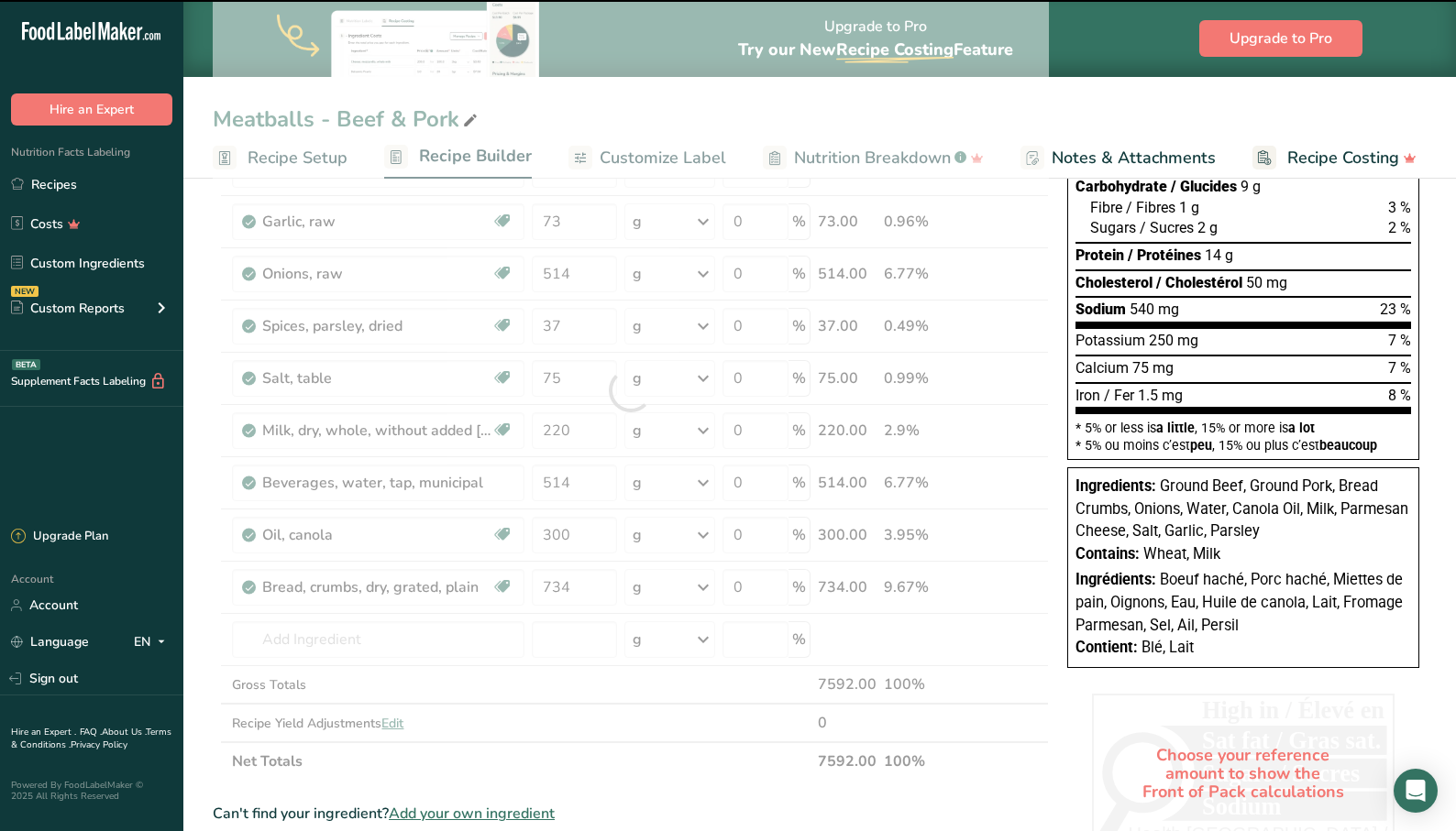
type input "0"
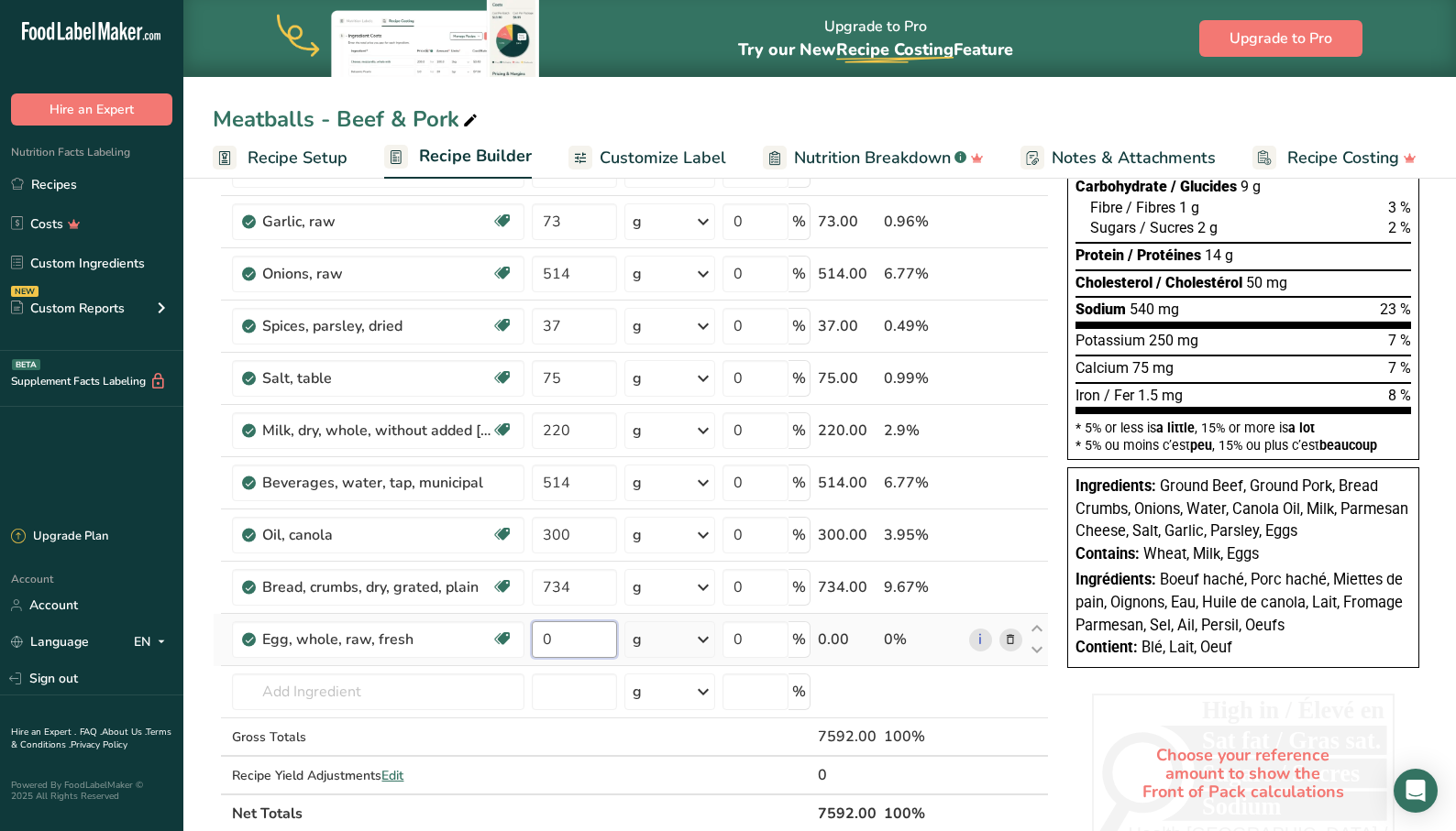
click at [559, 644] on input "0" at bounding box center [573, 640] width 84 height 37
drag, startPoint x: 557, startPoint y: 644, endPoint x: 546, endPoint y: 642, distance: 11.2
click at [546, 642] on input "0" at bounding box center [573, 640] width 84 height 37
type input "50"
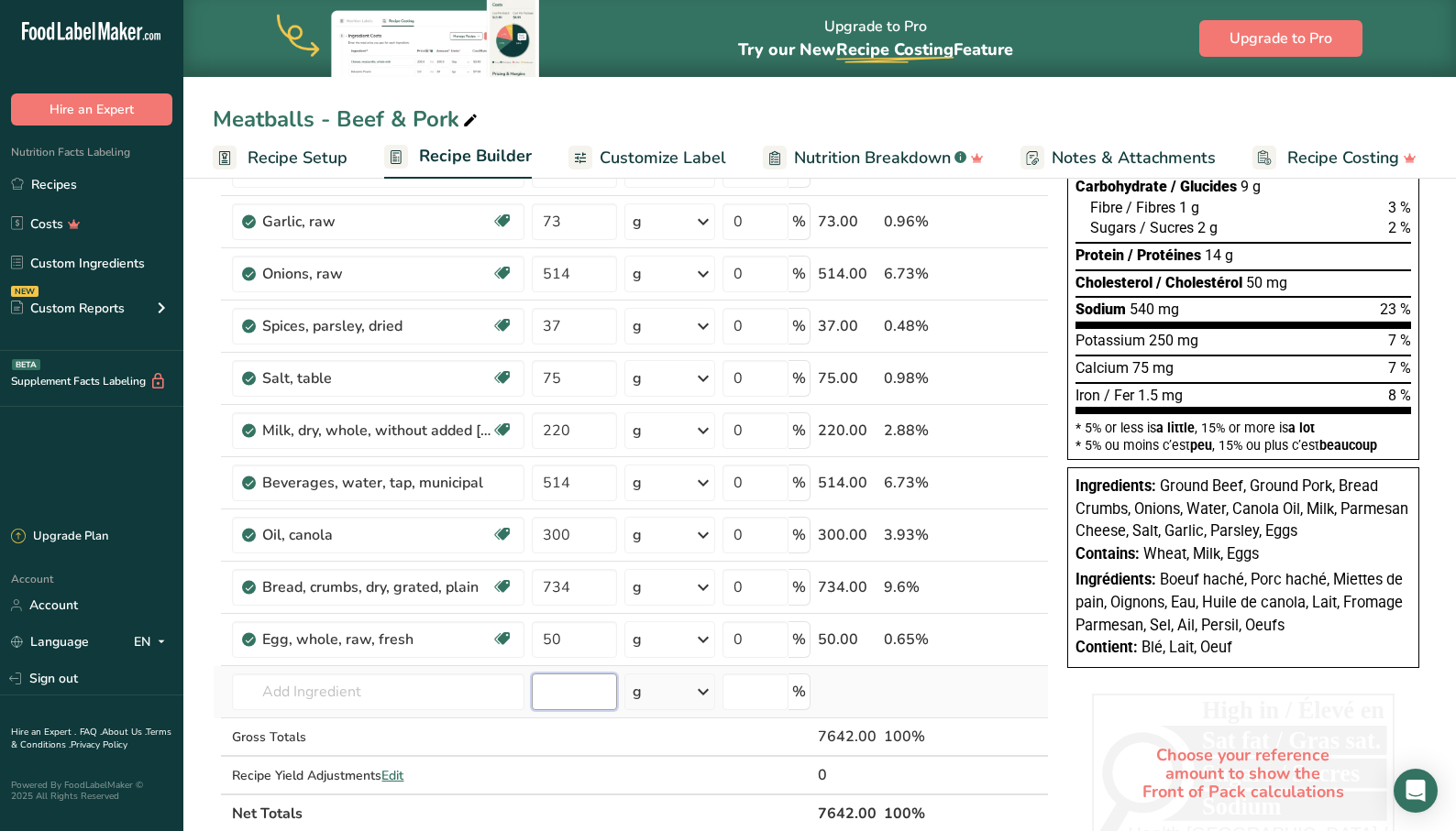
click at [567, 691] on div "Ingredient * Amount * Unit * Waste * .a-a{fill:#347362;}.b-a{fill:#fff;} Grams …" at bounding box center [630, 416] width 836 height 833
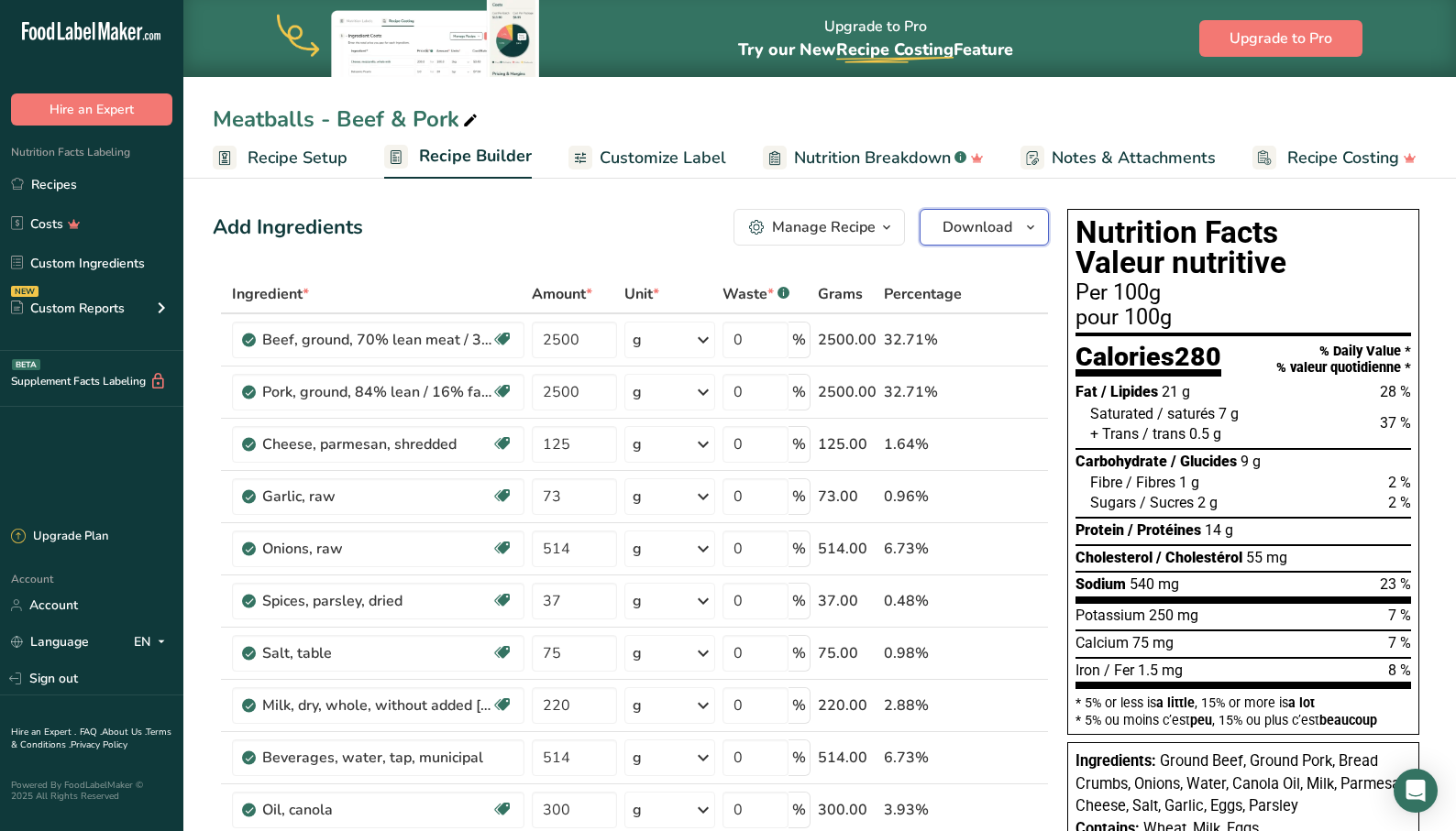
click at [985, 226] on span "Download" at bounding box center [977, 227] width 70 height 22
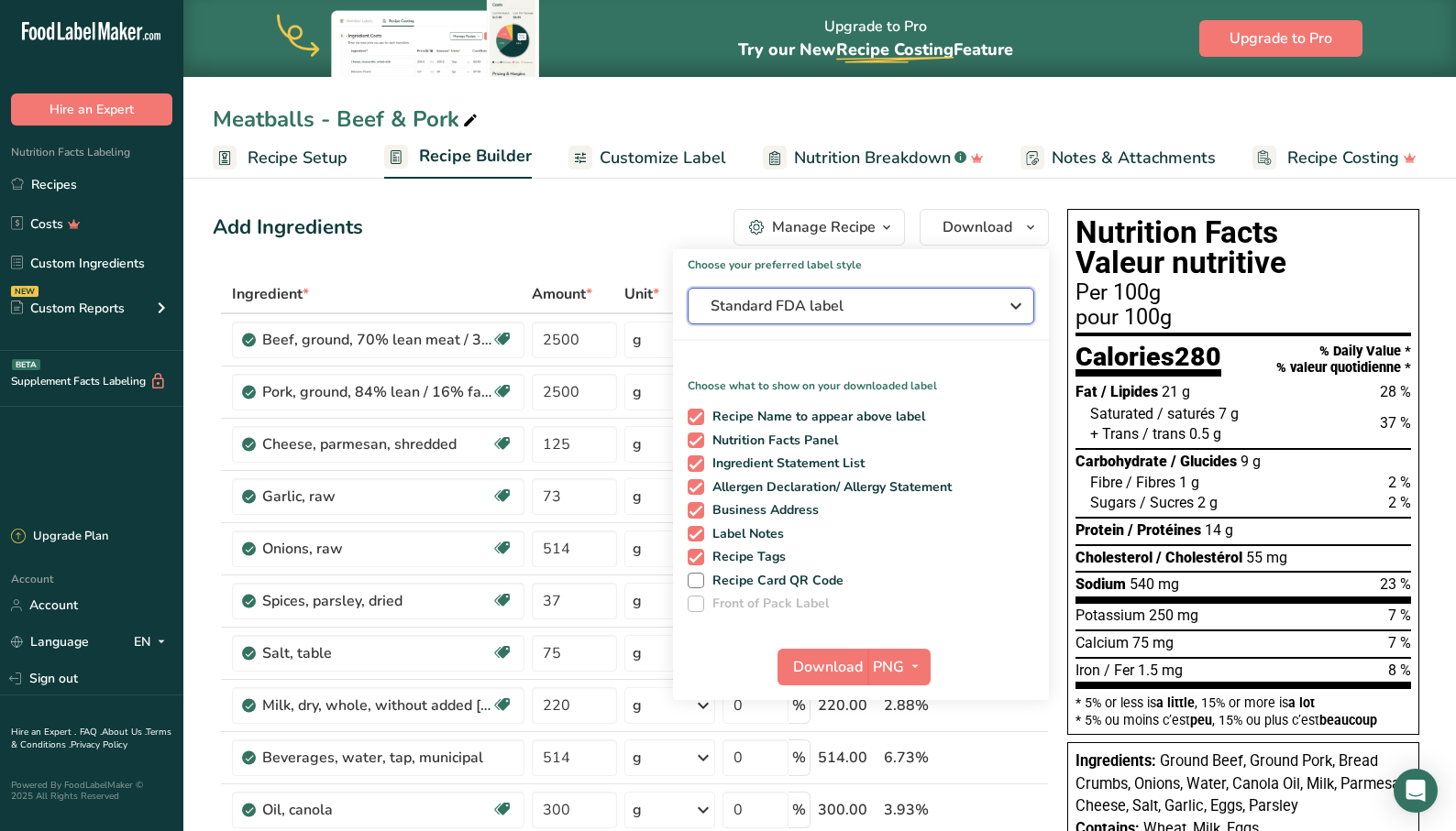
click at [976, 311] on span "Standard FDA label" at bounding box center [848, 305] width 276 height 22
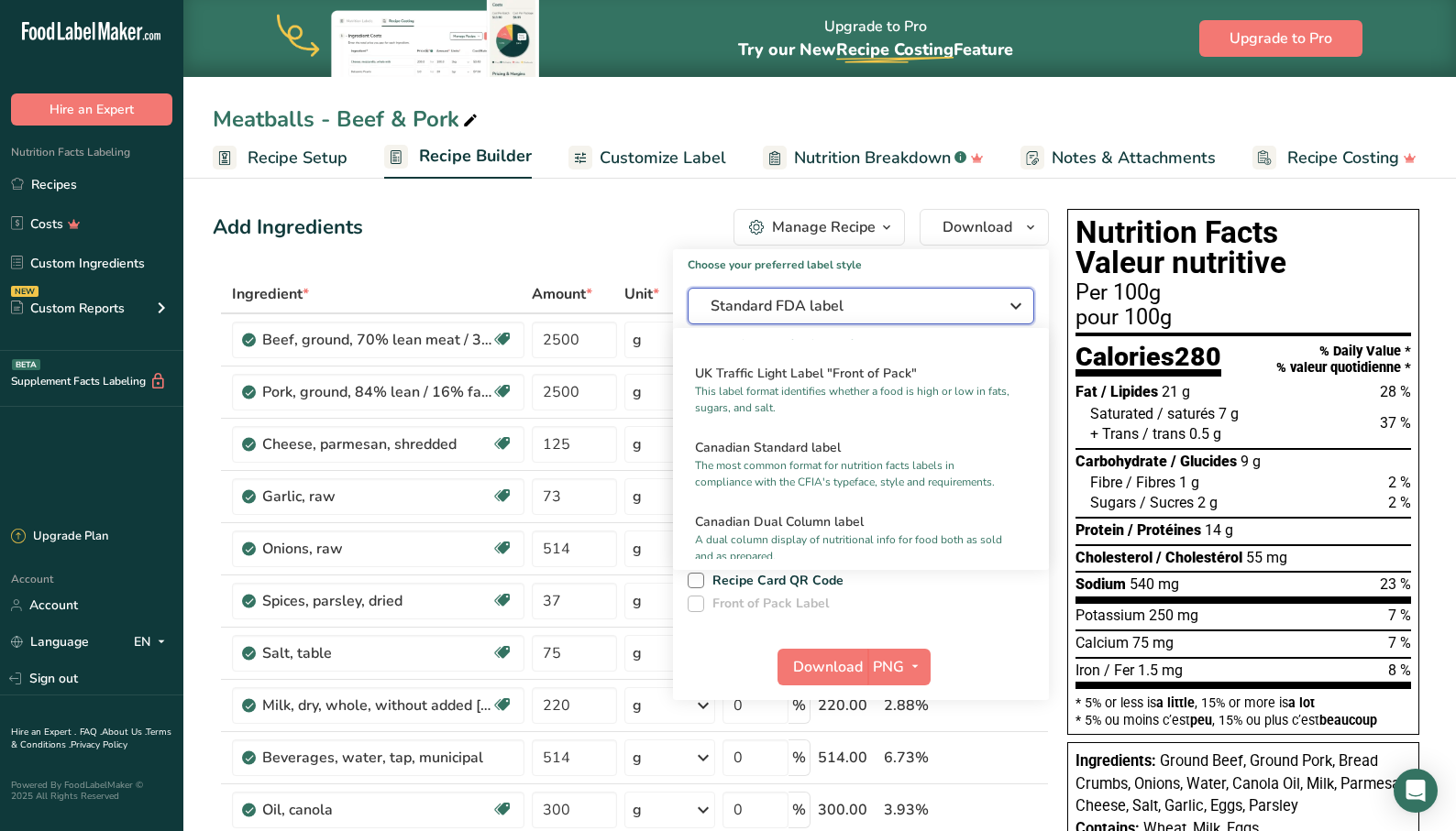
scroll to position [642, 0]
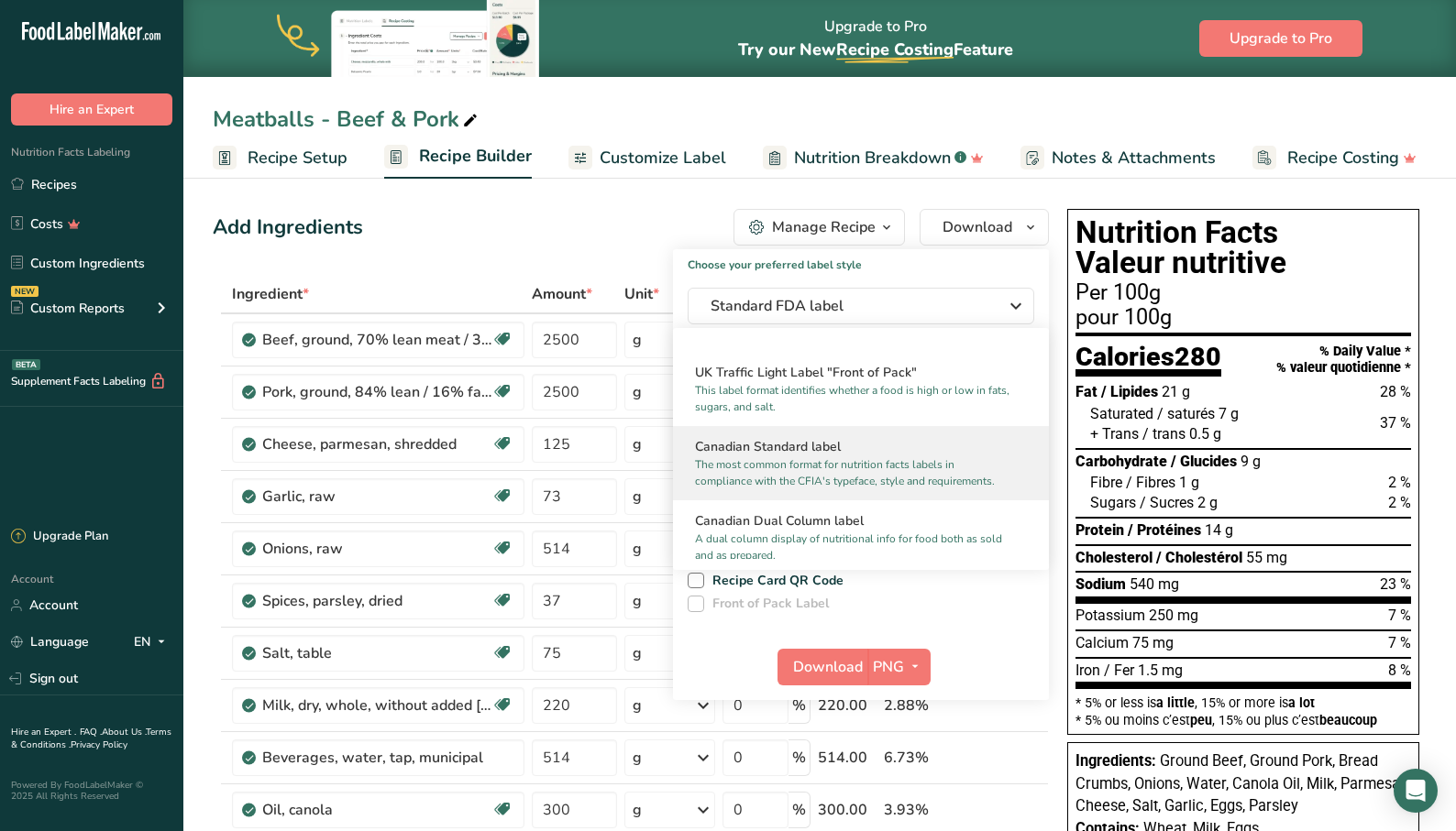
click at [913, 456] on h2 "Canadian Standard label" at bounding box center [860, 446] width 332 height 19
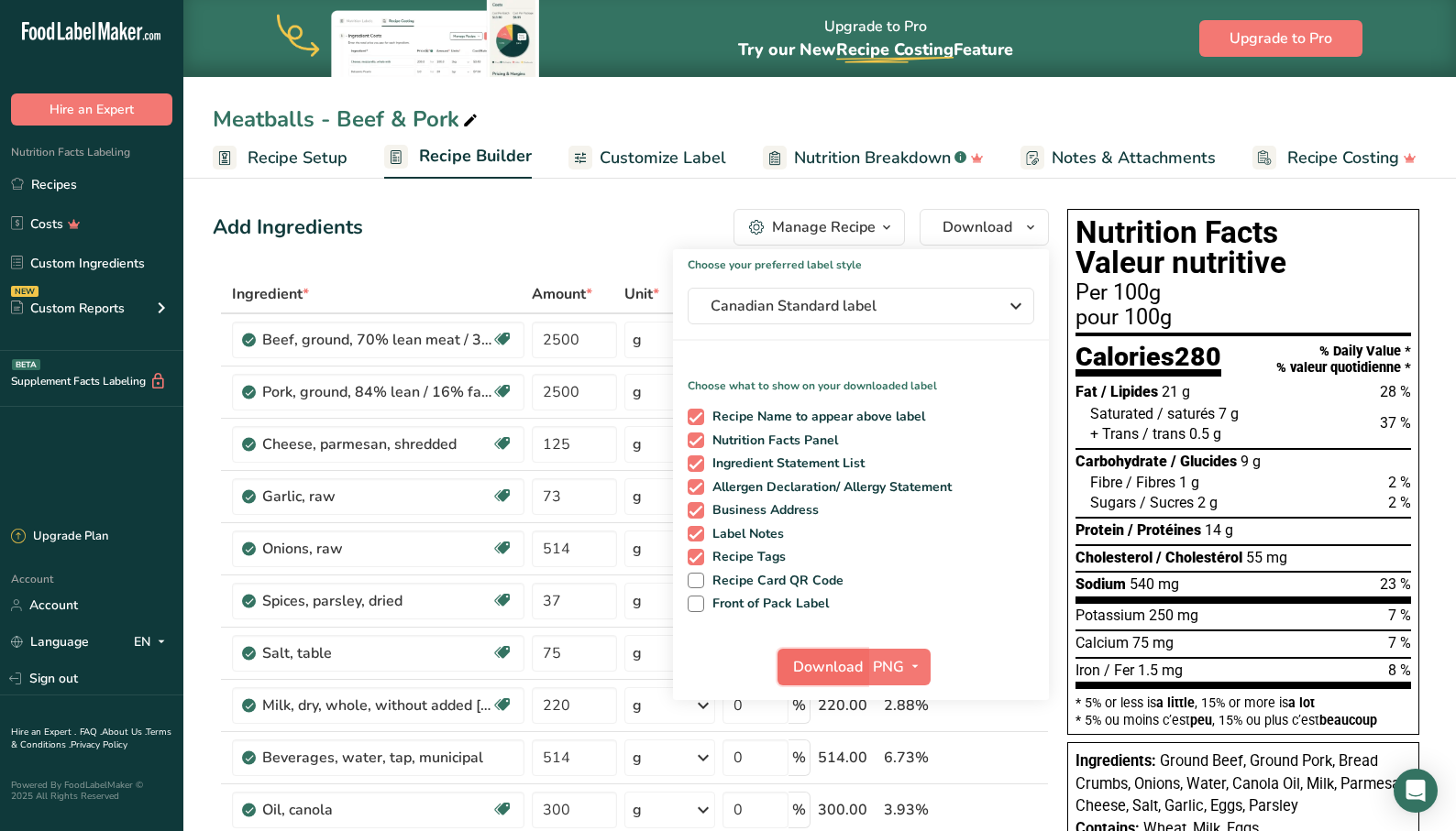
click at [846, 669] on span "Download" at bounding box center [828, 667] width 70 height 22
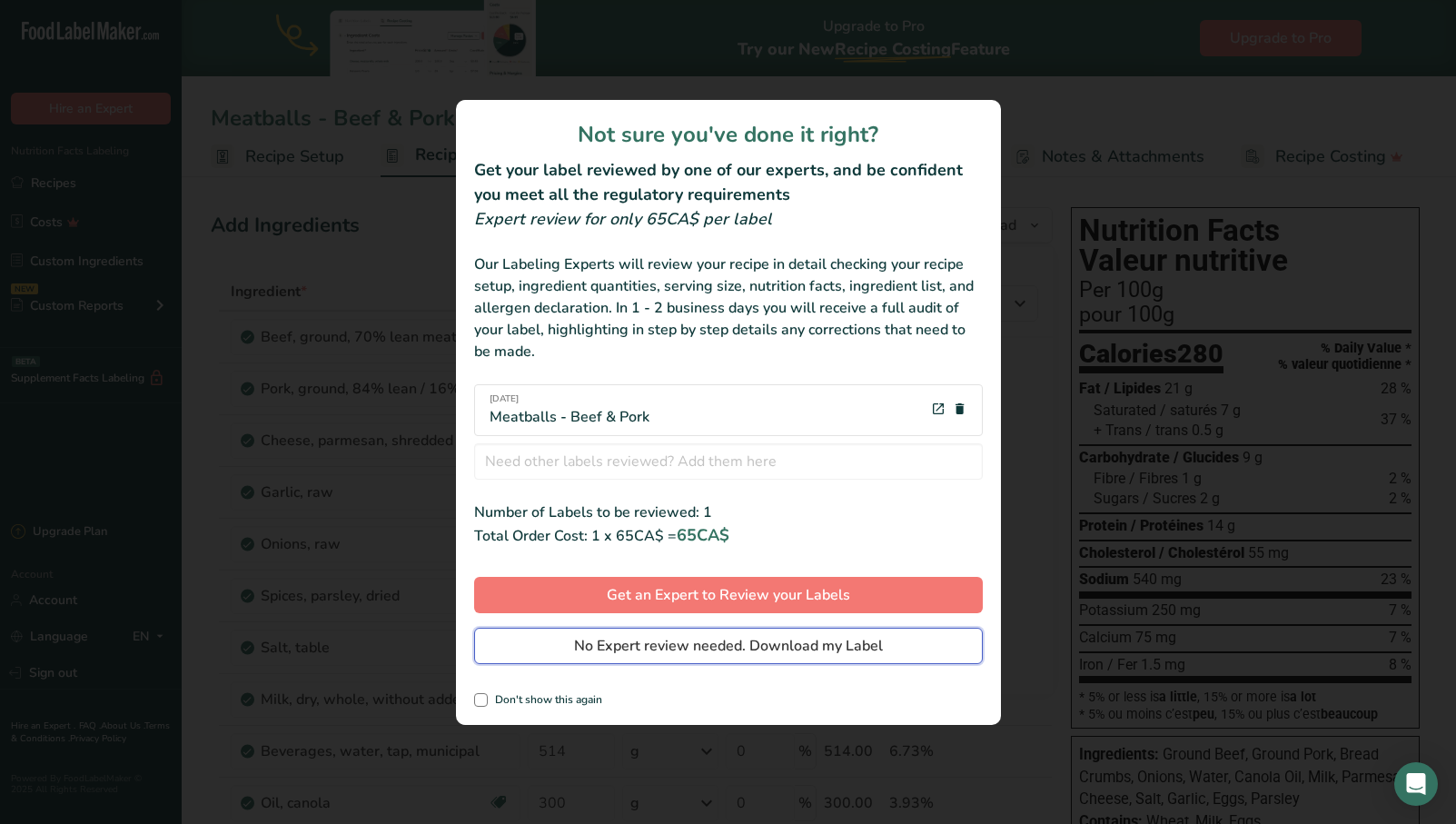
click at [794, 647] on span "No Expert review needed. Download my Label" at bounding box center [728, 646] width 308 height 22
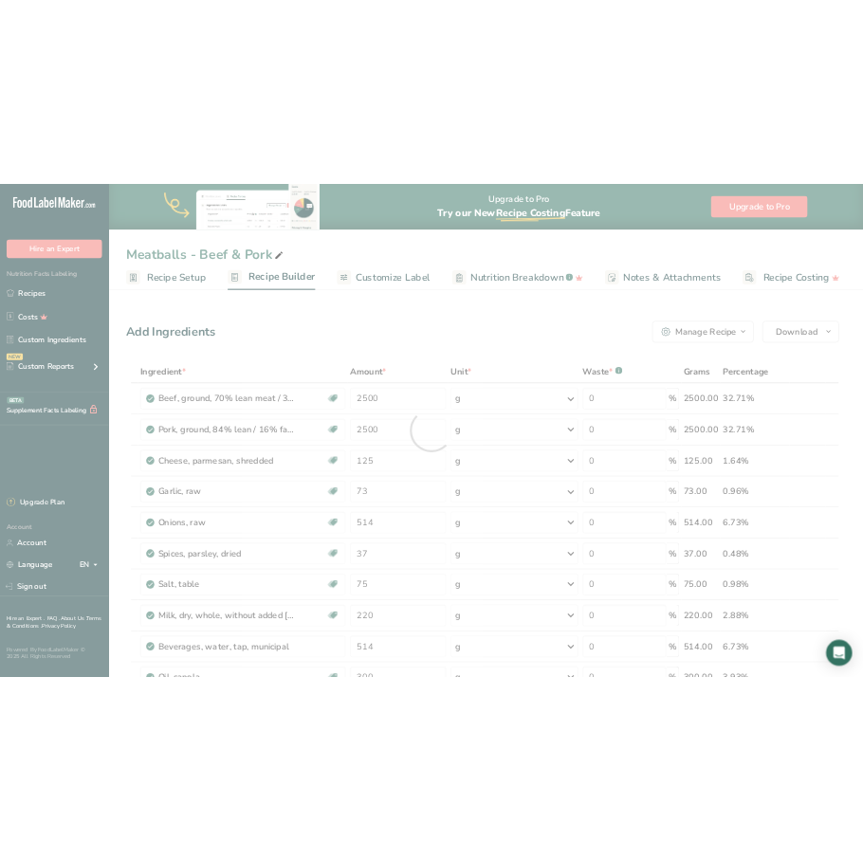
scroll to position [0, 0]
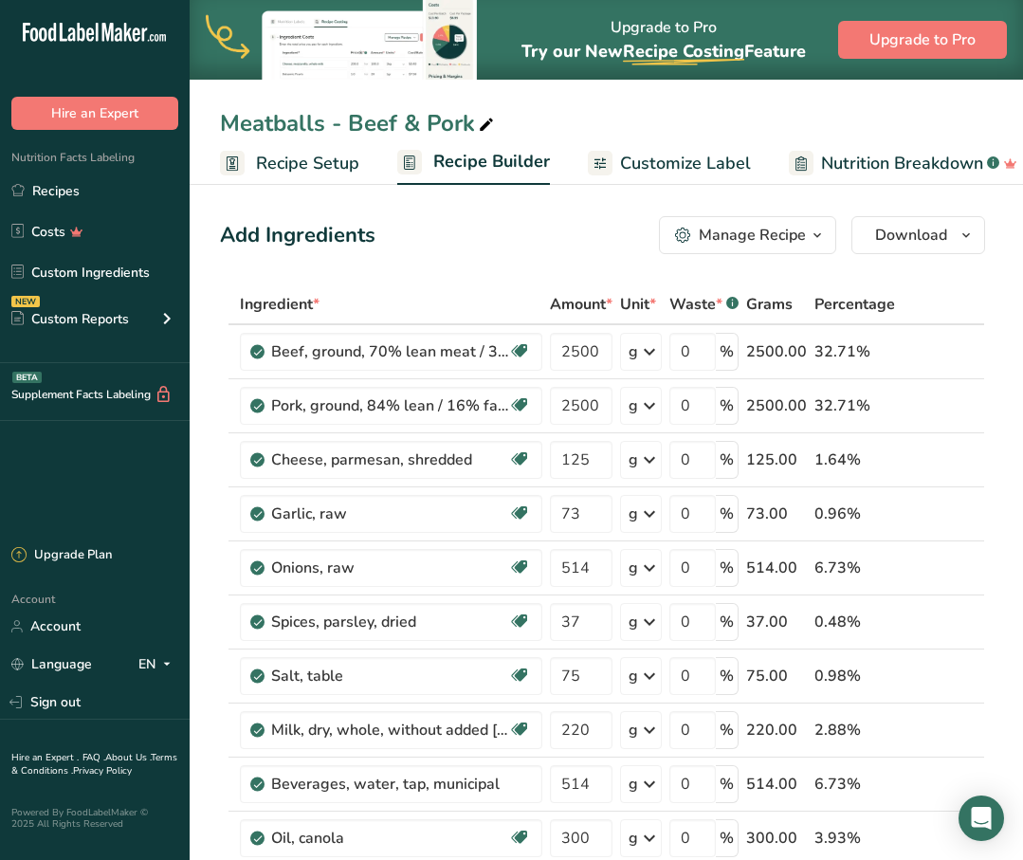
click at [664, 120] on div "Meatballs - Beef & Pork" at bounding box center [607, 123] width 834 height 34
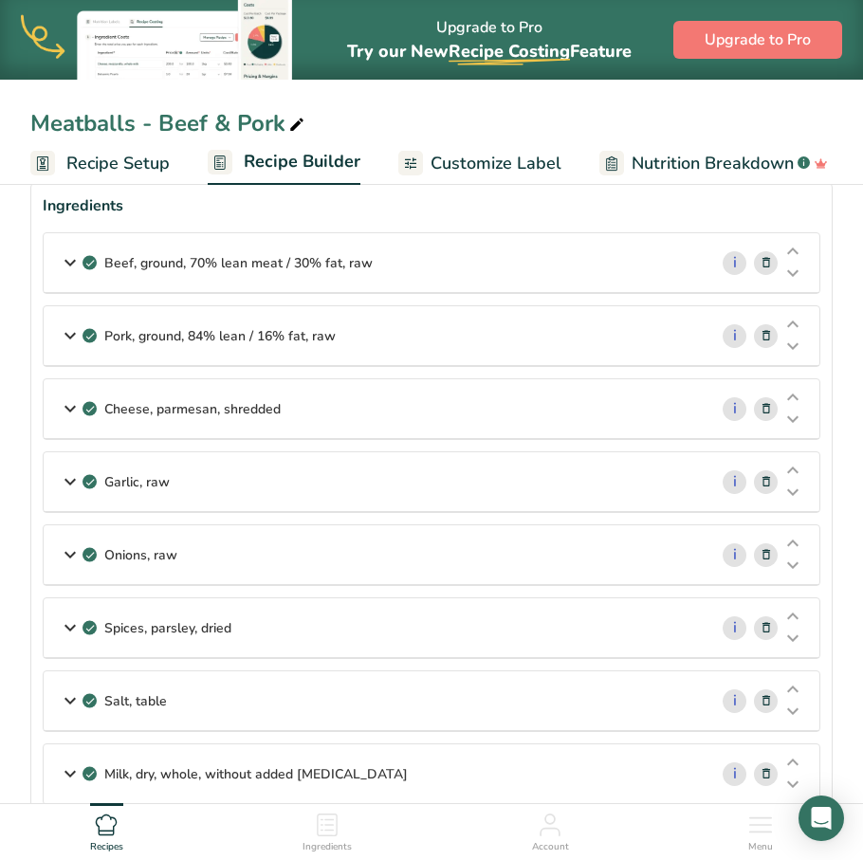
scroll to position [190, 0]
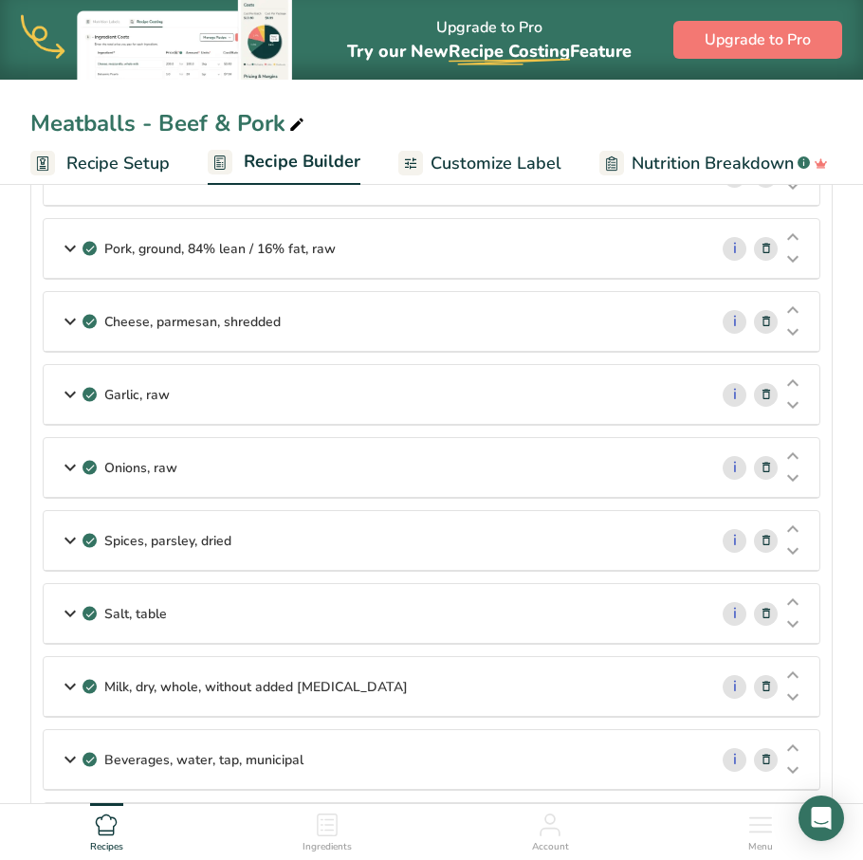
click at [588, 31] on div "Upgrade to Pro Try our New Recipe Costing .a-29{fill:none;stroke-linecap:round;…" at bounding box center [489, 40] width 285 height 79
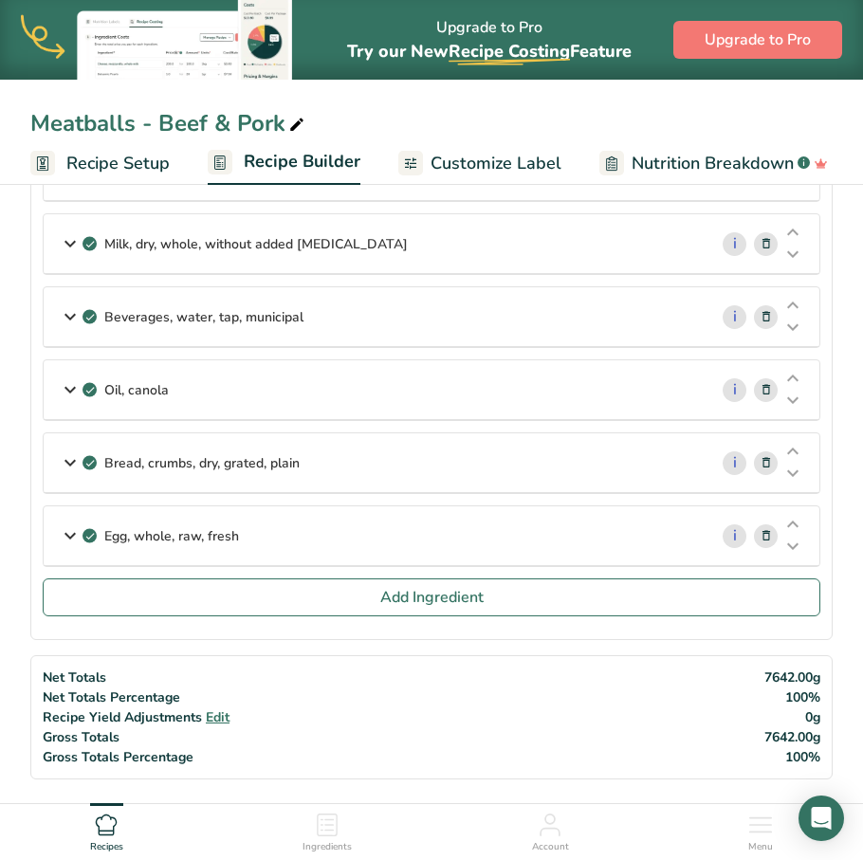
scroll to position [759, 0]
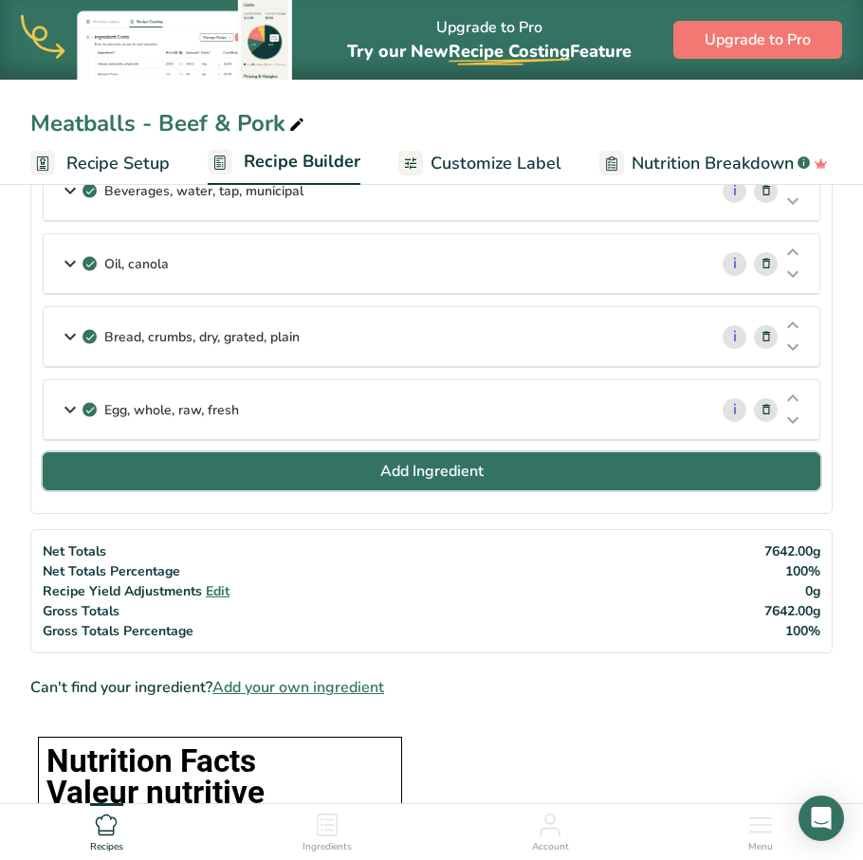
click at [271, 476] on button "Add Ingredient" at bounding box center [432, 471] width 778 height 38
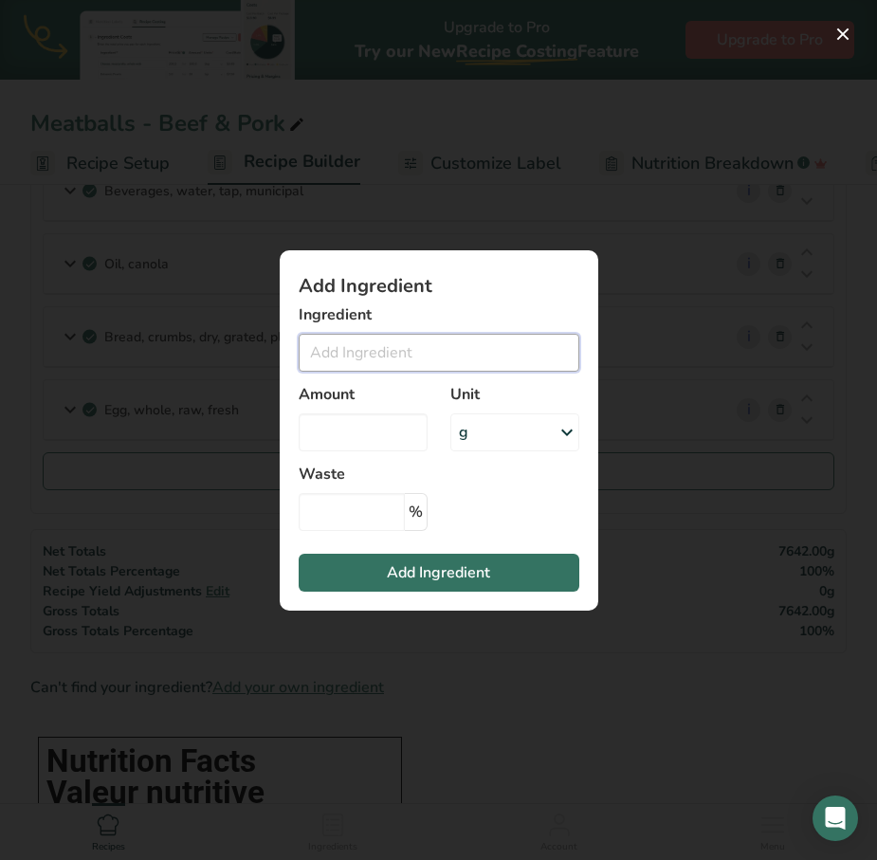
click at [365, 356] on input "Add ingredient modal" at bounding box center [439, 353] width 281 height 38
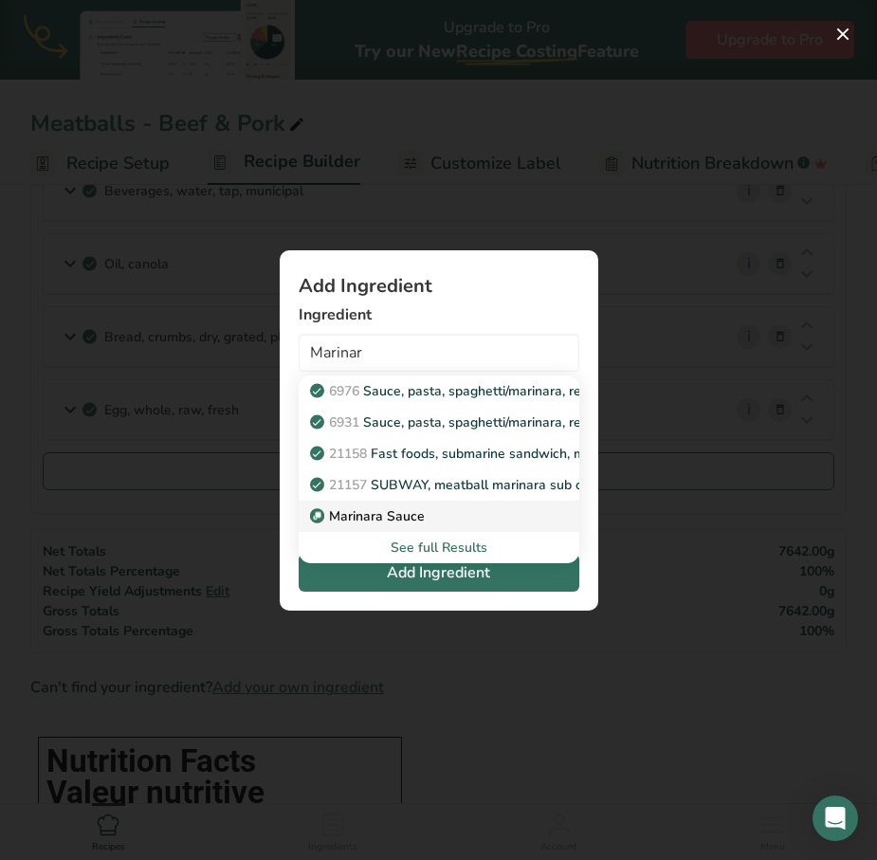
click at [388, 523] on p "Marinara Sauce" at bounding box center [369, 516] width 111 height 20
type input "Marinara Sauce"
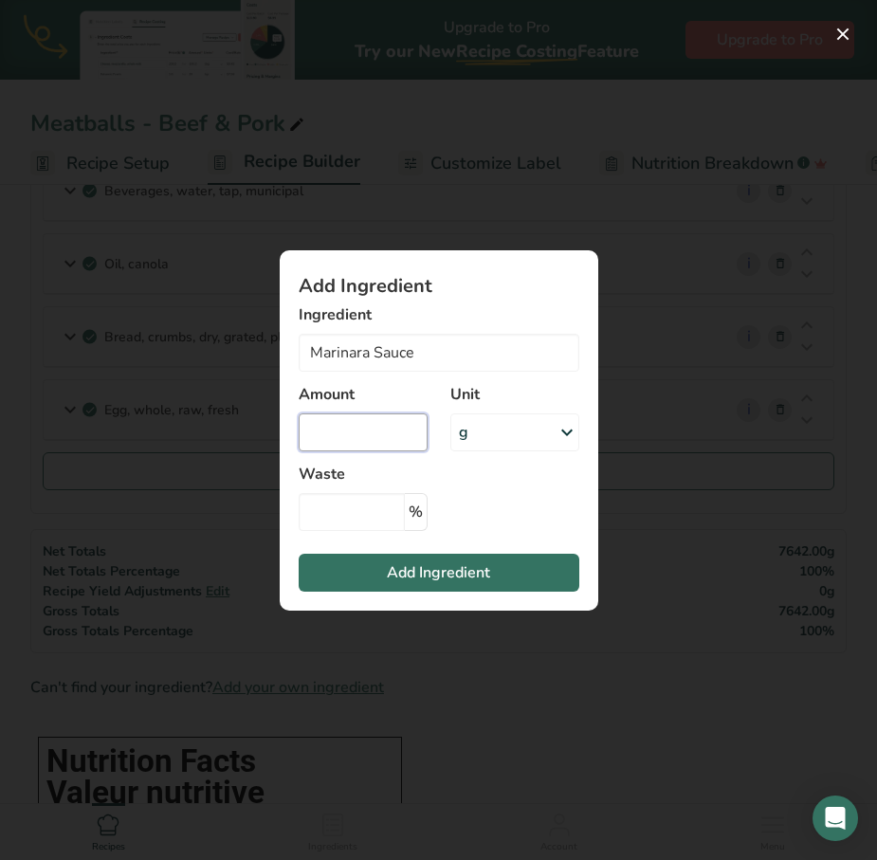
click at [344, 438] on input "Add ingredient modal" at bounding box center [363, 433] width 129 height 38
type input "10"
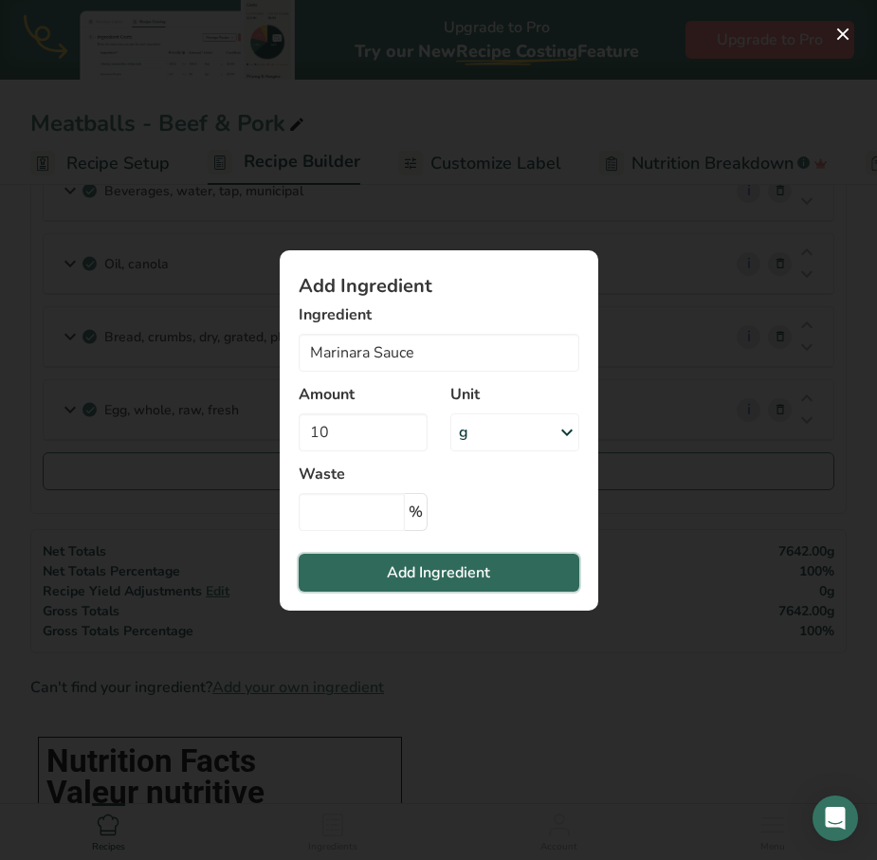
click at [404, 579] on span "Add Ingredient" at bounding box center [438, 573] width 103 height 23
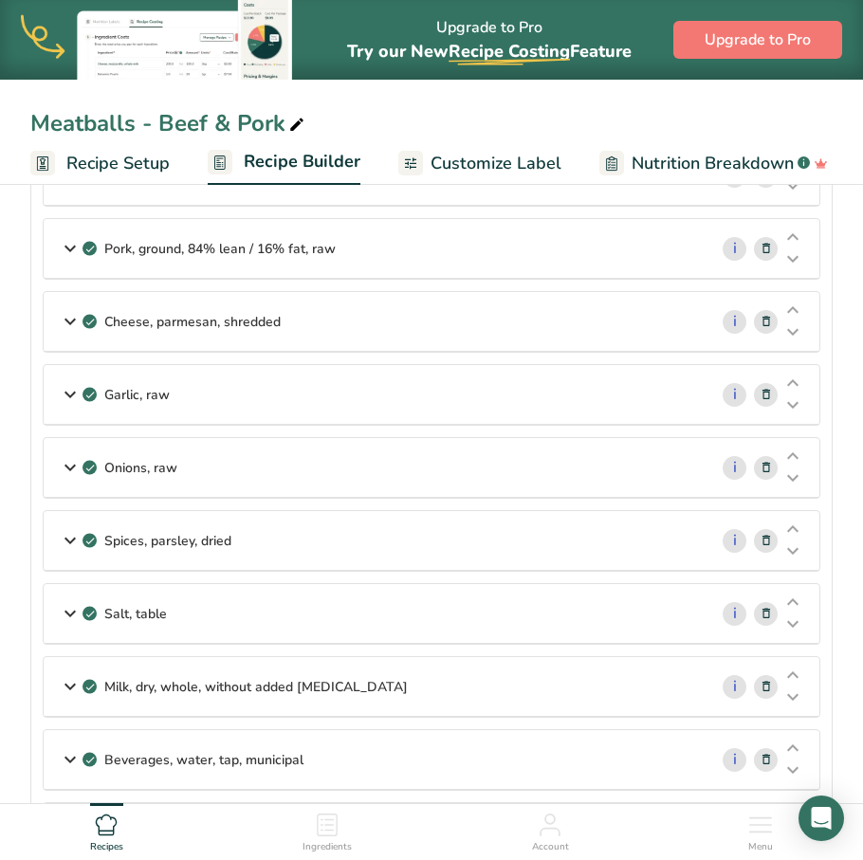
scroll to position [0, 0]
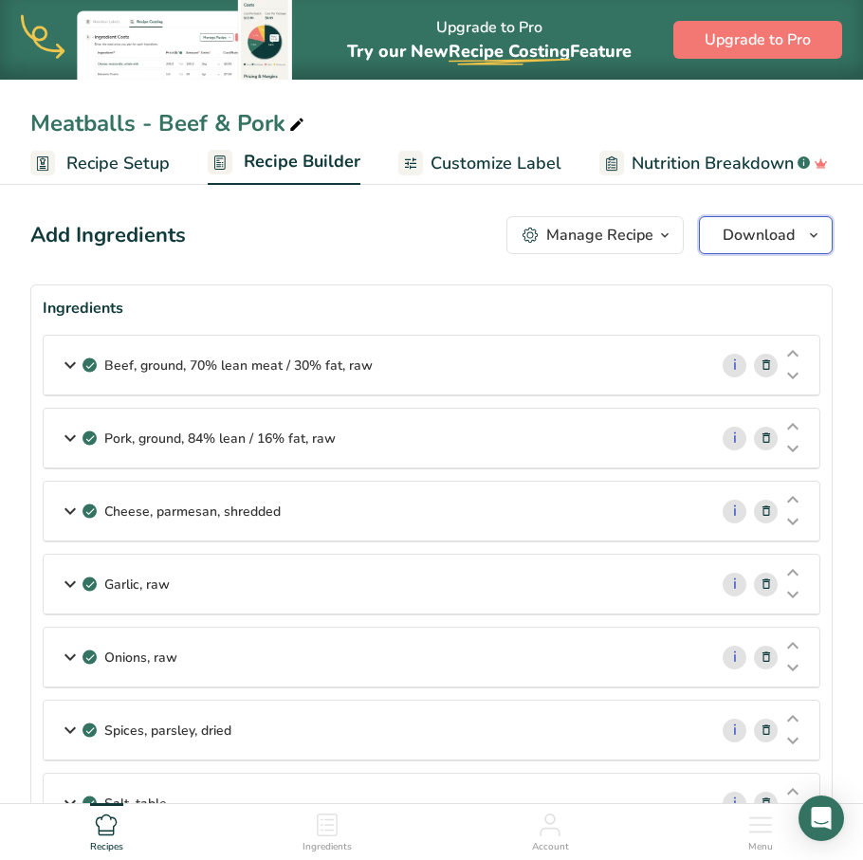
click at [739, 246] on span "Download" at bounding box center [759, 235] width 72 height 23
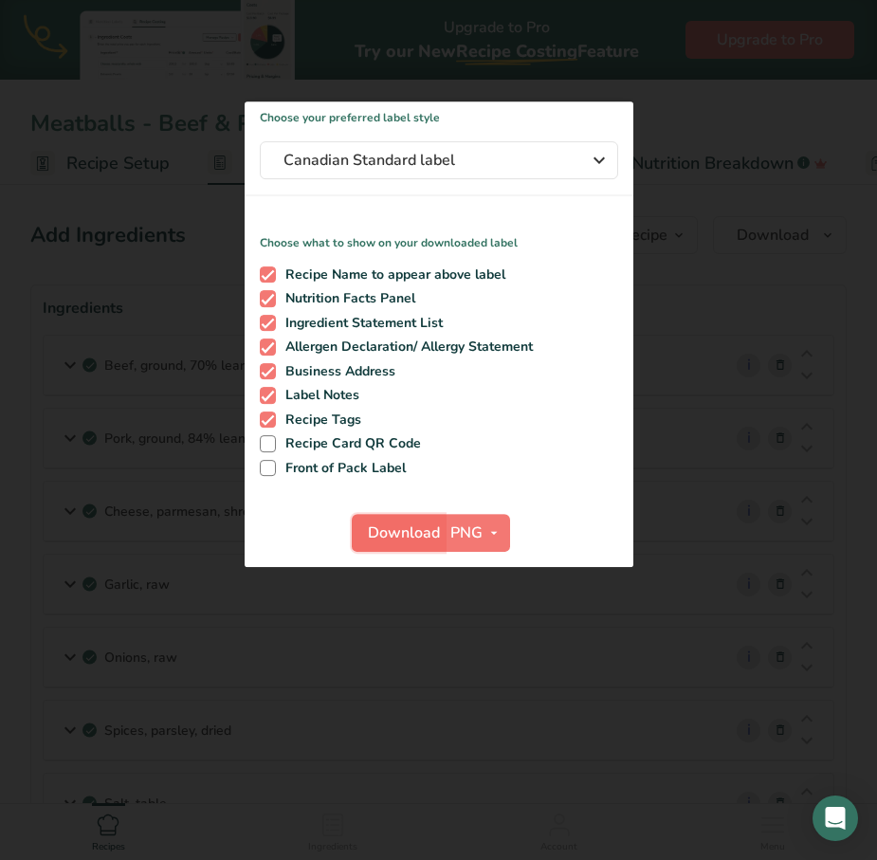
click at [432, 538] on span "Download" at bounding box center [404, 533] width 72 height 23
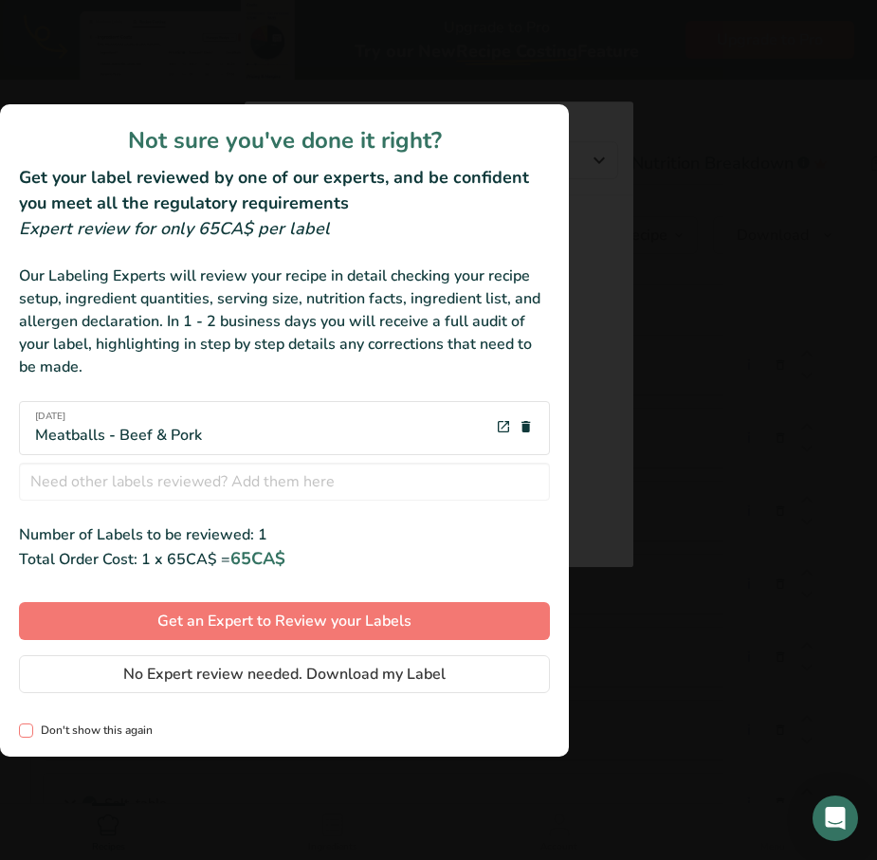
click at [76, 732] on span "Don't show this again" at bounding box center [93, 731] width 120 height 14
click at [31, 732] on input "Don't show this again" at bounding box center [25, 731] width 12 height 12
checkbox input "true"
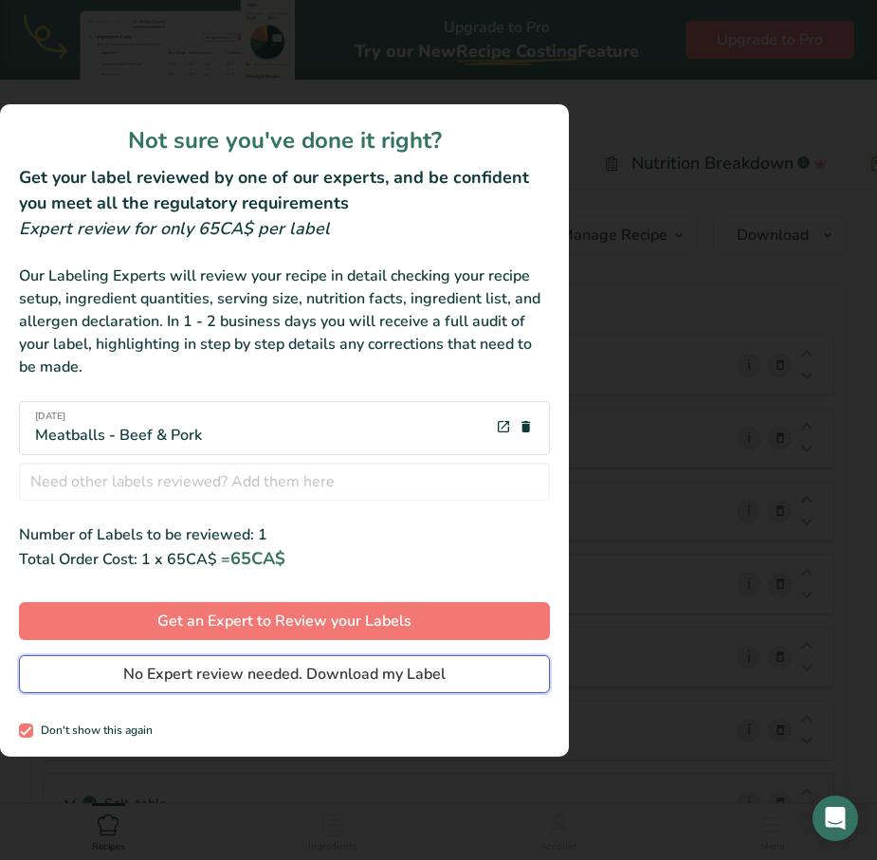
click at [233, 676] on span "No Expert review needed. Download my Label" at bounding box center [284, 674] width 322 height 23
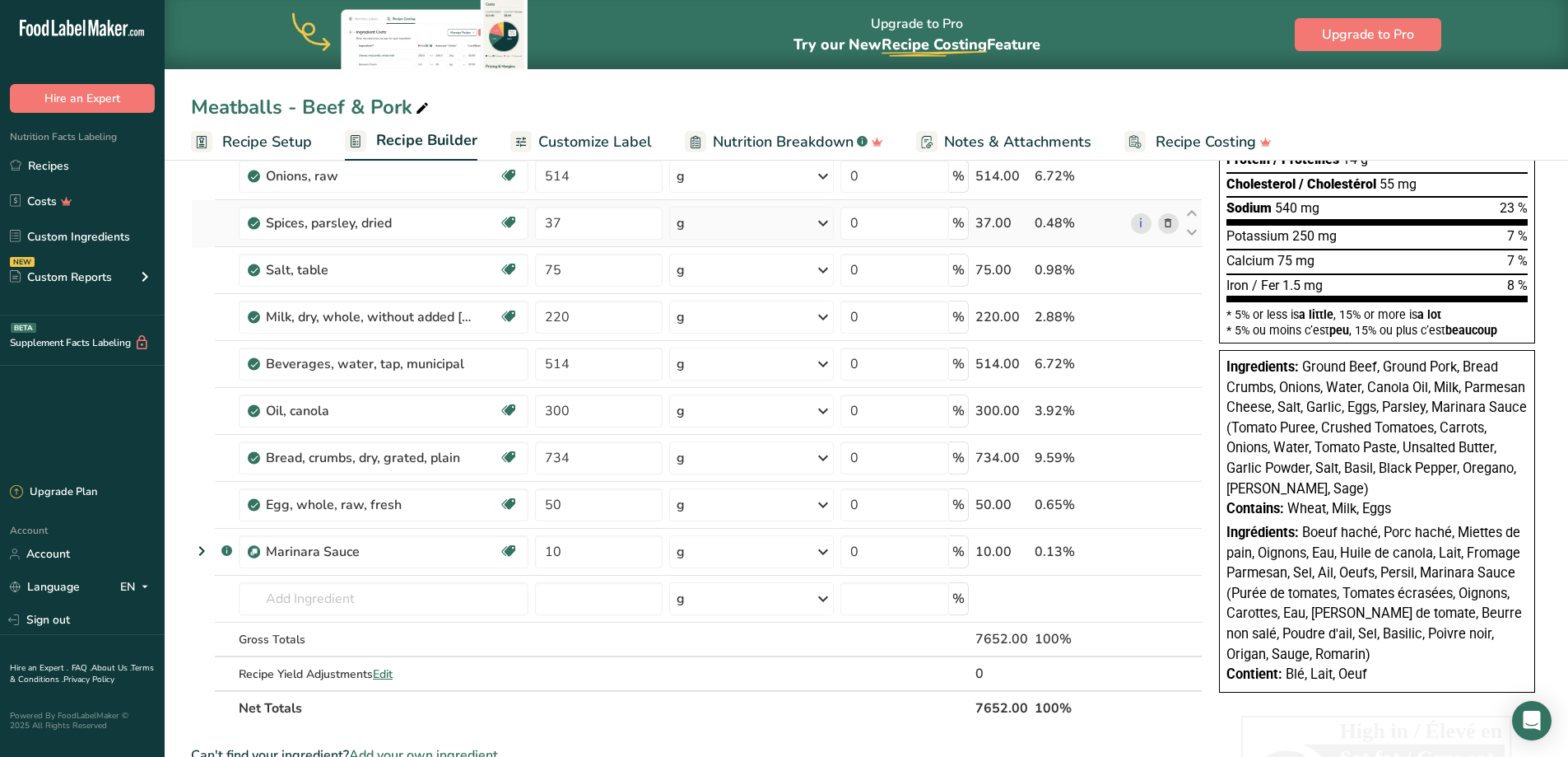
scroll to position [329, 0]
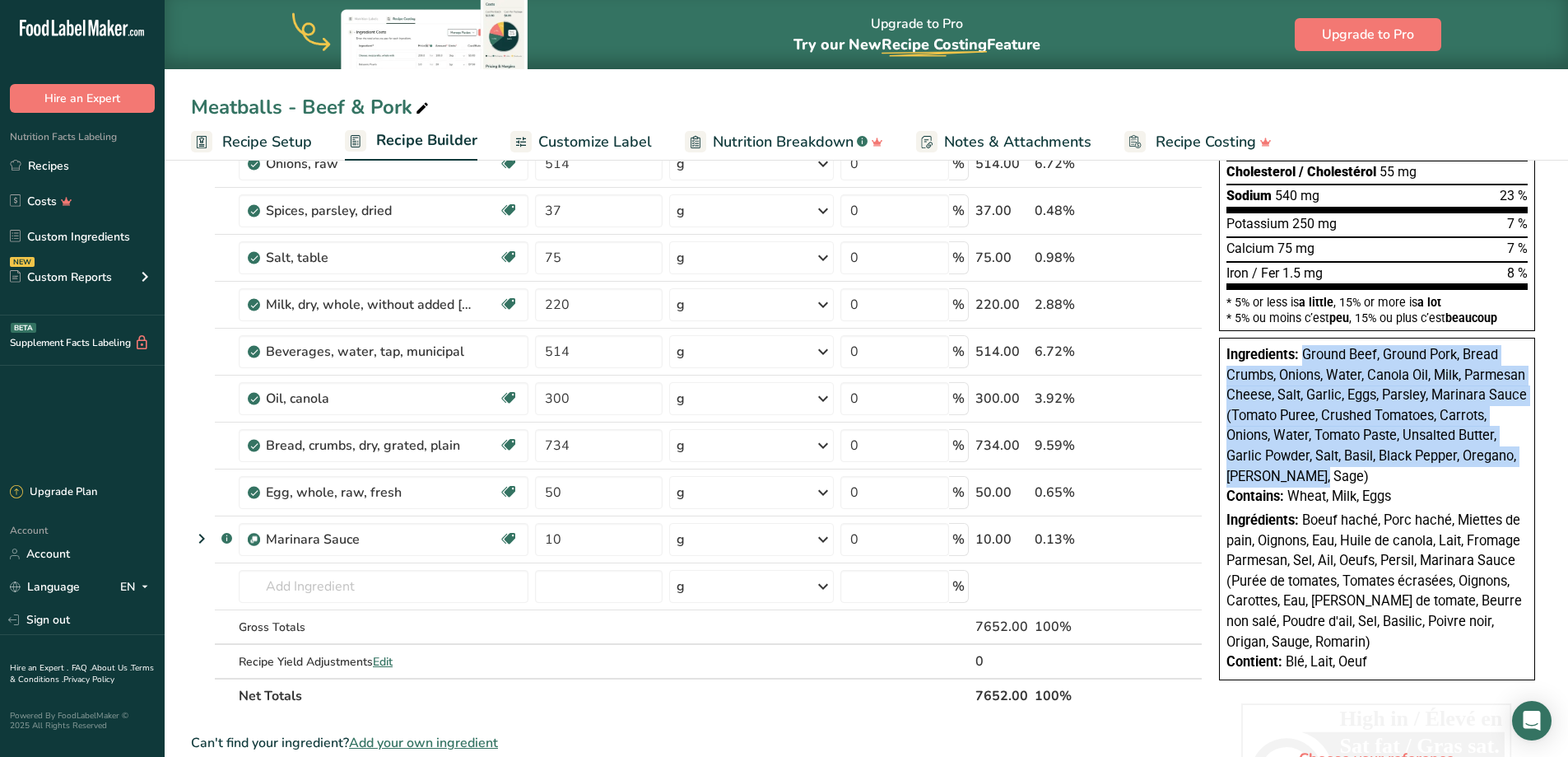
drag, startPoint x: 1429, startPoint y: 475, endPoint x: 1305, endPoint y: 346, distance: 178.9
click at [1305, 346] on span "Ground Beef, Ground Pork, Bread Crumbs, Onions, Water, Canola Oil, Milk, Parmes…" at bounding box center [1376, 415] width 300 height 137
copy span "Ground Beef, Ground Pork, Bread Crumbs, Onions, Water, Canola Oil, Milk, Parmes…"
